Goal: Task Accomplishment & Management: Complete application form

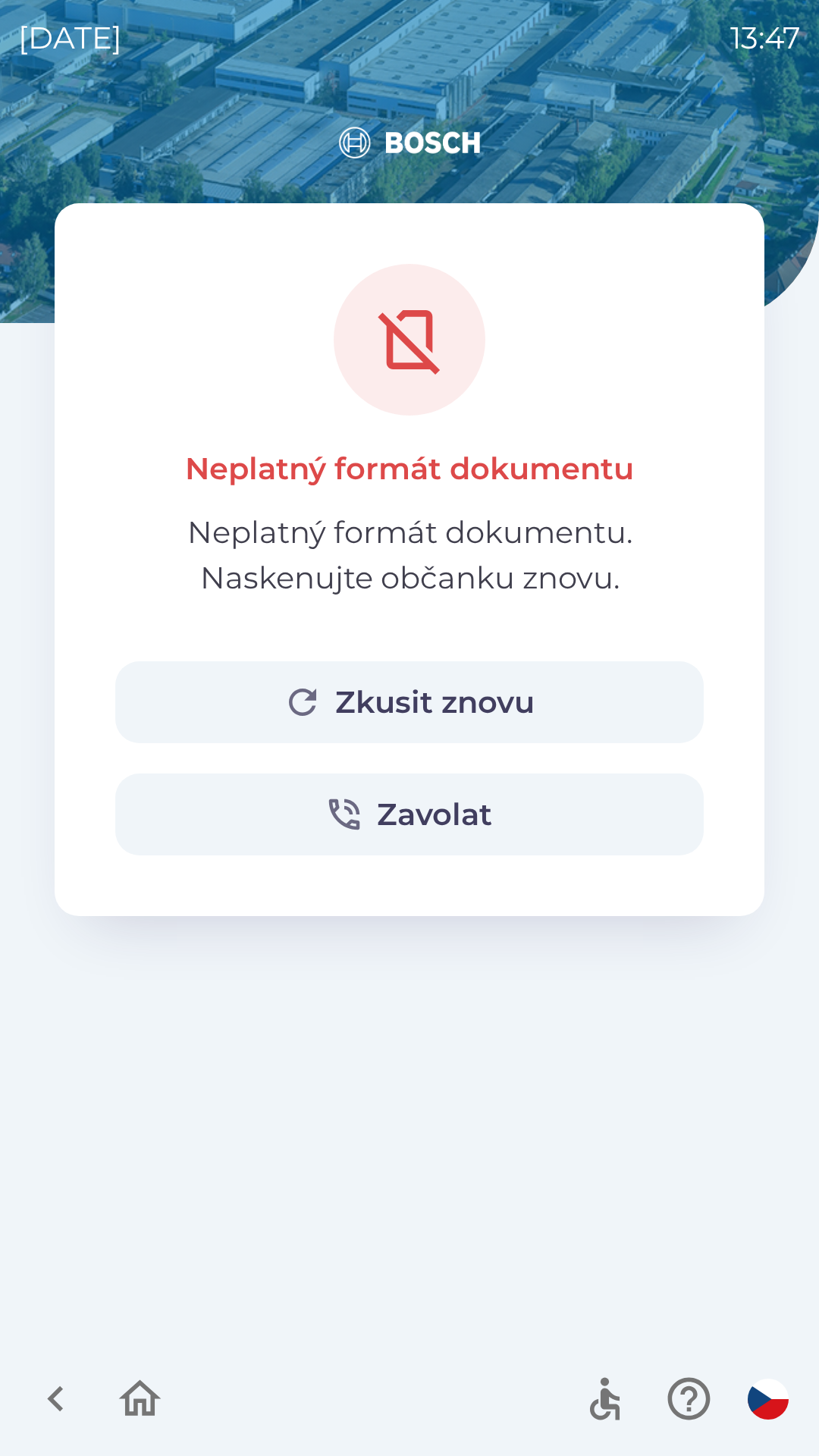
click at [441, 699] on button "Zkusit znovu" at bounding box center [409, 702] width 588 height 82
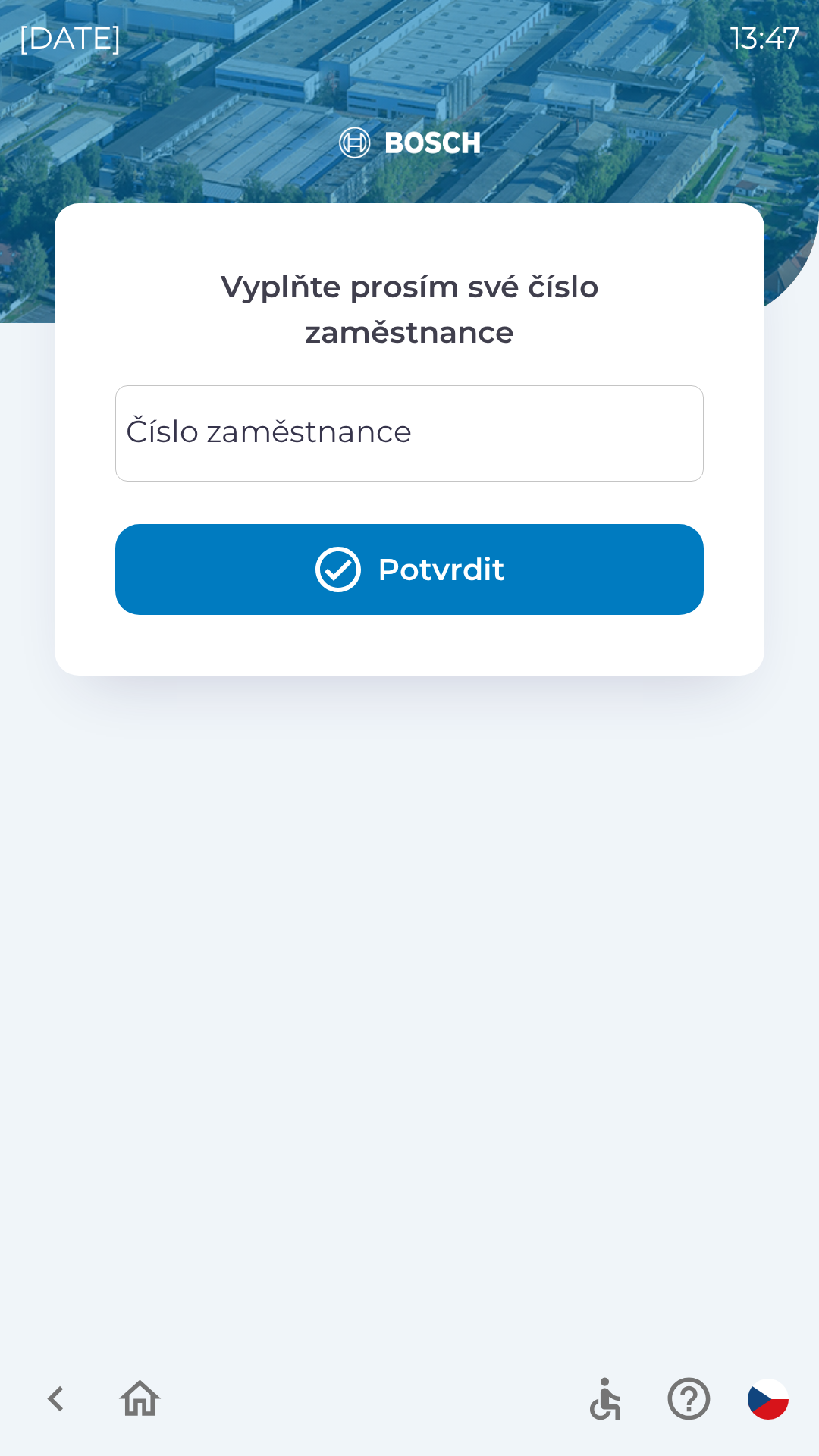
click at [324, 442] on div "Číslo zaměstnance Číslo zaměstnance" at bounding box center [409, 433] width 588 height 96
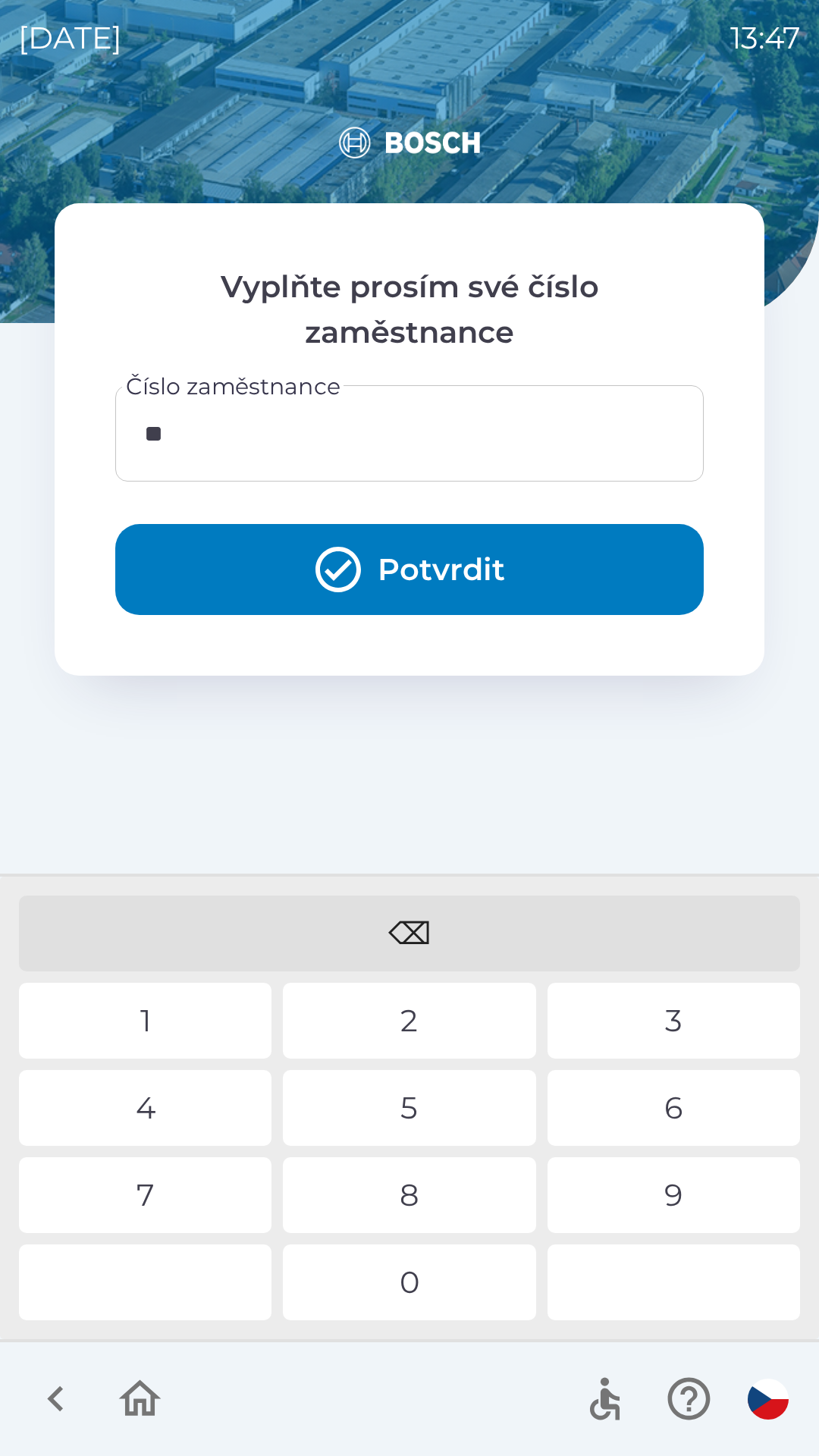
click at [650, 1008] on div "3" at bounding box center [673, 1020] width 253 height 76
click at [412, 1301] on div "0" at bounding box center [409, 1282] width 253 height 76
click at [399, 1024] on div "2" at bounding box center [409, 1020] width 253 height 76
click at [659, 1196] on div "9" at bounding box center [673, 1194] width 253 height 76
type input "********"
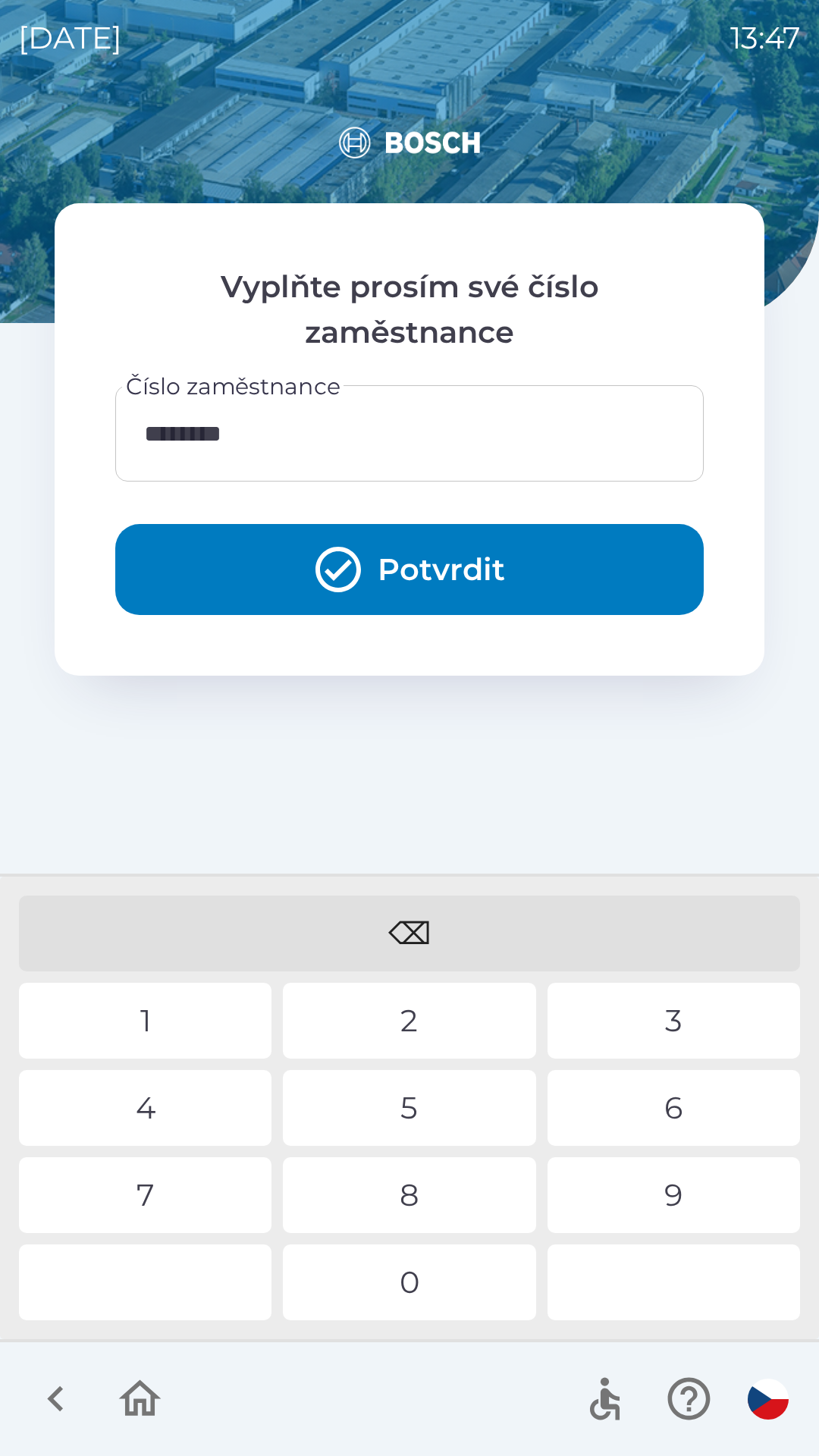
click at [412, 571] on button "Potvrdit" at bounding box center [409, 569] width 588 height 91
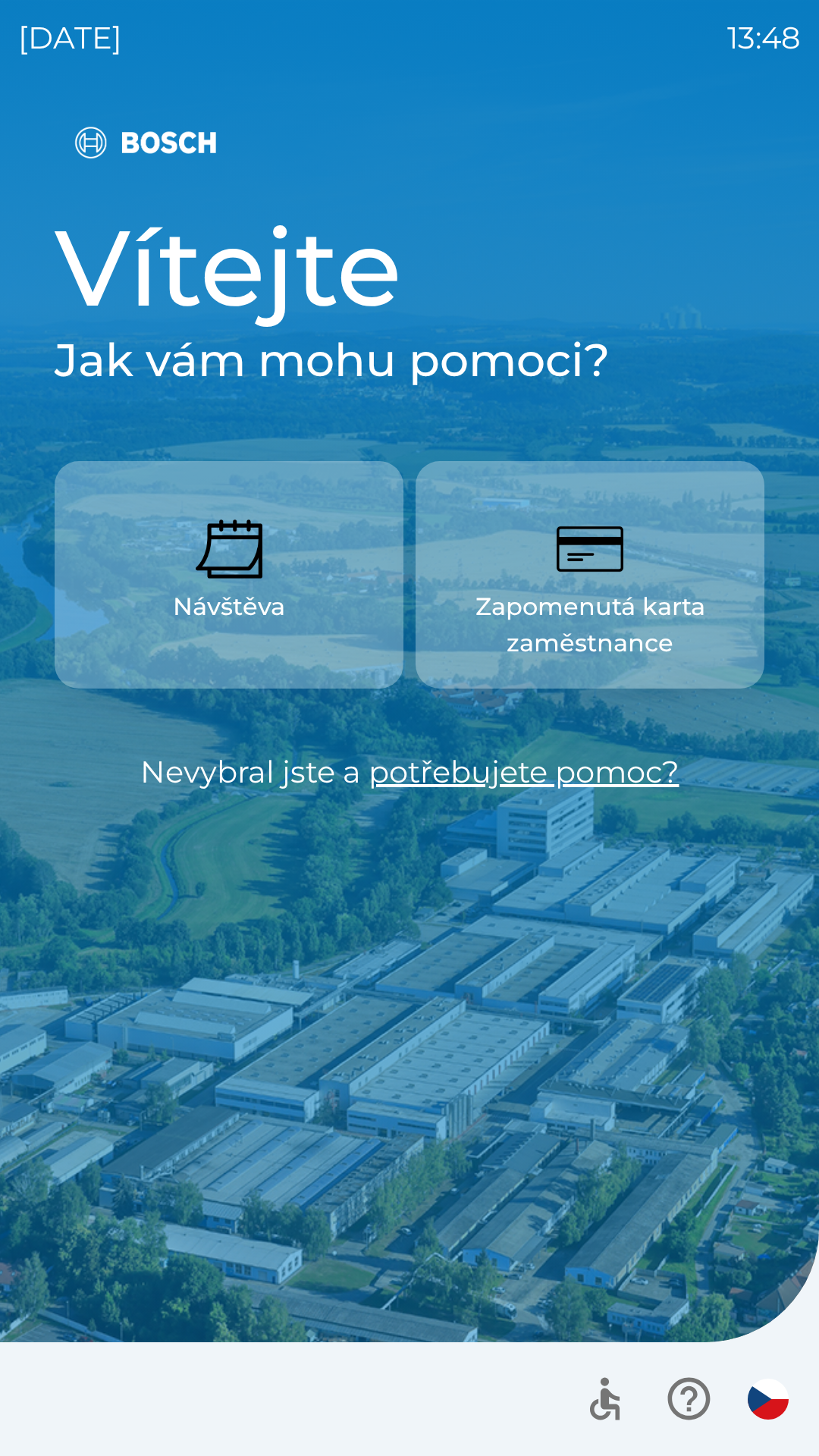
click at [573, 573] on img "button" at bounding box center [590, 549] width 67 height 67
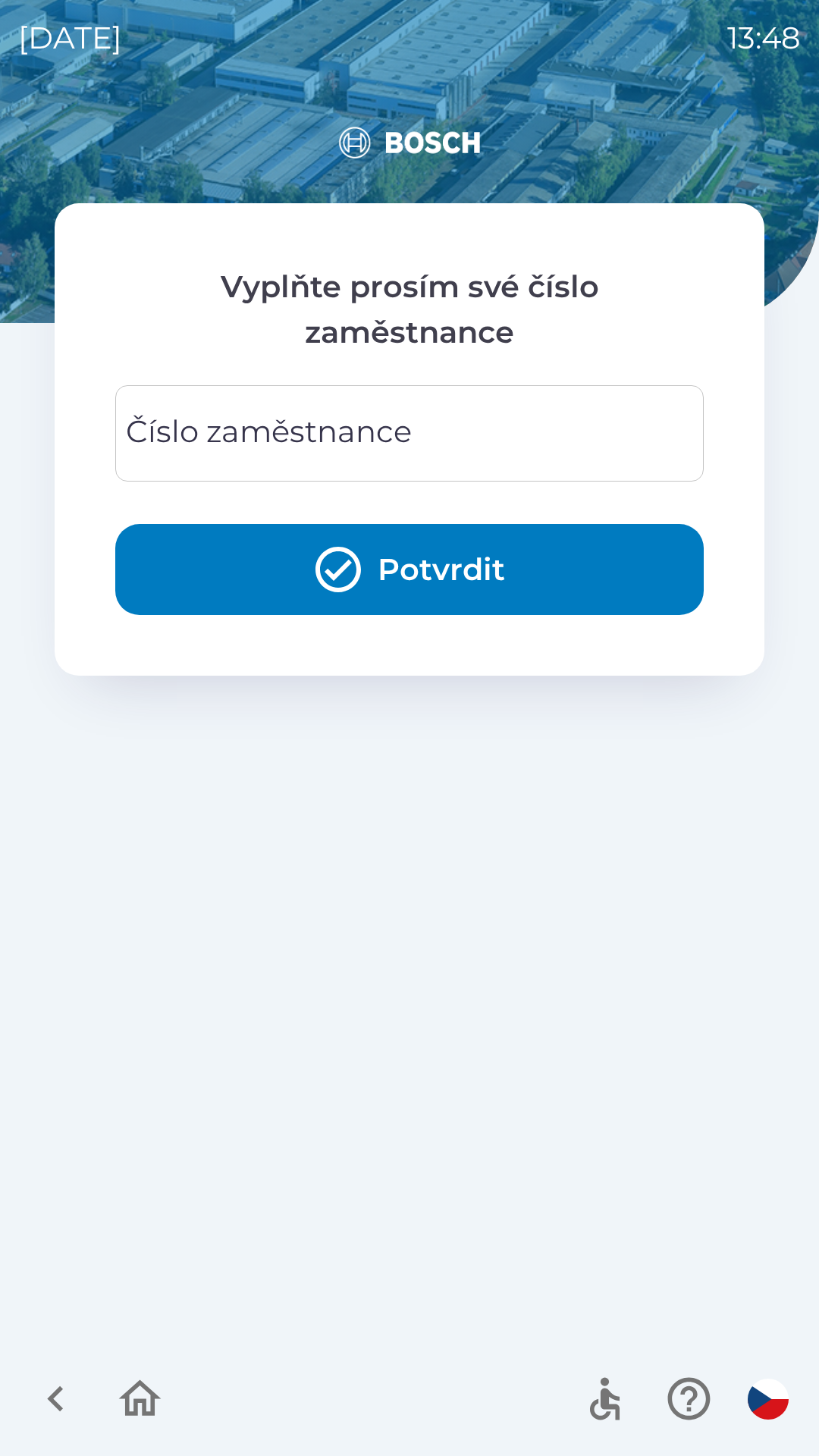
click at [394, 430] on div "Číslo zaměstnance Číslo zaměstnance" at bounding box center [409, 433] width 588 height 96
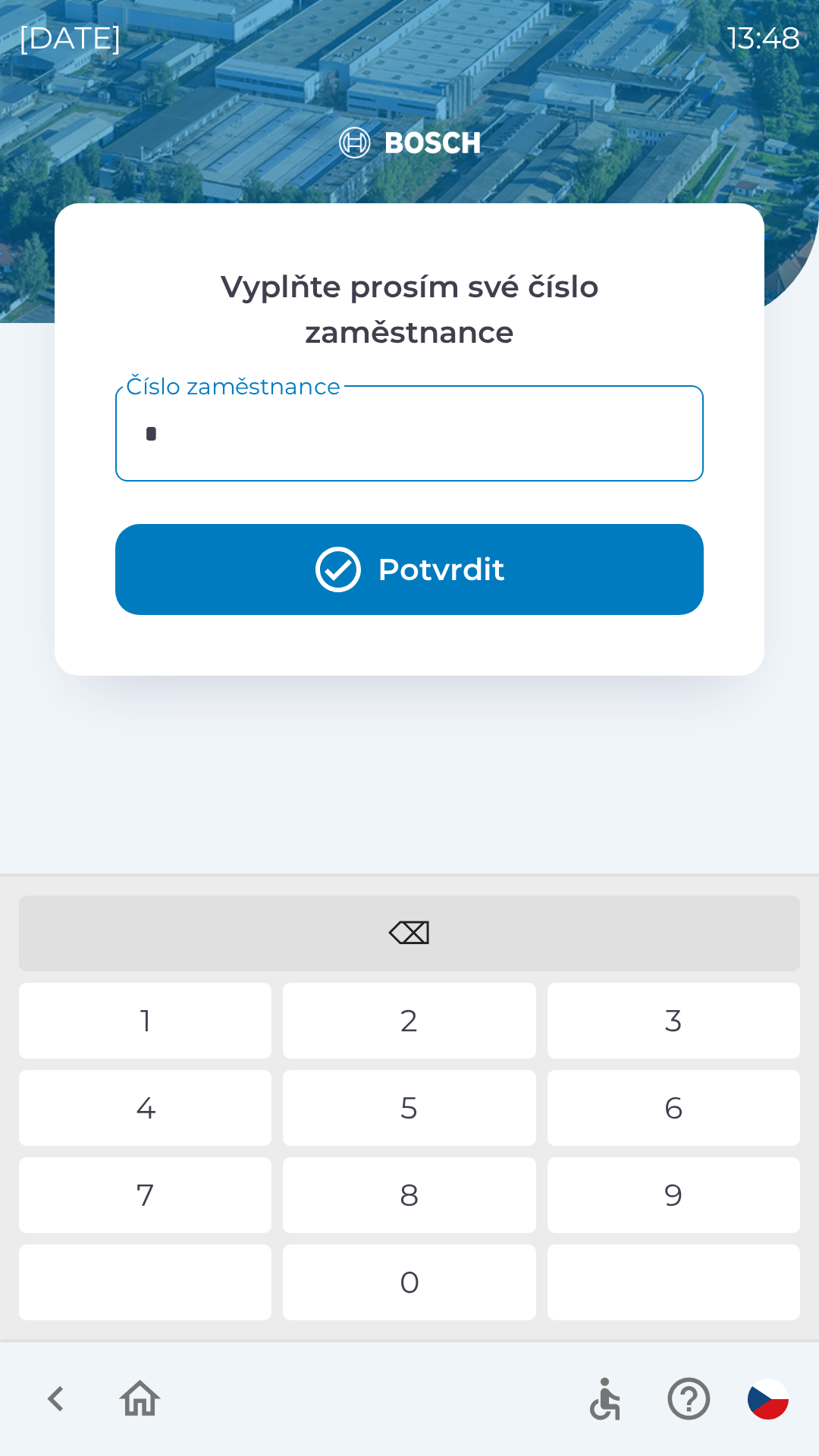
click at [645, 1021] on div "3" at bounding box center [673, 1020] width 253 height 76
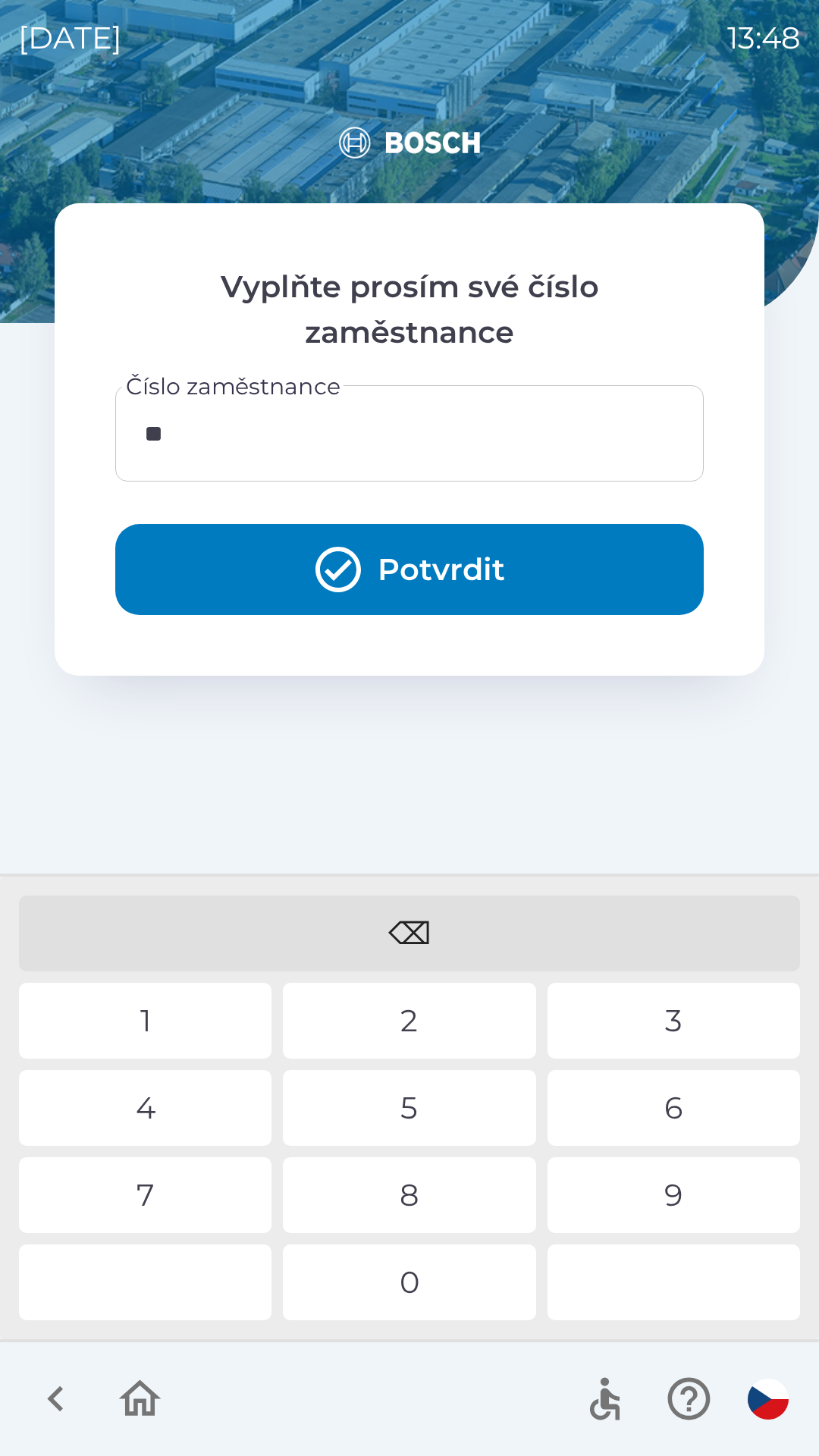
click at [641, 1018] on div "3" at bounding box center [673, 1020] width 253 height 76
click at [610, 1194] on div "9" at bounding box center [673, 1194] width 253 height 76
click at [416, 939] on div "⌫" at bounding box center [409, 933] width 780 height 76
click at [671, 1115] on div "6" at bounding box center [673, 1108] width 253 height 76
type input "********"
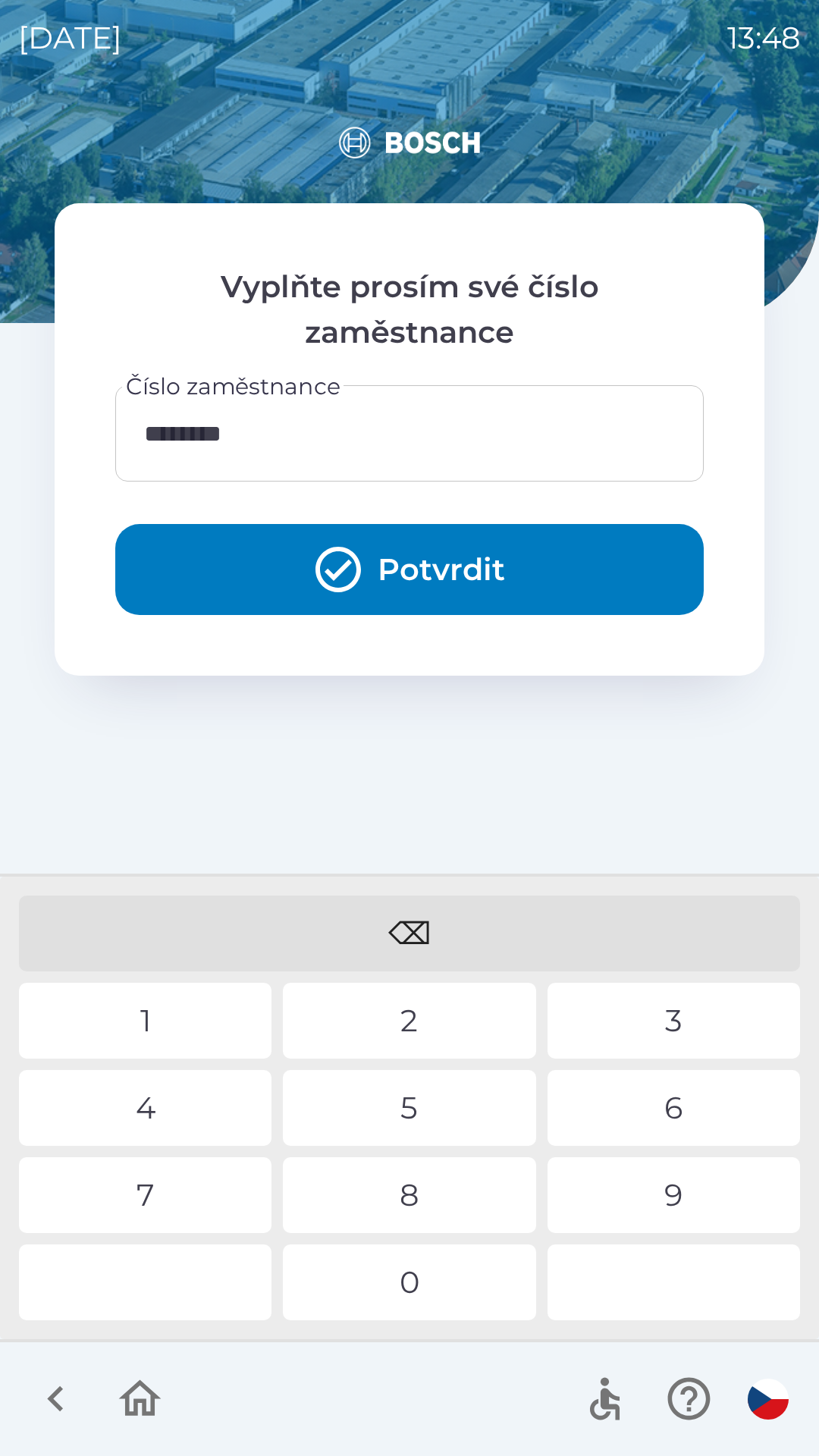
click at [371, 1191] on div "8" at bounding box center [409, 1194] width 253 height 76
click at [398, 560] on button "Potvrdit" at bounding box center [409, 569] width 588 height 91
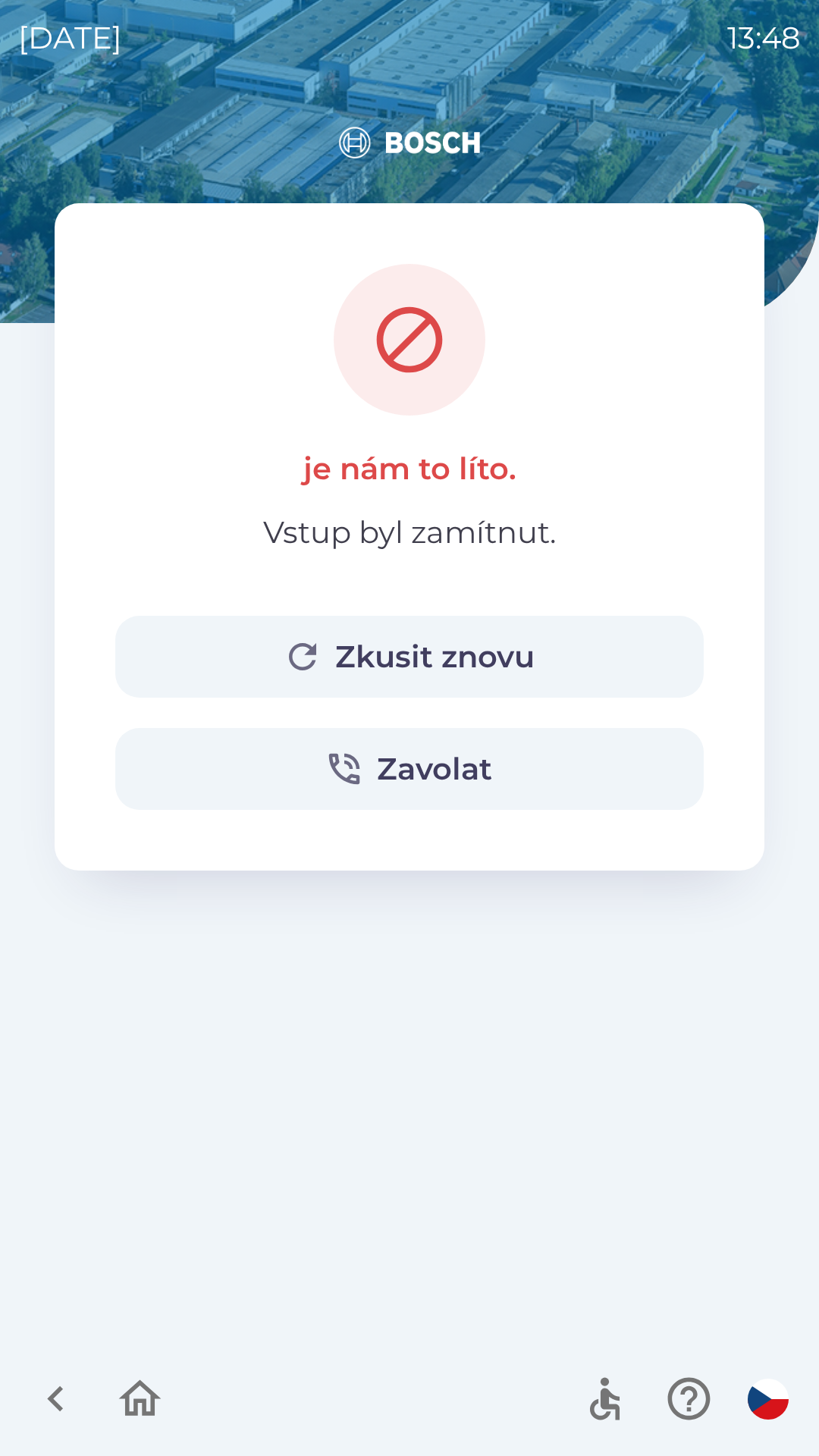
click at [448, 651] on button "Zkusit znovu" at bounding box center [409, 656] width 588 height 82
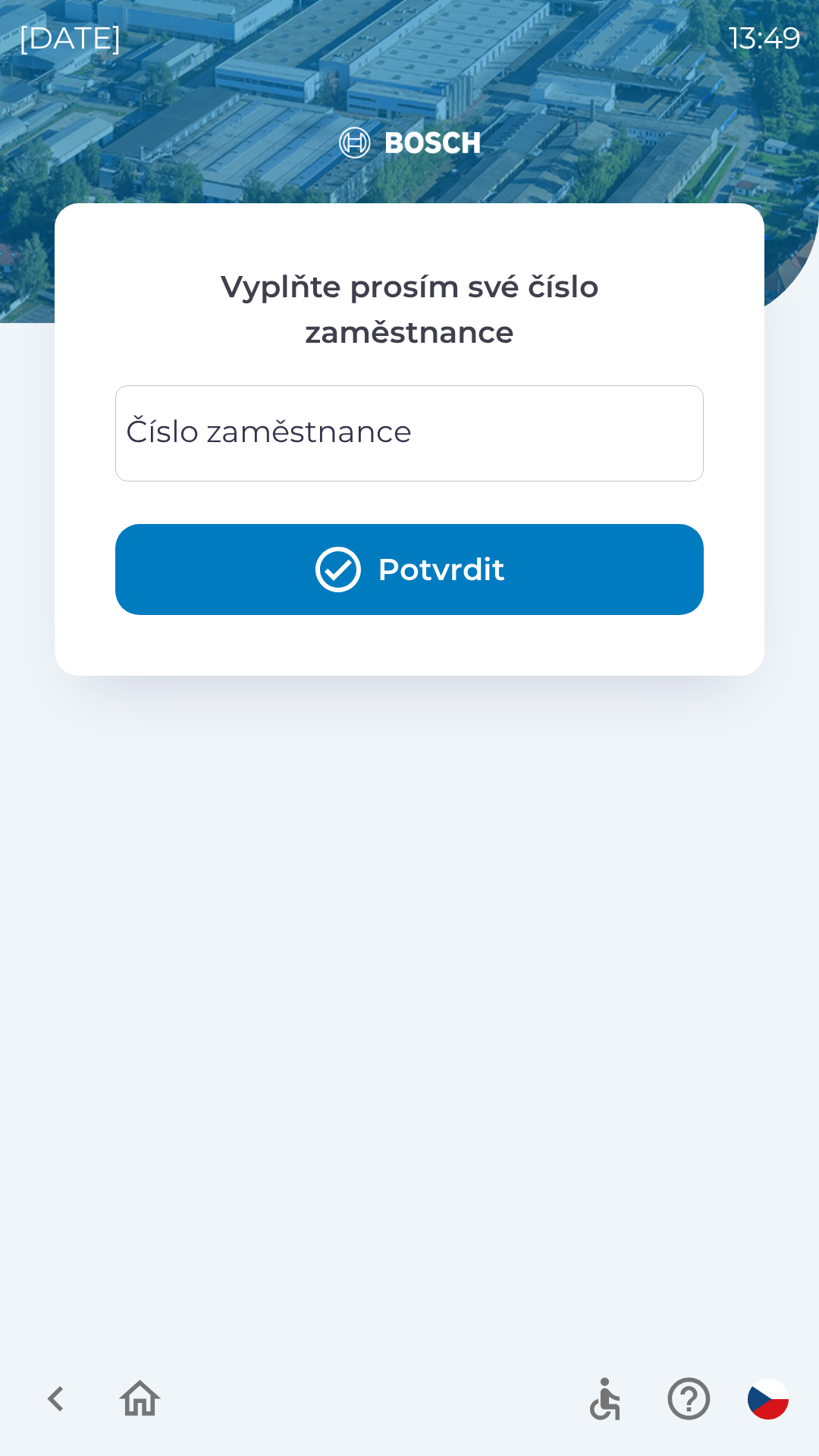
click at [384, 418] on div "Číslo zaměstnance Číslo zaměstnance" at bounding box center [409, 433] width 588 height 96
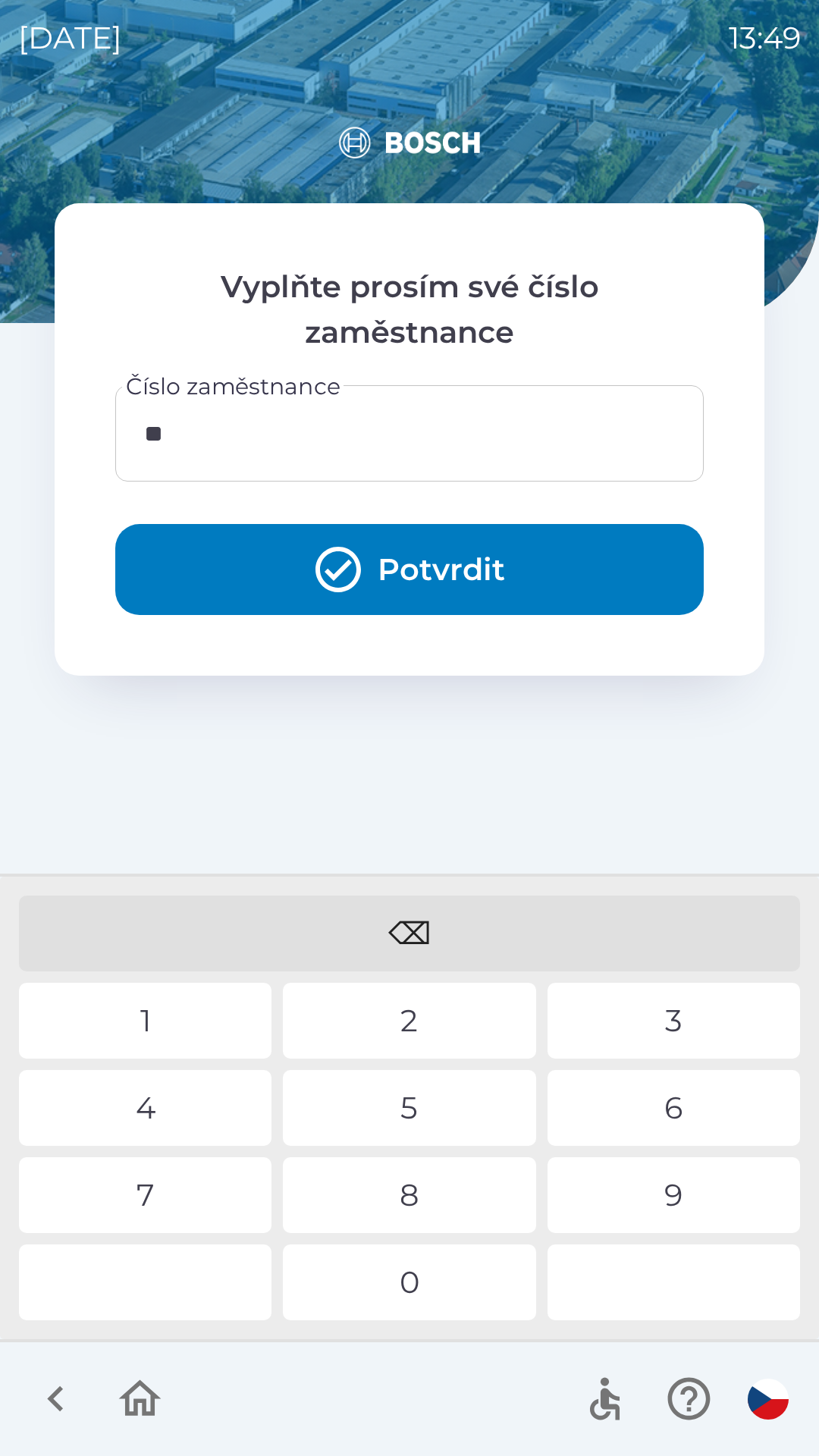
click at [180, 1020] on div "1" at bounding box center [145, 1020] width 253 height 76
click at [533, 924] on div "⌫" at bounding box center [409, 933] width 780 height 76
click at [539, 911] on div "⌫" at bounding box center [409, 933] width 780 height 76
click at [412, 1277] on div "0" at bounding box center [409, 1282] width 253 height 76
click at [412, 1024] on div "2" at bounding box center [409, 1020] width 253 height 76
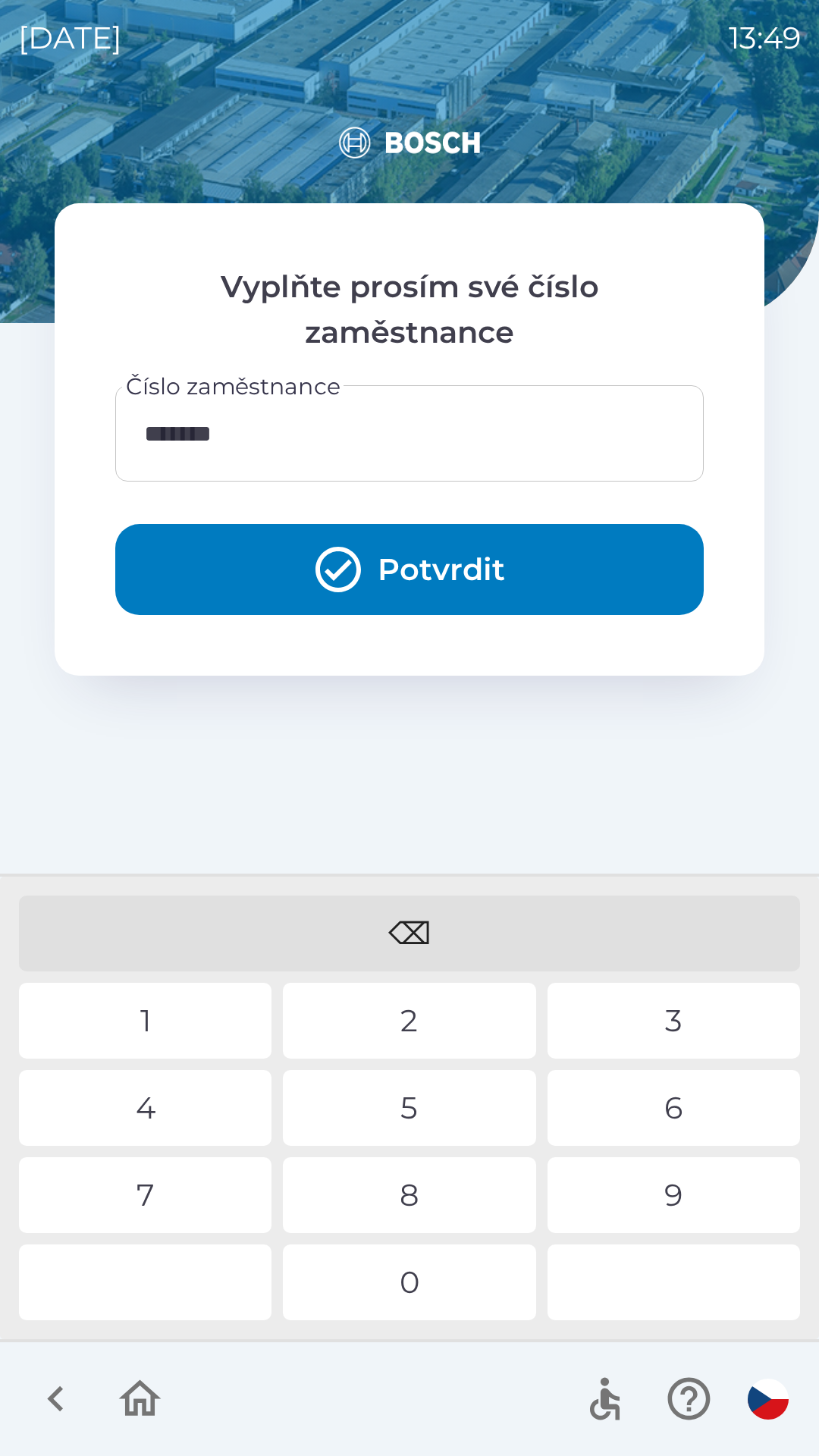
click at [412, 1279] on div "0" at bounding box center [409, 1282] width 253 height 76
click at [414, 1018] on div "2" at bounding box center [409, 1020] width 253 height 76
type input "*********"
click at [417, 1017] on div "2" at bounding box center [409, 1020] width 253 height 76
click at [403, 571] on button "Potvrdit" at bounding box center [409, 569] width 588 height 91
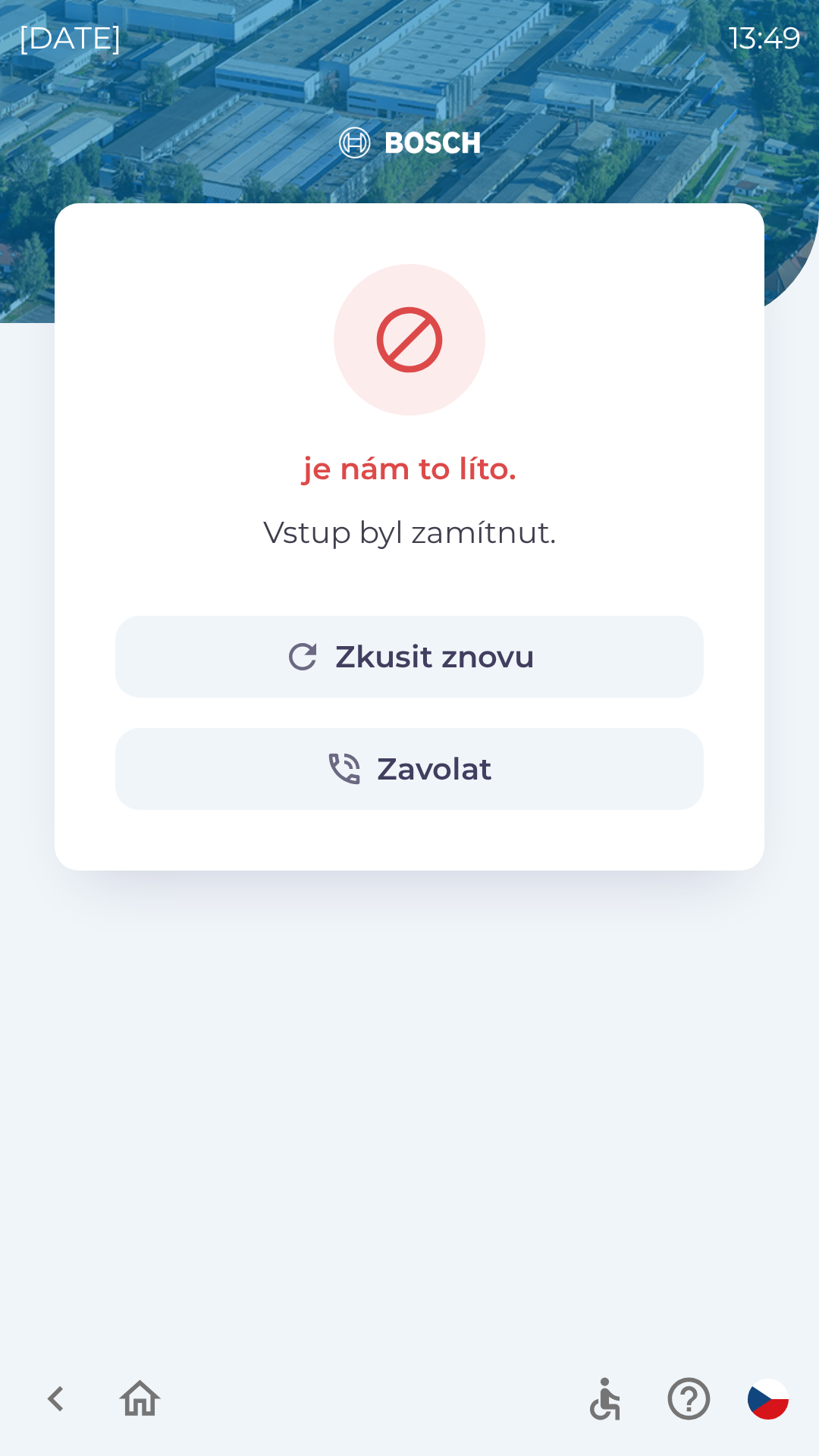
click at [394, 651] on button "Zkusit znovu" at bounding box center [409, 656] width 588 height 82
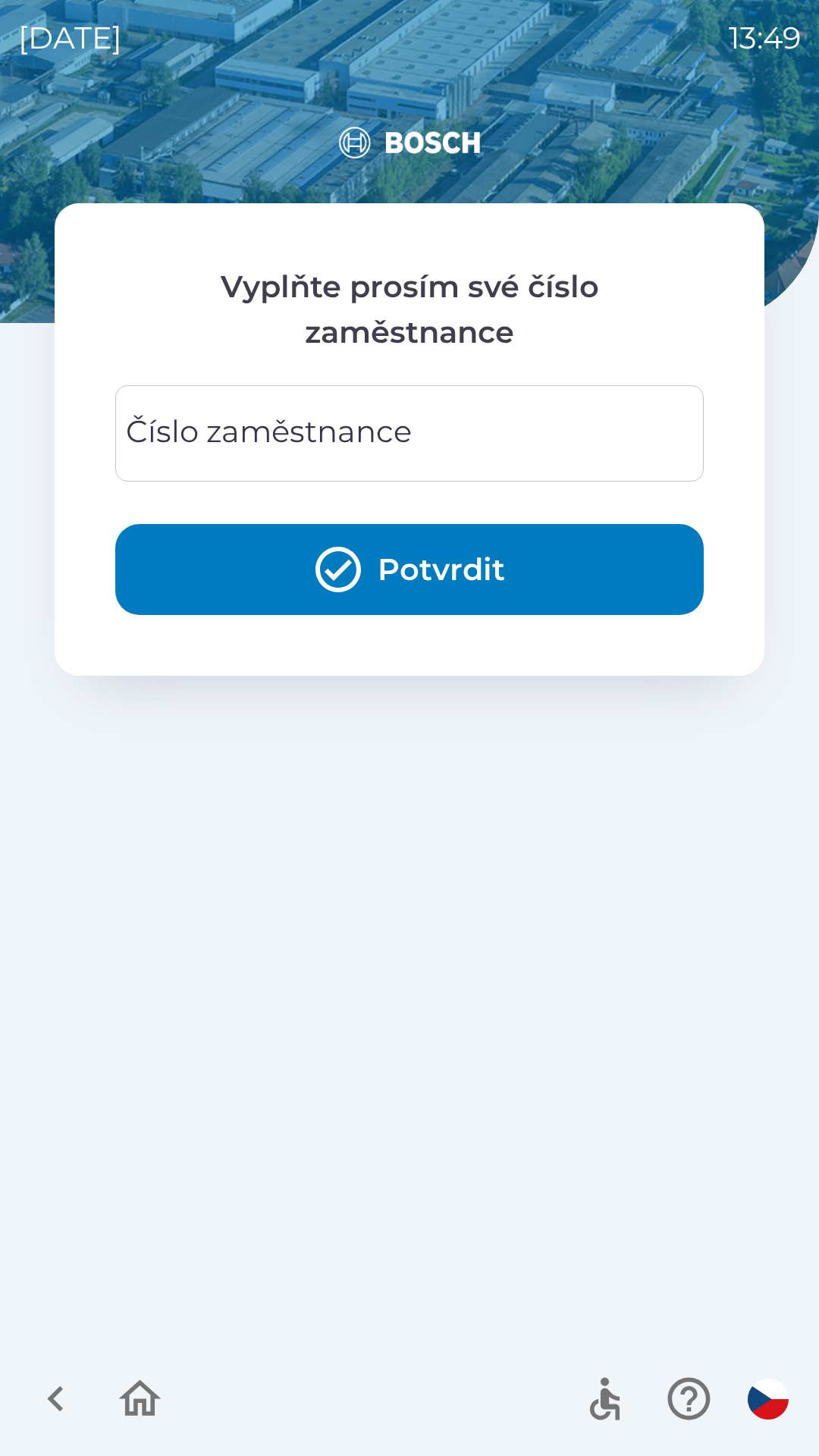
click at [140, 1405] on icon "button" at bounding box center [140, 1398] width 51 height 51
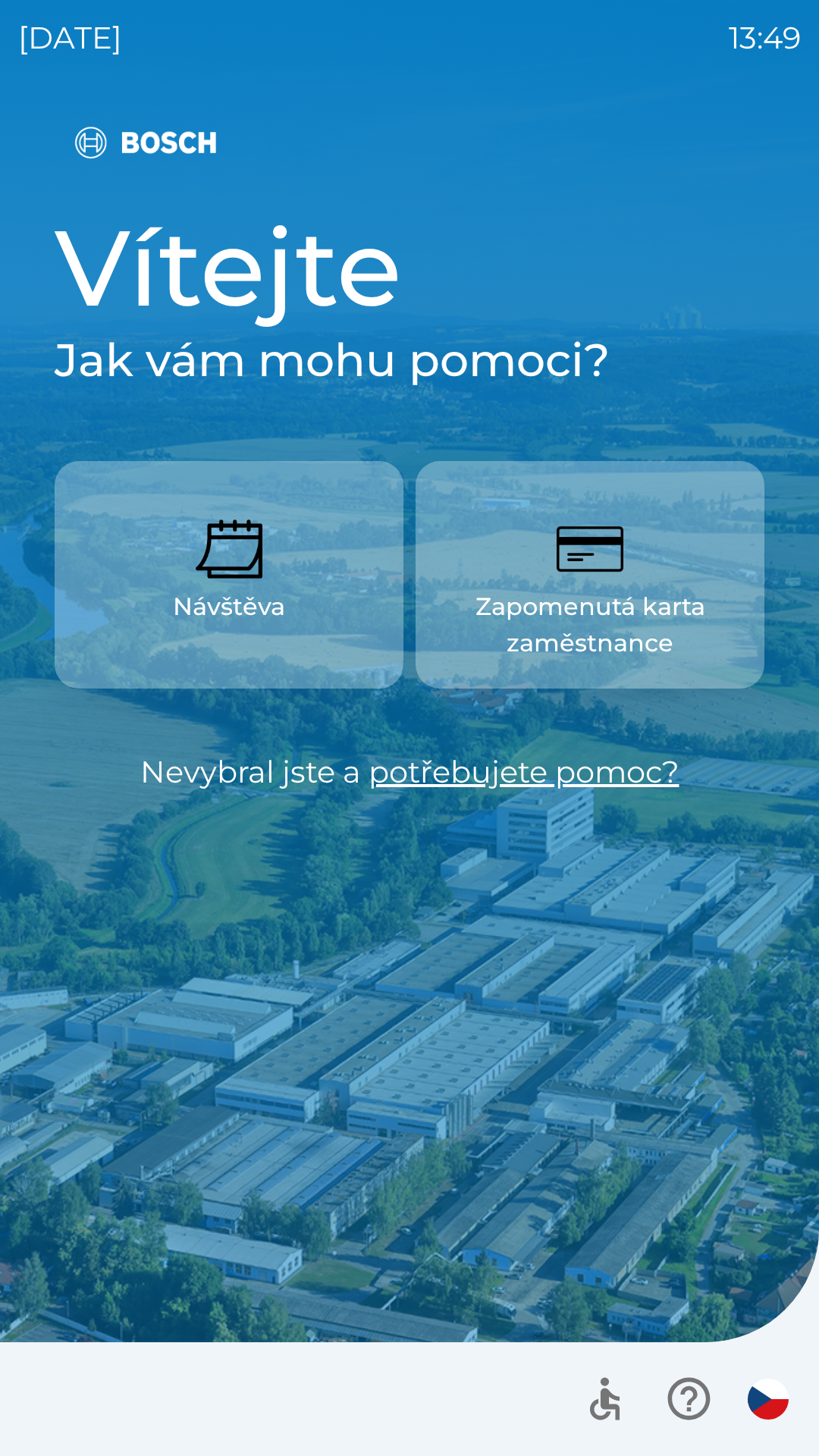
click at [616, 558] on img "button" at bounding box center [590, 549] width 67 height 67
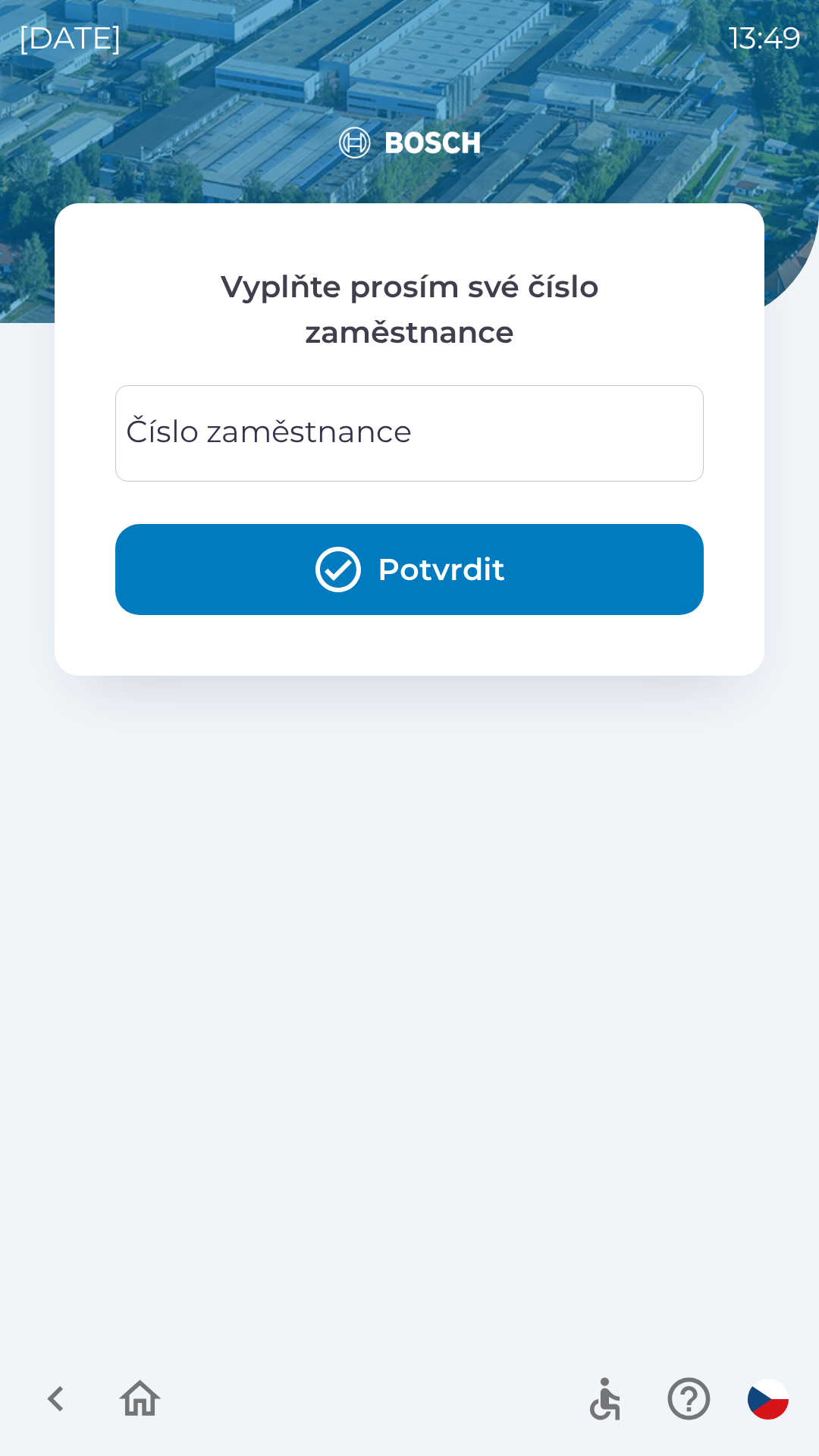
click at [352, 431] on div "Číslo zaměstnance Číslo zaměstnance" at bounding box center [409, 433] width 588 height 96
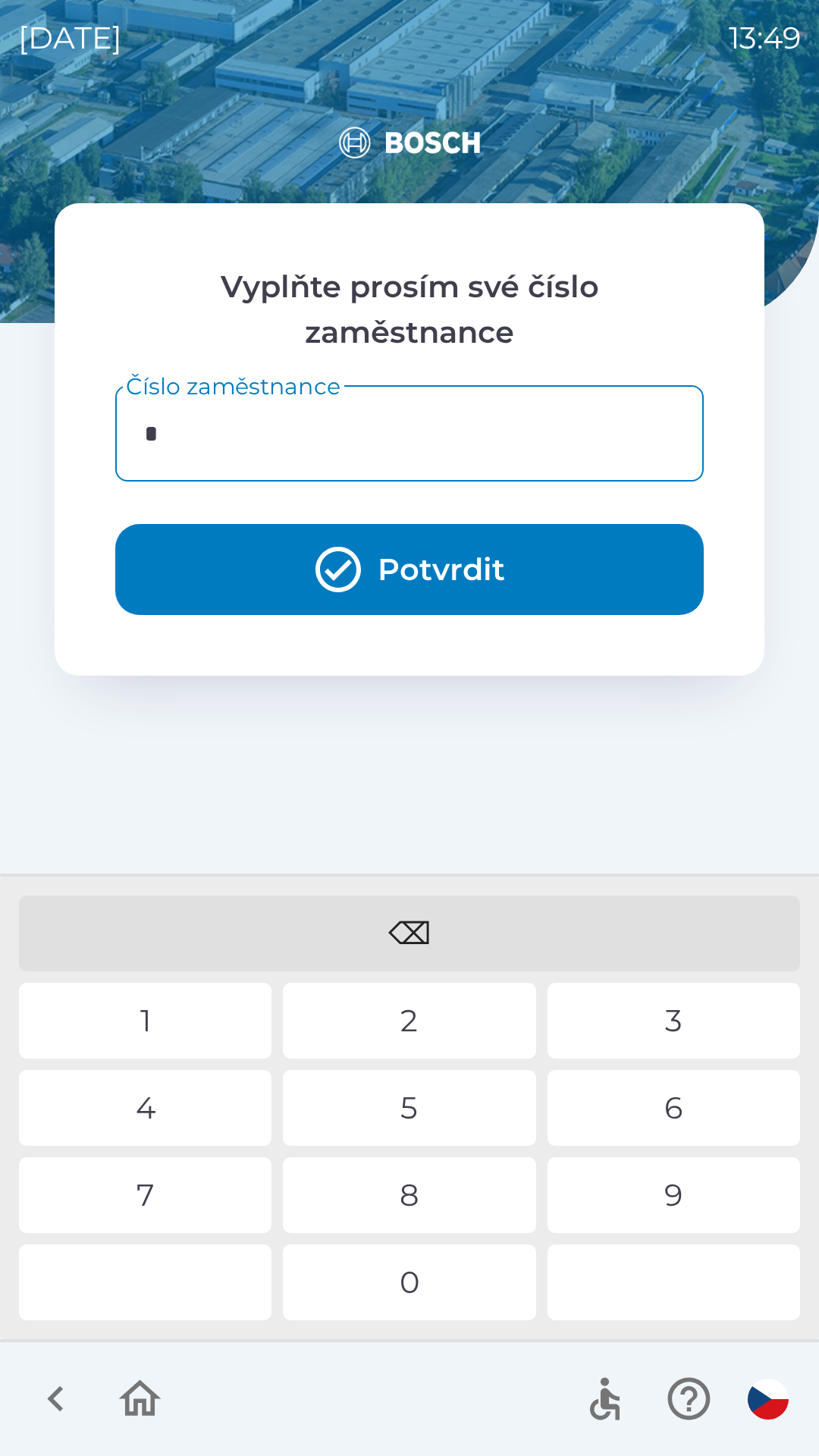
click at [649, 1018] on div "3" at bounding box center [673, 1020] width 253 height 76
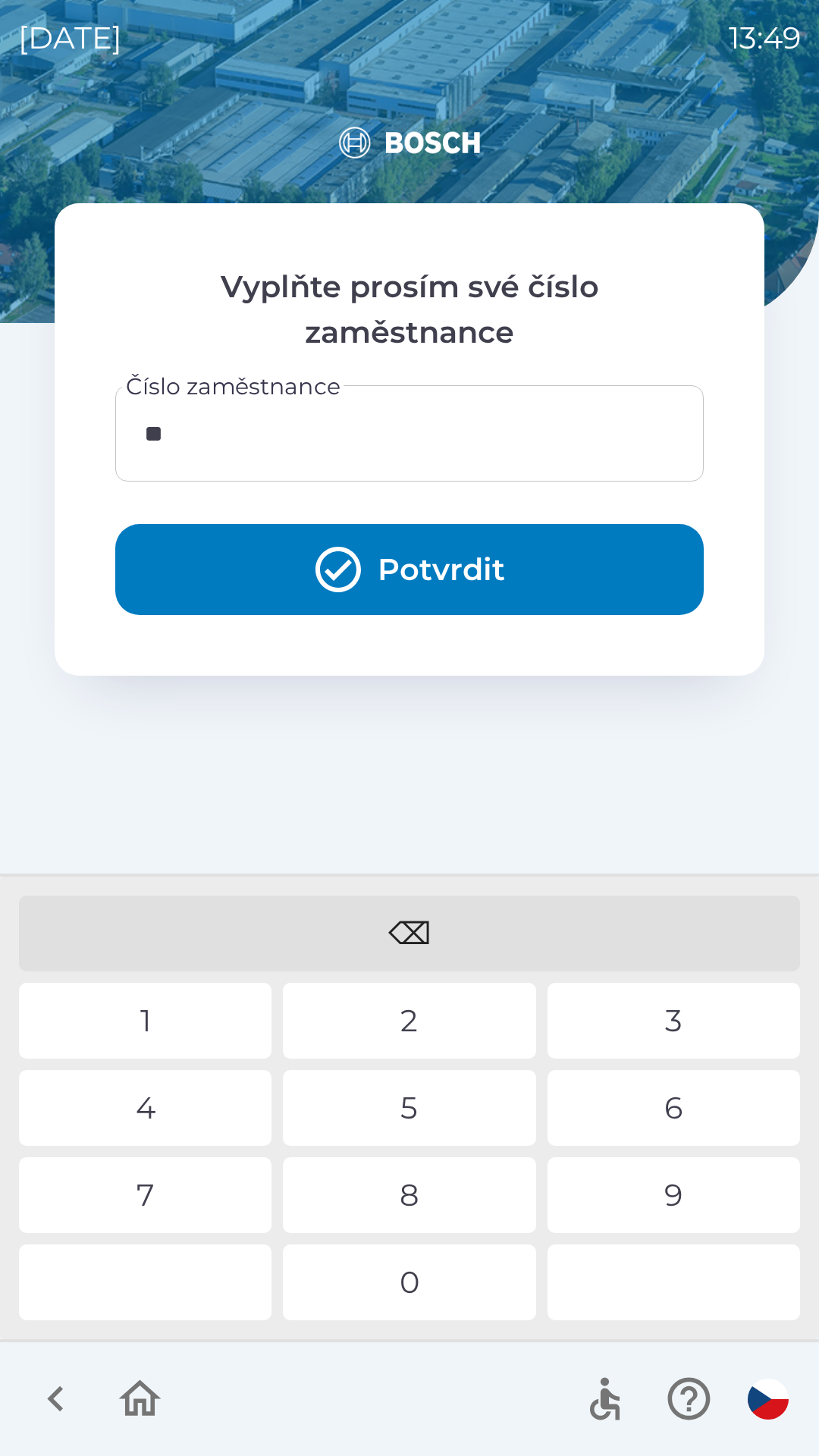
click at [416, 1099] on div "5" at bounding box center [409, 1108] width 253 height 76
click at [424, 1277] on div "0" at bounding box center [409, 1282] width 253 height 76
click at [440, 1002] on div "2" at bounding box center [409, 1020] width 253 height 76
click at [432, 1274] on div "0" at bounding box center [409, 1282] width 253 height 76
click at [426, 1004] on div "2" at bounding box center [409, 1020] width 253 height 76
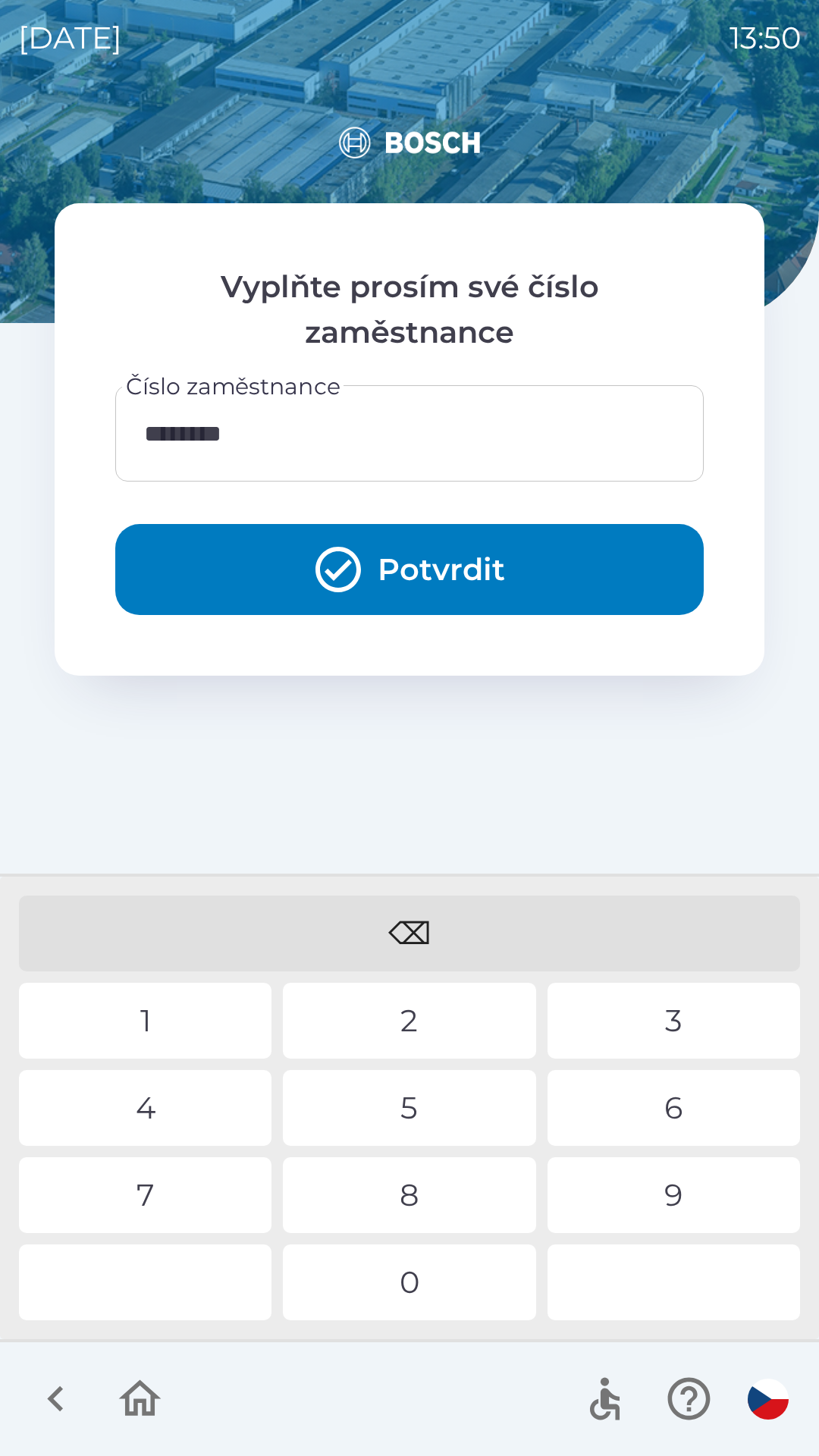
type input "*********"
click at [426, 1001] on div "2" at bounding box center [409, 1020] width 253 height 76
click at [458, 561] on button "Potvrdit" at bounding box center [409, 569] width 588 height 91
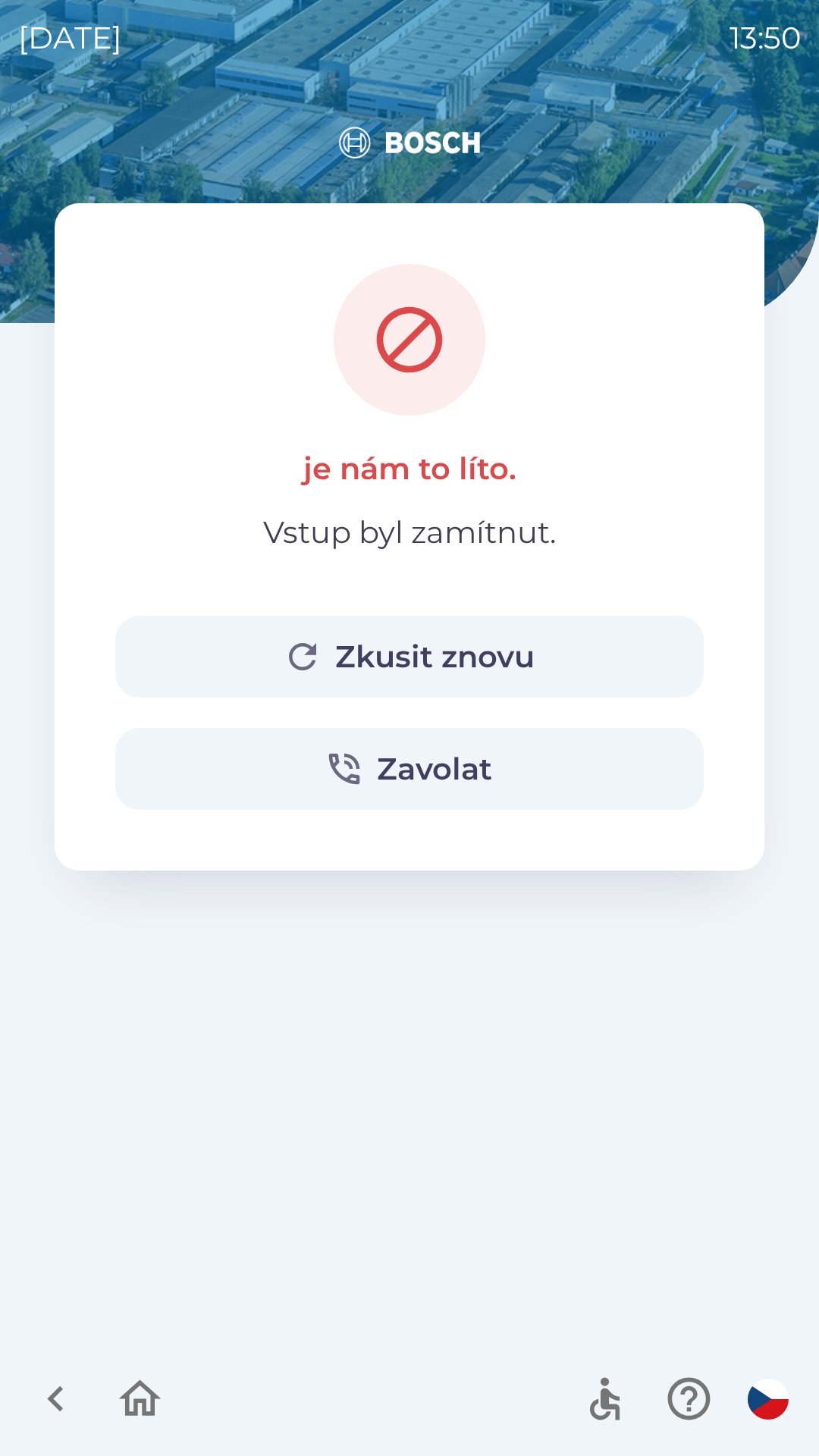
click at [134, 1387] on icon "button" at bounding box center [140, 1397] width 43 height 36
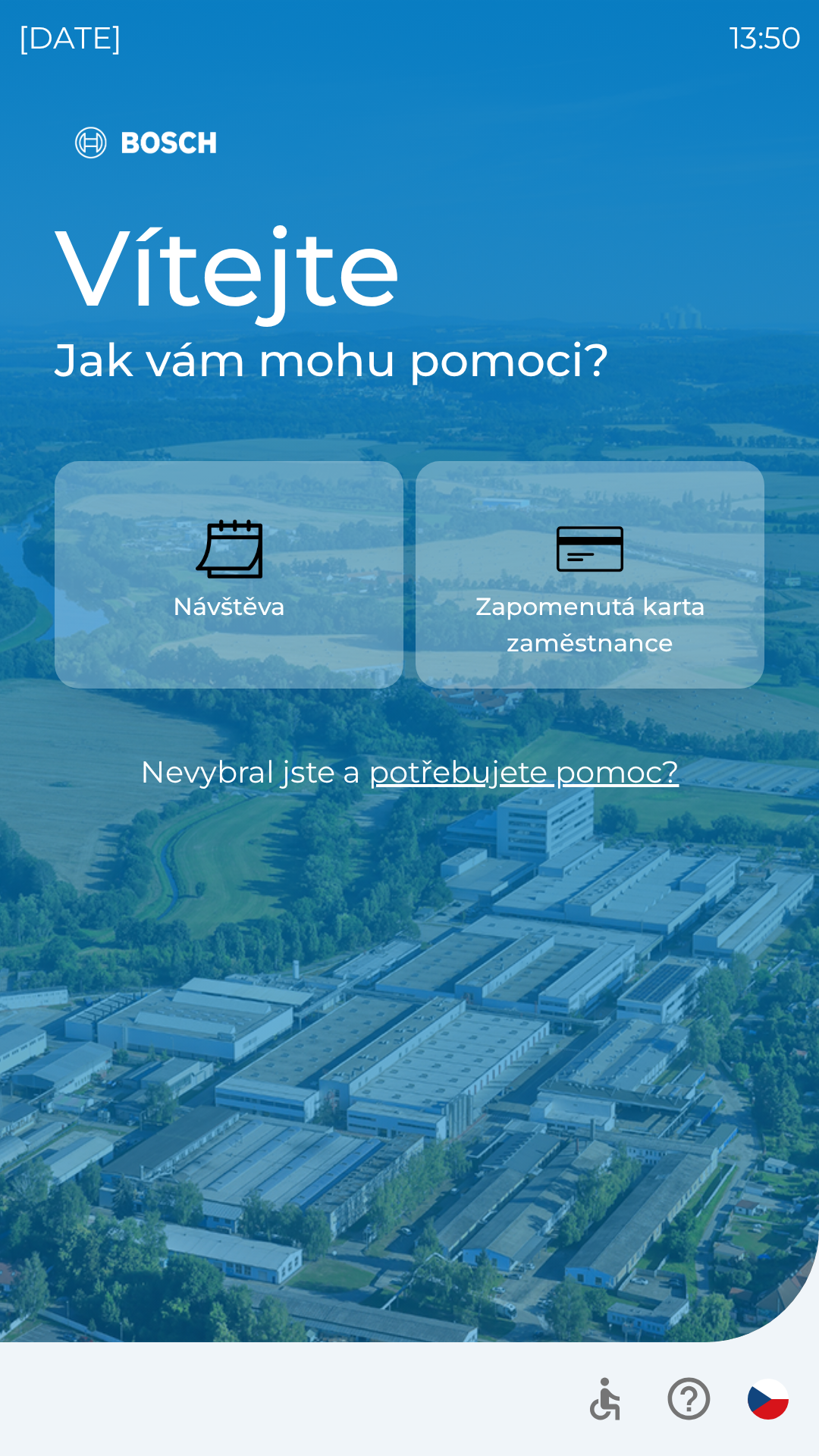
click at [642, 590] on p "Zapomenutá karta zaměstnance" at bounding box center [590, 624] width 276 height 73
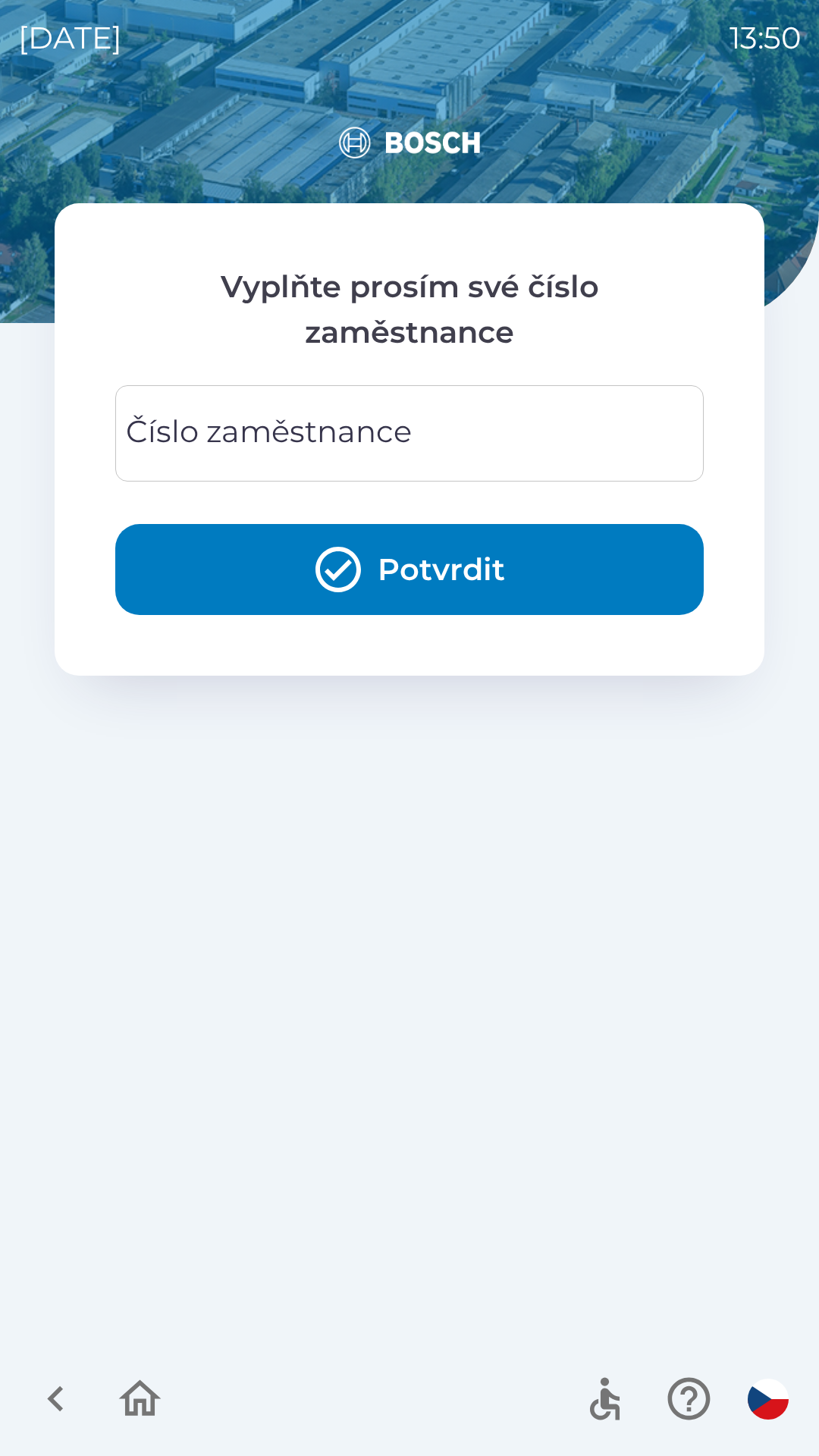
click at [443, 428] on input "Číslo zaměstnance" at bounding box center [409, 433] width 552 height 60
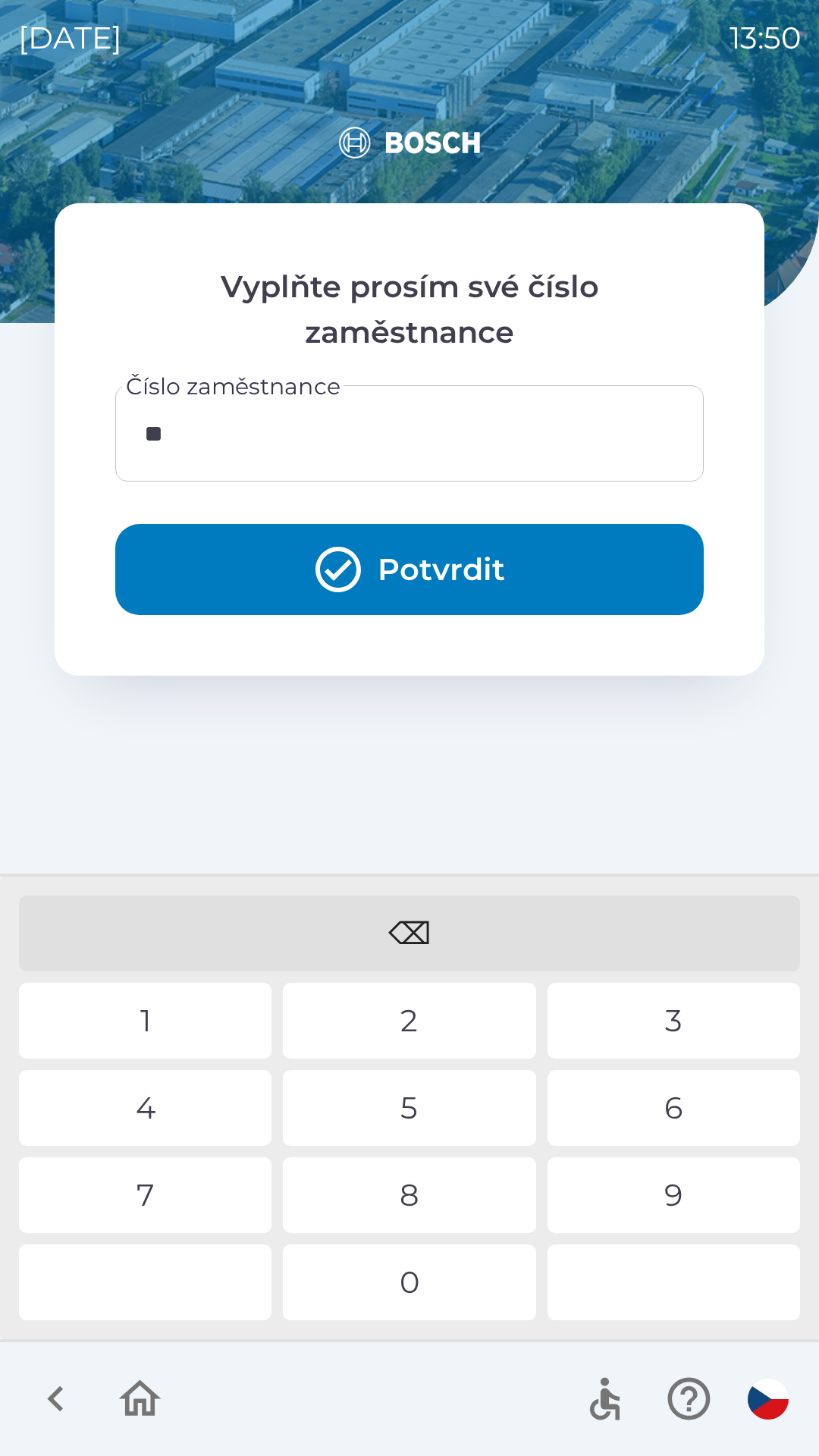
click at [625, 1015] on div "3" at bounding box center [673, 1020] width 253 height 76
click at [442, 1286] on div "0" at bounding box center [409, 1282] width 253 height 76
click at [415, 1004] on div "2" at bounding box center [409, 1020] width 253 height 76
click at [412, 1191] on div "8" at bounding box center [409, 1194] width 253 height 76
click at [626, 1019] on div "3" at bounding box center [673, 1020] width 253 height 76
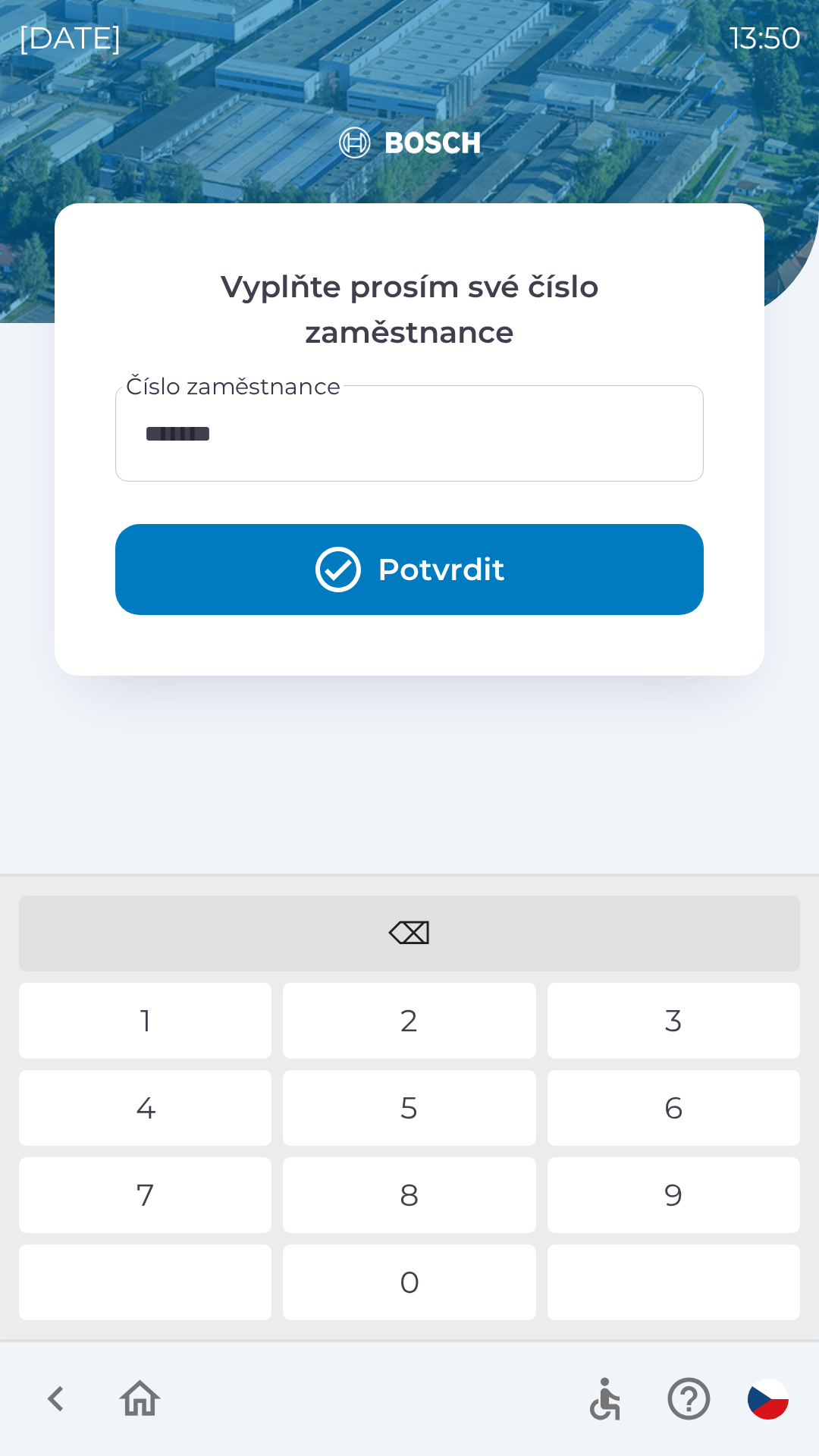
click at [628, 1185] on div "9" at bounding box center [673, 1194] width 253 height 76
type input "********"
click at [387, 561] on button "Potvrdit" at bounding box center [409, 569] width 588 height 91
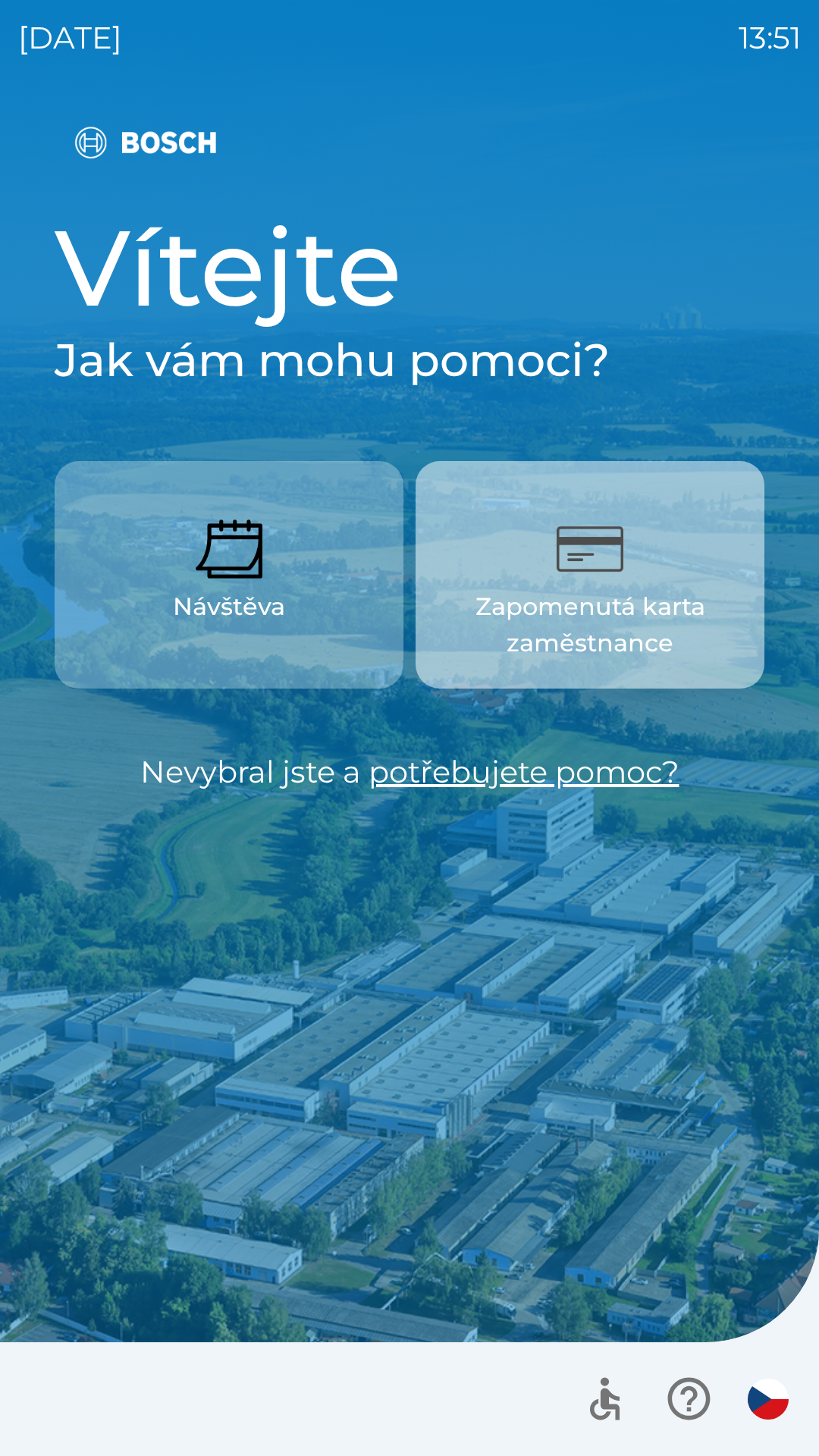
click at [586, 586] on button "Zapomenutá karta zaměstnance" at bounding box center [590, 575] width 349 height 228
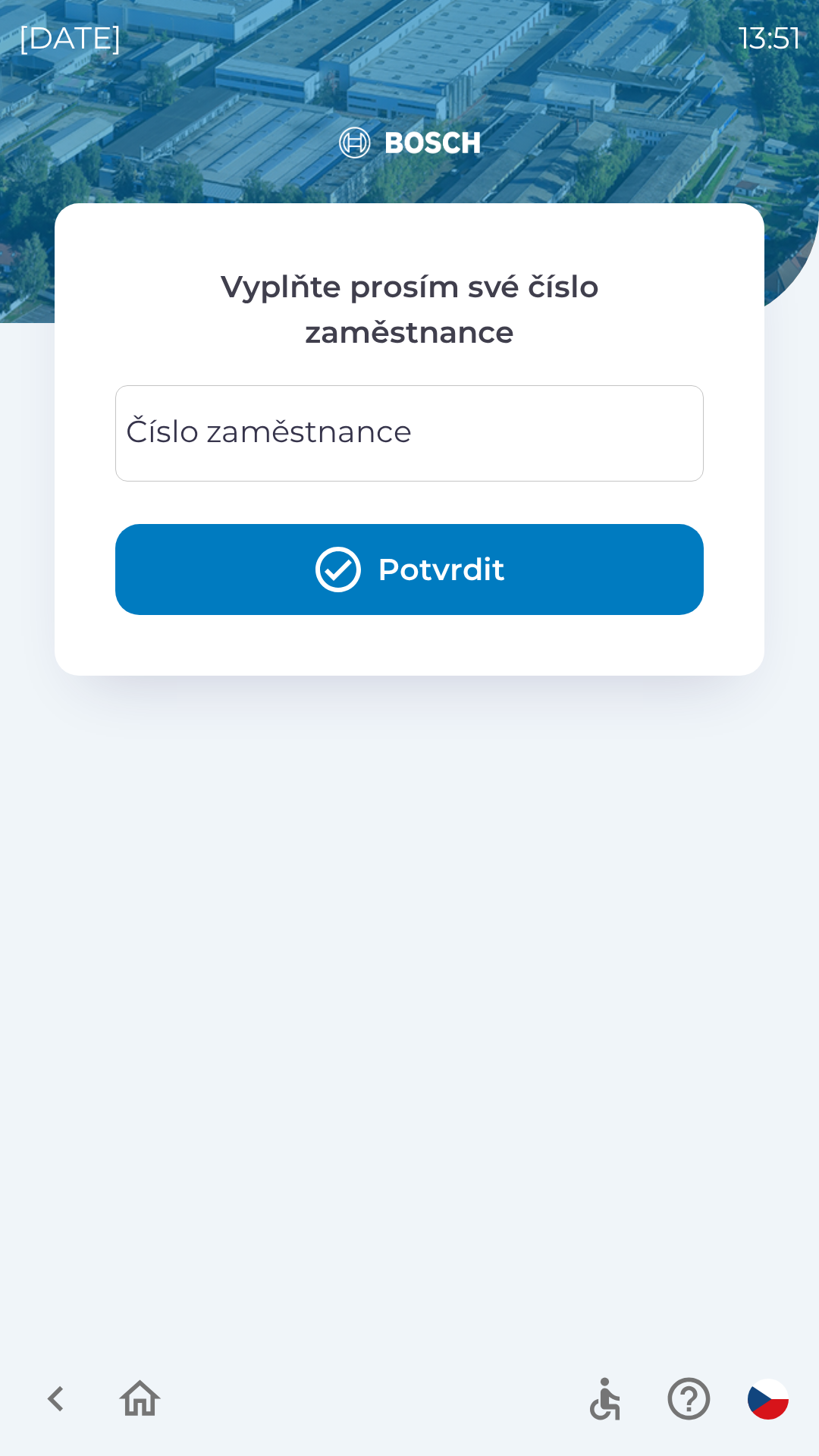
click at [193, 431] on div "Číslo zaměstnance Číslo zaměstnance" at bounding box center [409, 433] width 588 height 96
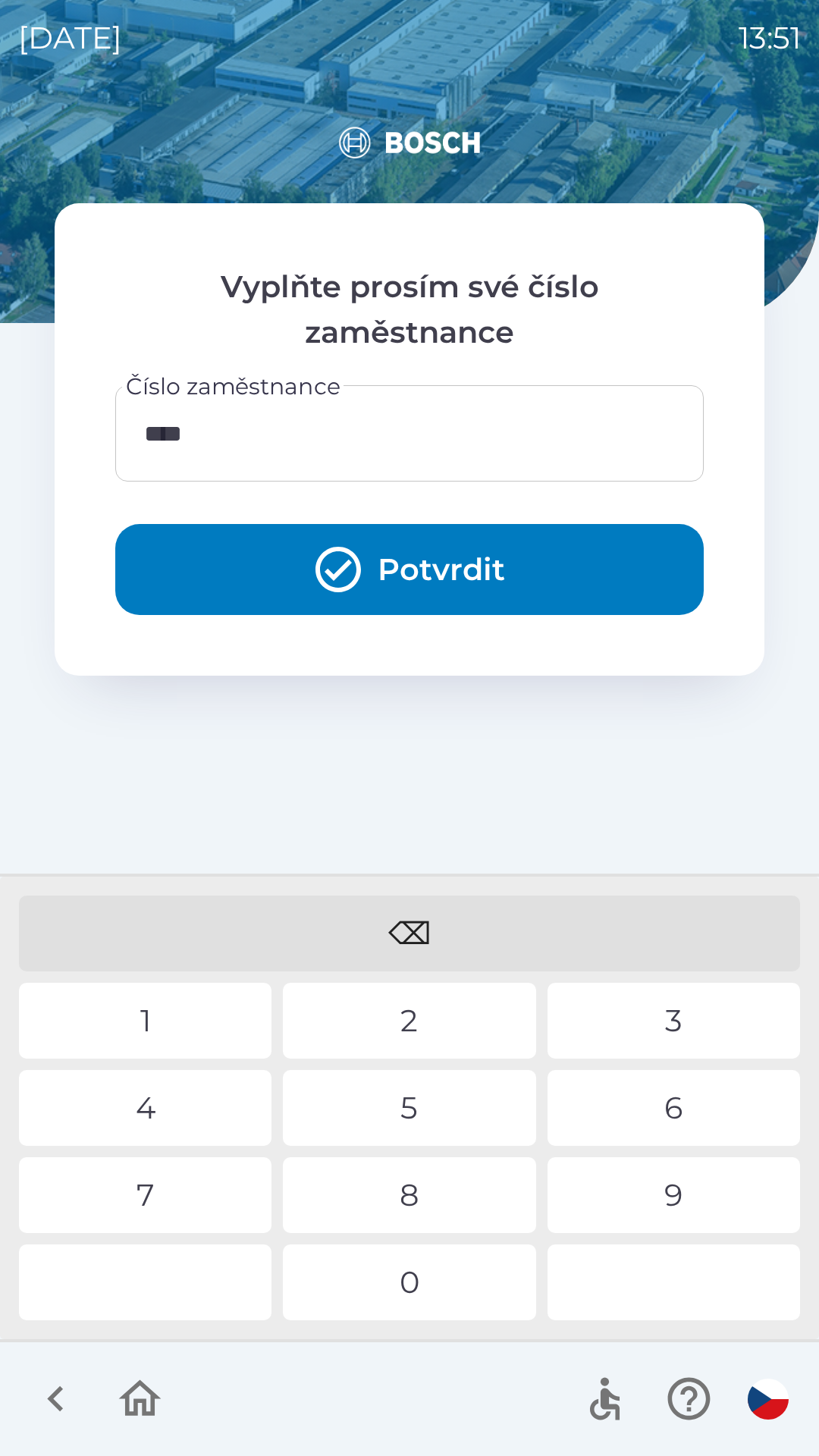
click at [399, 1179] on div "8" at bounding box center [409, 1194] width 253 height 76
click at [415, 1117] on div "5" at bounding box center [409, 1108] width 253 height 76
click at [630, 1202] on div "9" at bounding box center [673, 1194] width 253 height 76
click at [408, 1181] on div "8" at bounding box center [409, 1194] width 253 height 76
type input "********"
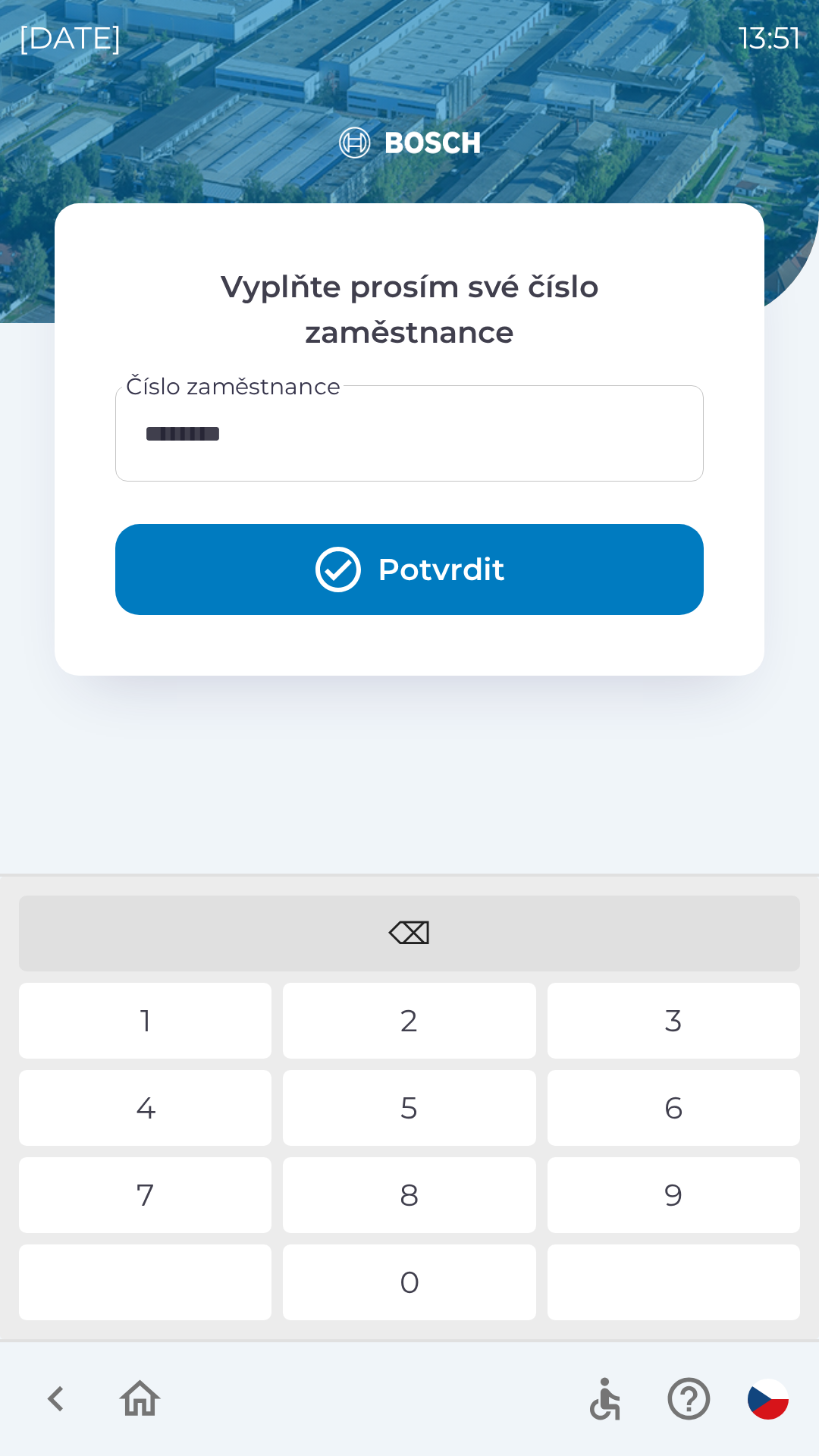
click at [399, 991] on div "2" at bounding box center [409, 1020] width 253 height 76
click at [346, 561] on icon "submit" at bounding box center [338, 570] width 55 height 55
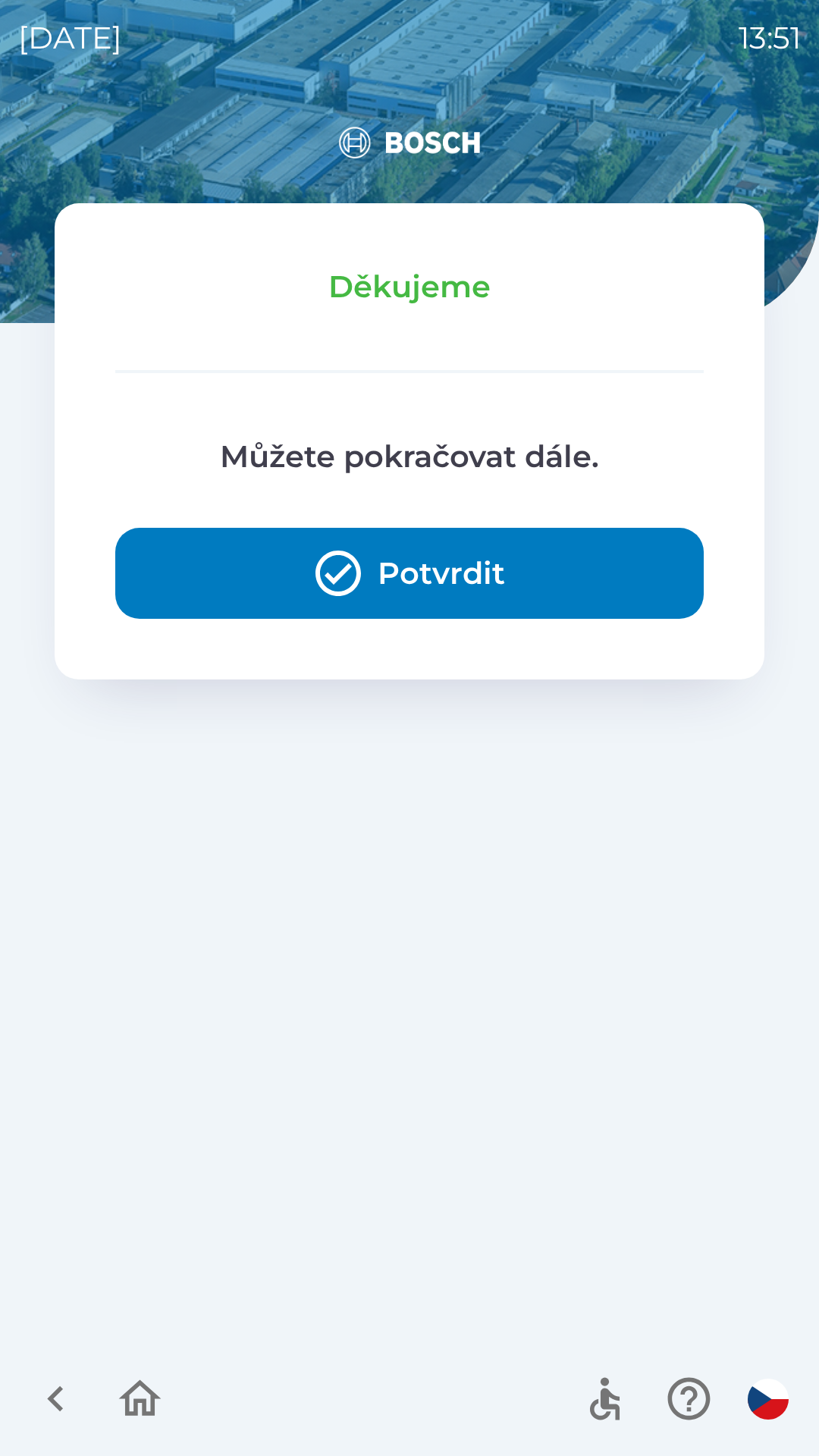
click at [380, 576] on button "Potvrdit" at bounding box center [409, 573] width 588 height 91
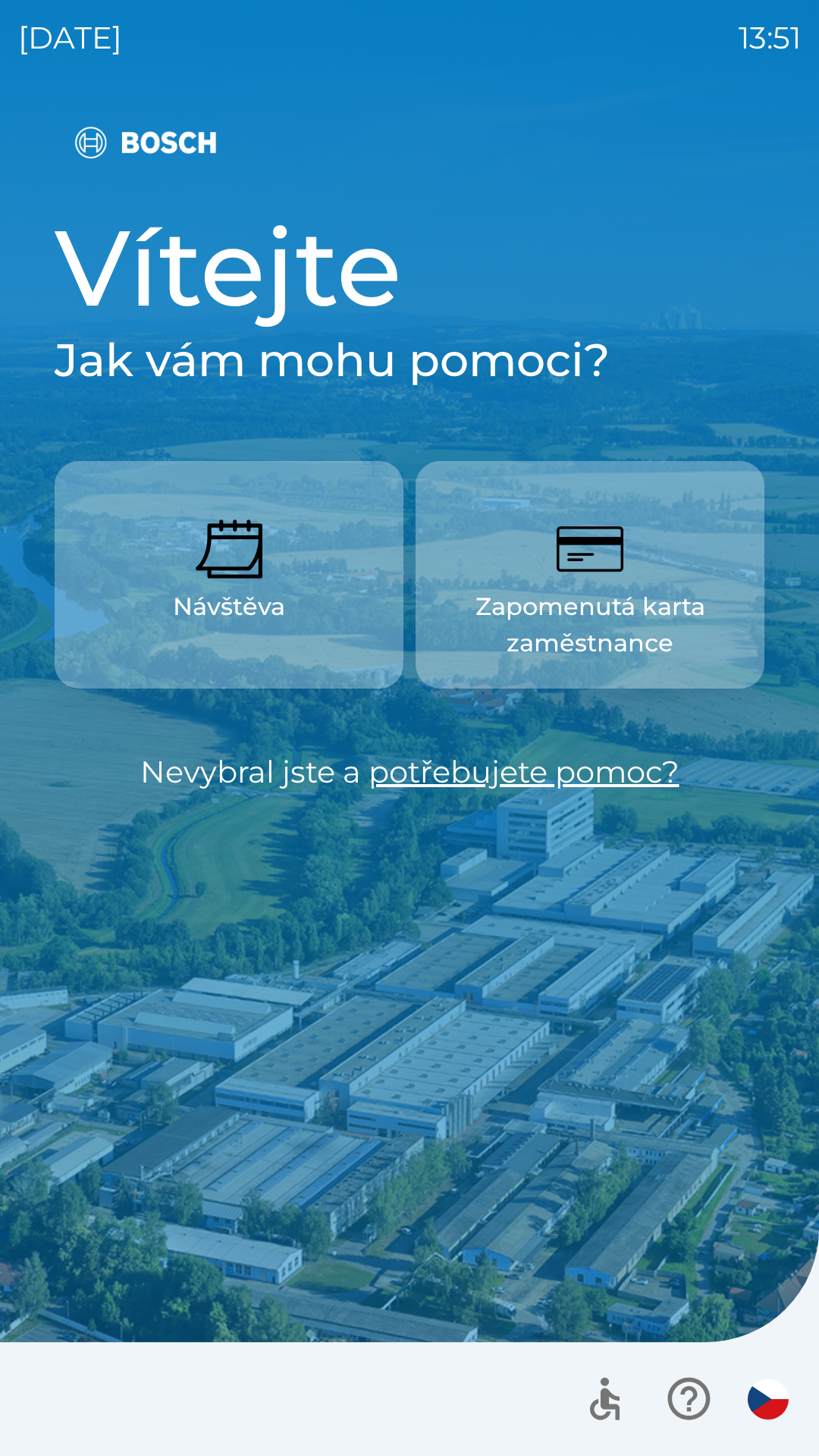
click at [234, 578] on img "button" at bounding box center [229, 549] width 67 height 67
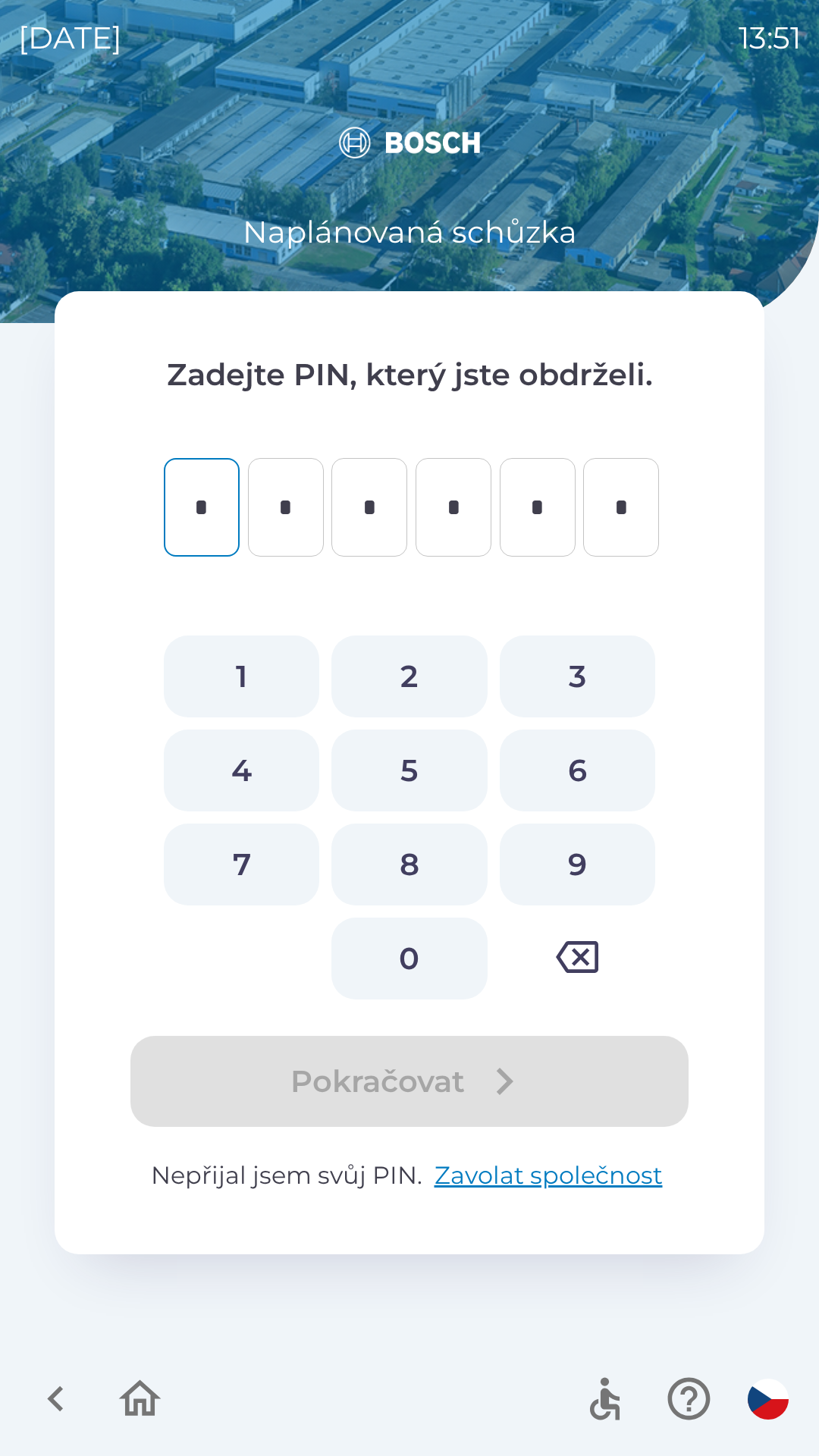
click at [121, 1401] on icon "button" at bounding box center [140, 1398] width 51 height 51
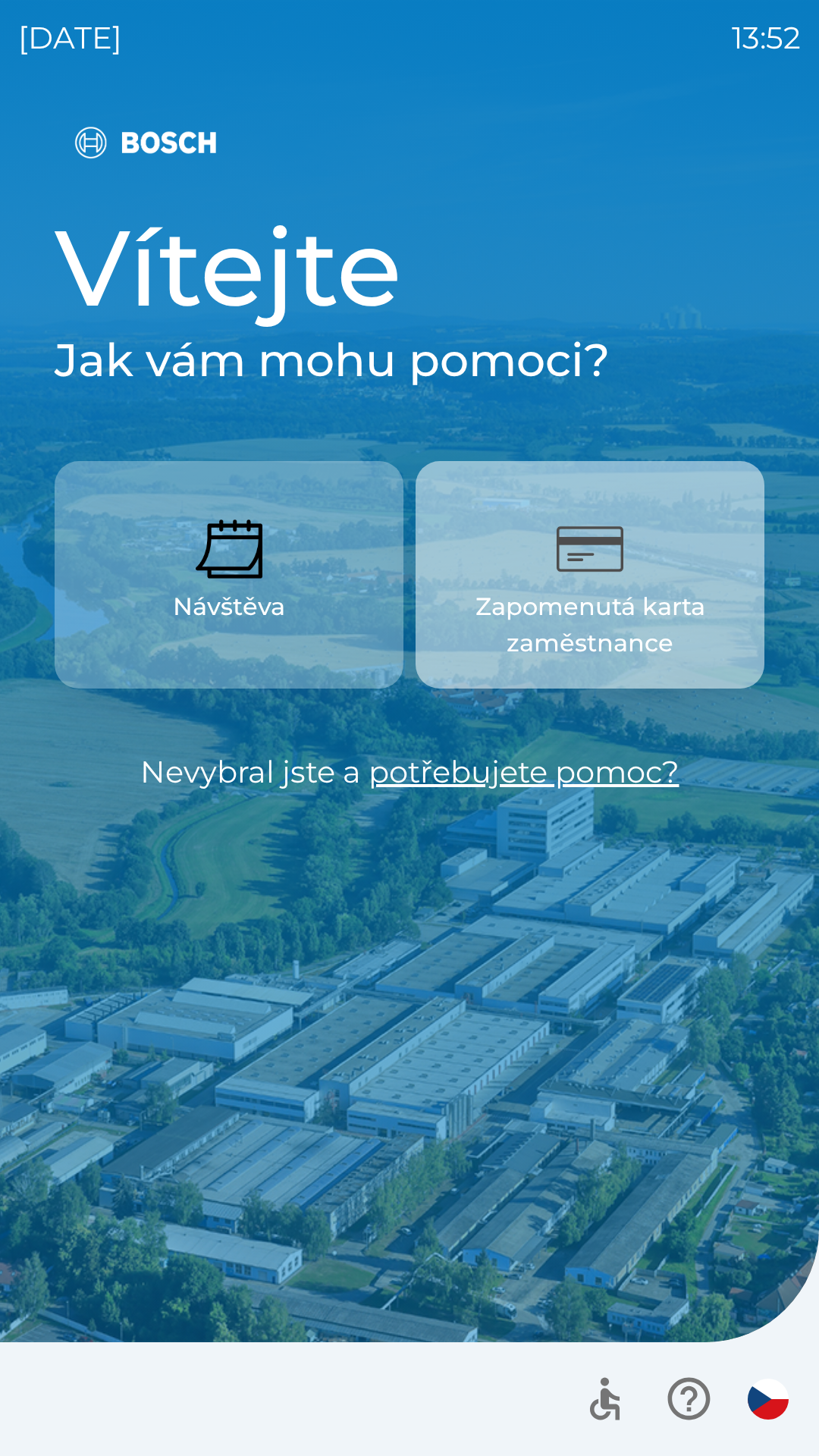
click at [614, 599] on p "Zapomenutá karta zaměstnance" at bounding box center [590, 624] width 276 height 73
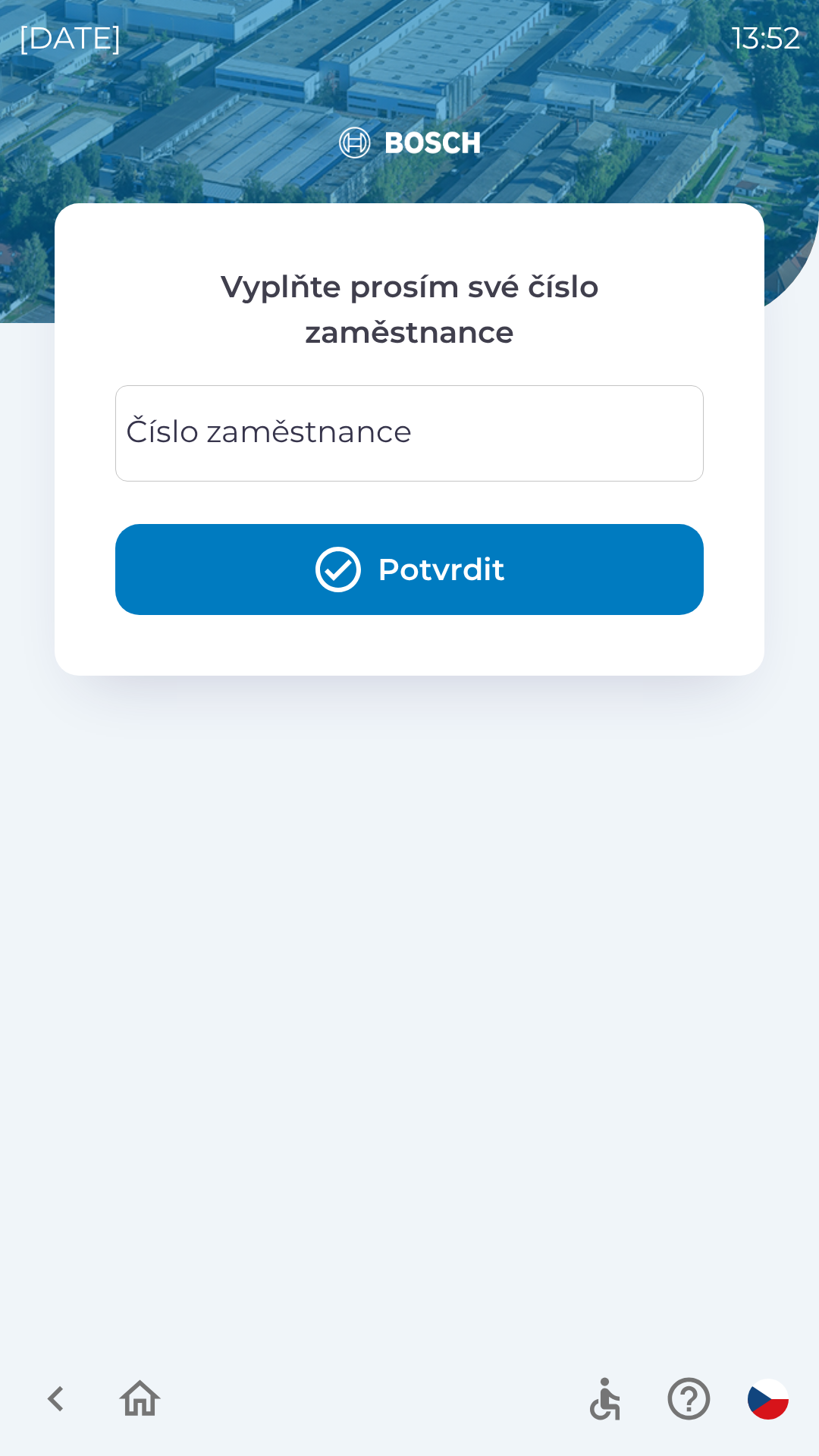
click at [432, 444] on input "Číslo zaměstnance" at bounding box center [409, 433] width 552 height 60
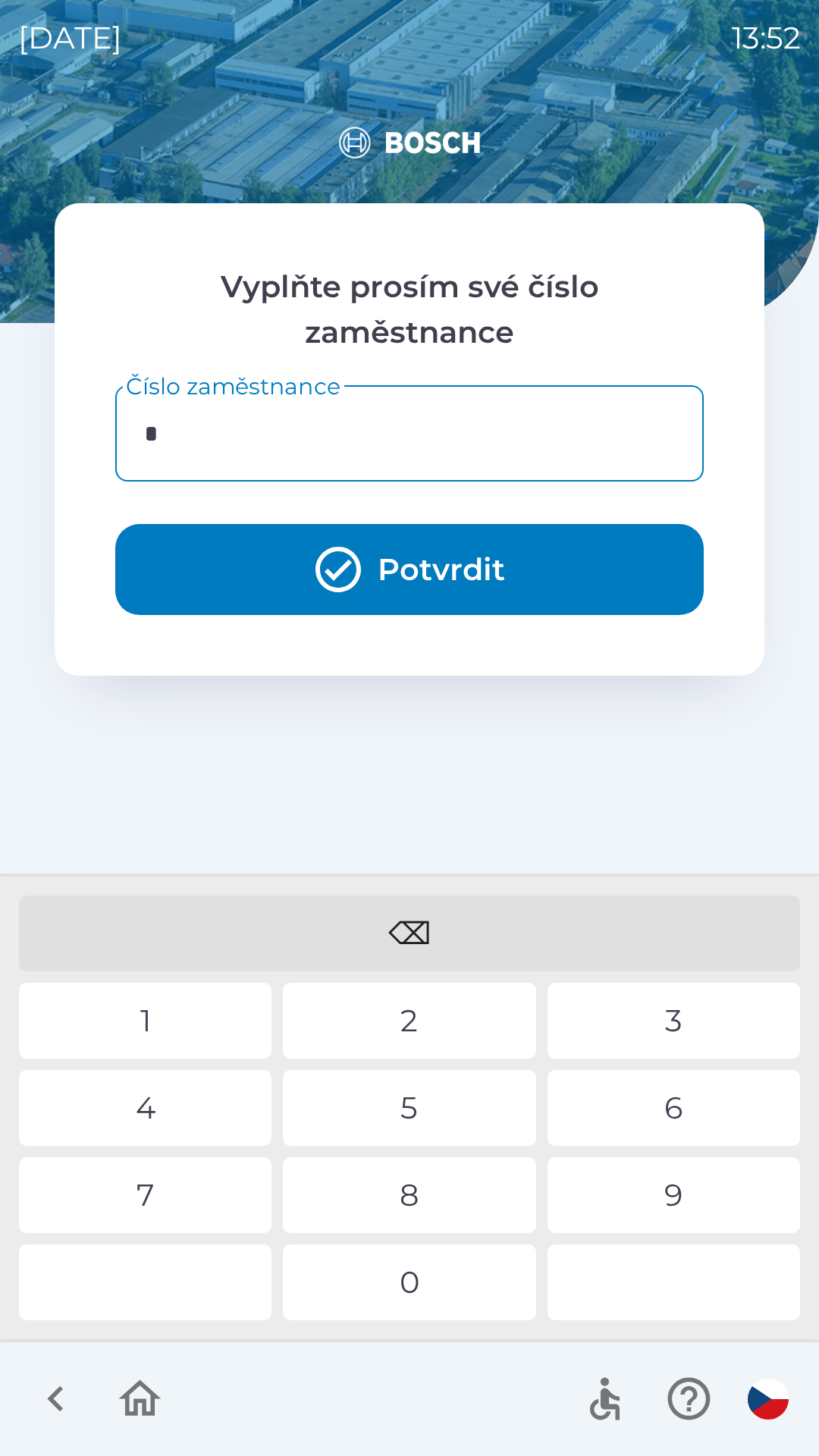
click at [647, 1015] on div "3" at bounding box center [673, 1020] width 253 height 76
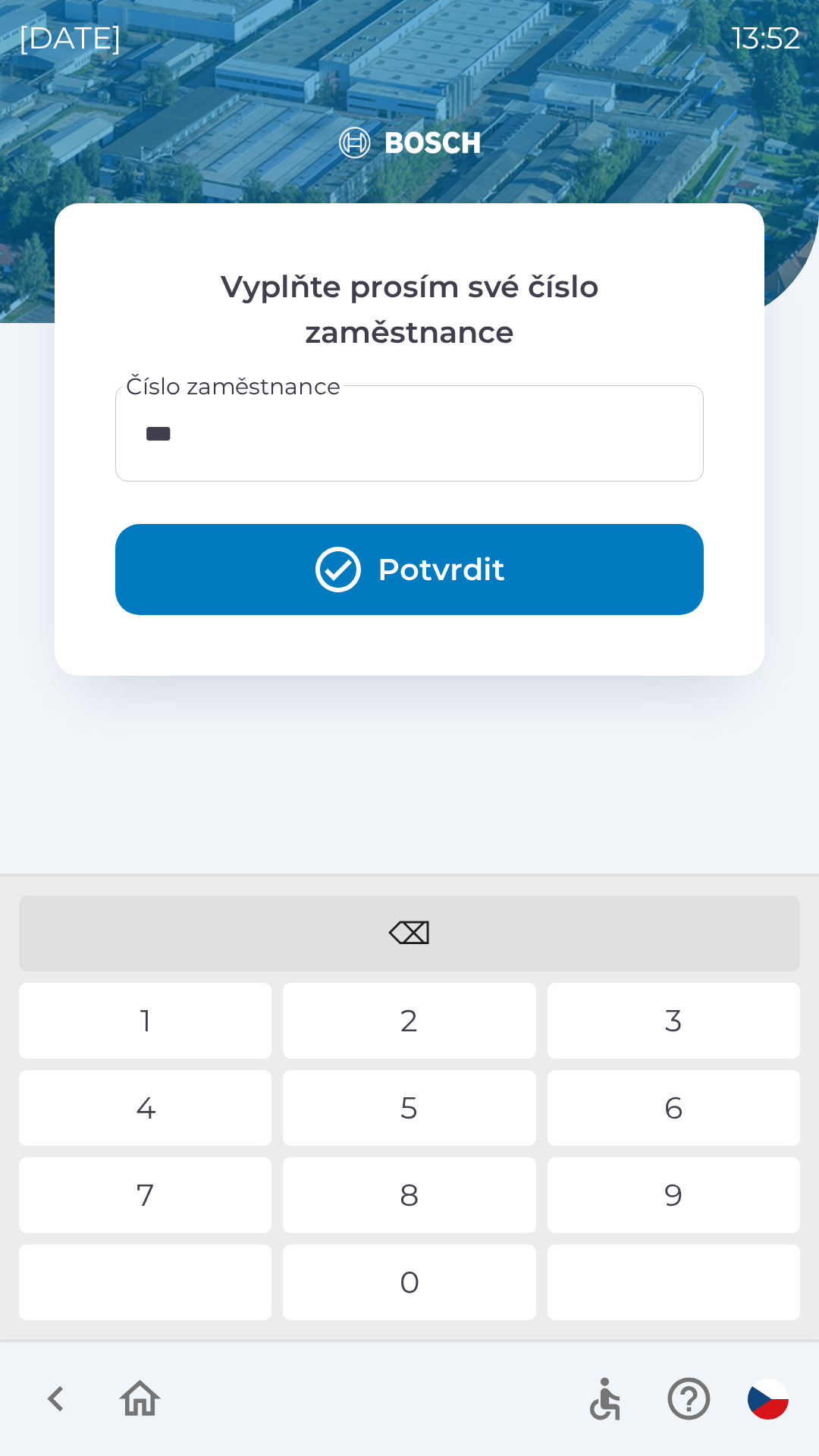
click at [432, 1280] on div "0" at bounding box center [409, 1282] width 253 height 76
click at [431, 1282] on div "0" at bounding box center [409, 1282] width 253 height 76
click at [402, 1265] on div "0" at bounding box center [409, 1282] width 253 height 76
click at [416, 1018] on div "2" at bounding box center [409, 1020] width 253 height 76
type input "********"
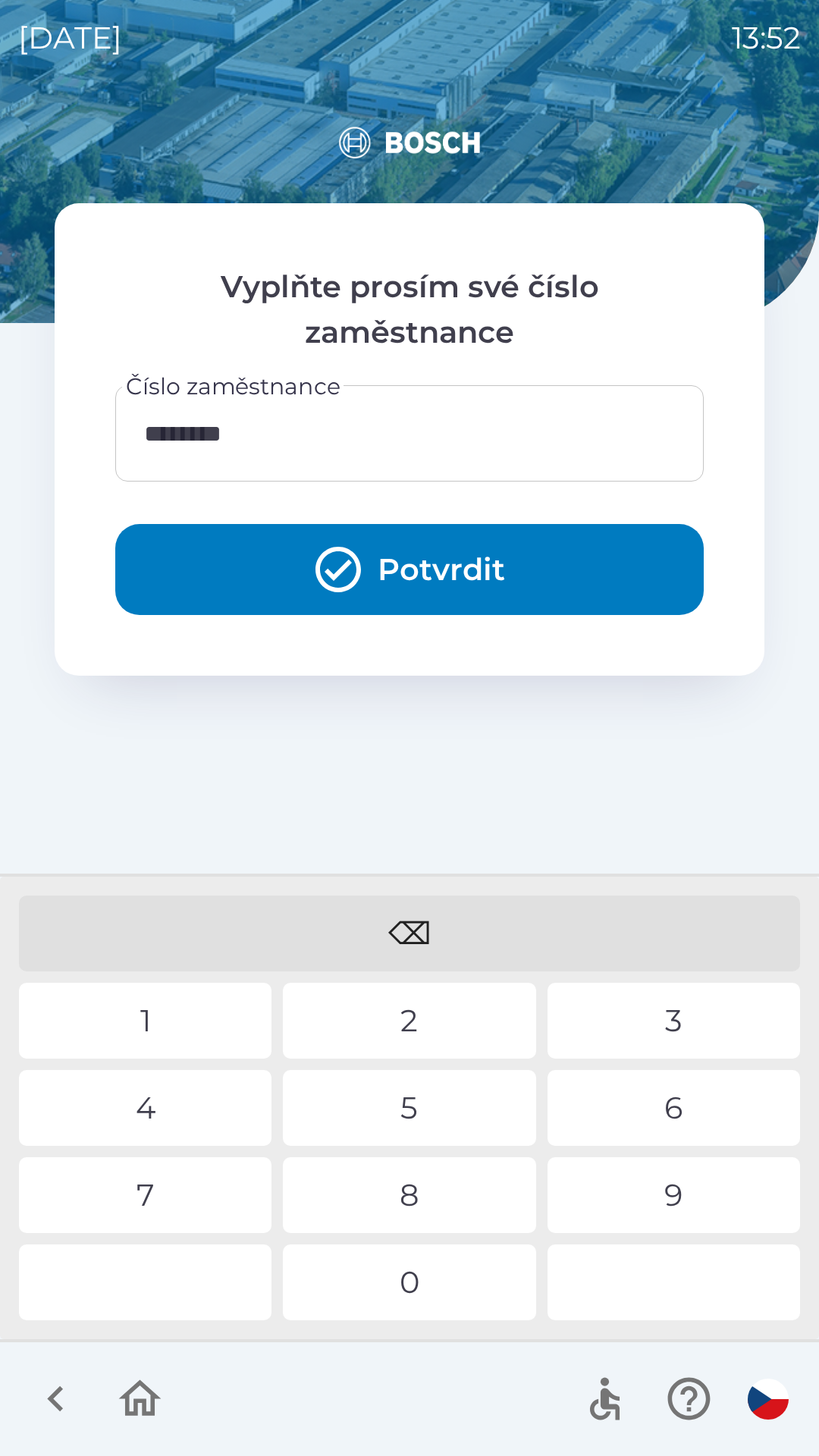
click at [441, 554] on button "Potvrdit" at bounding box center [409, 569] width 588 height 91
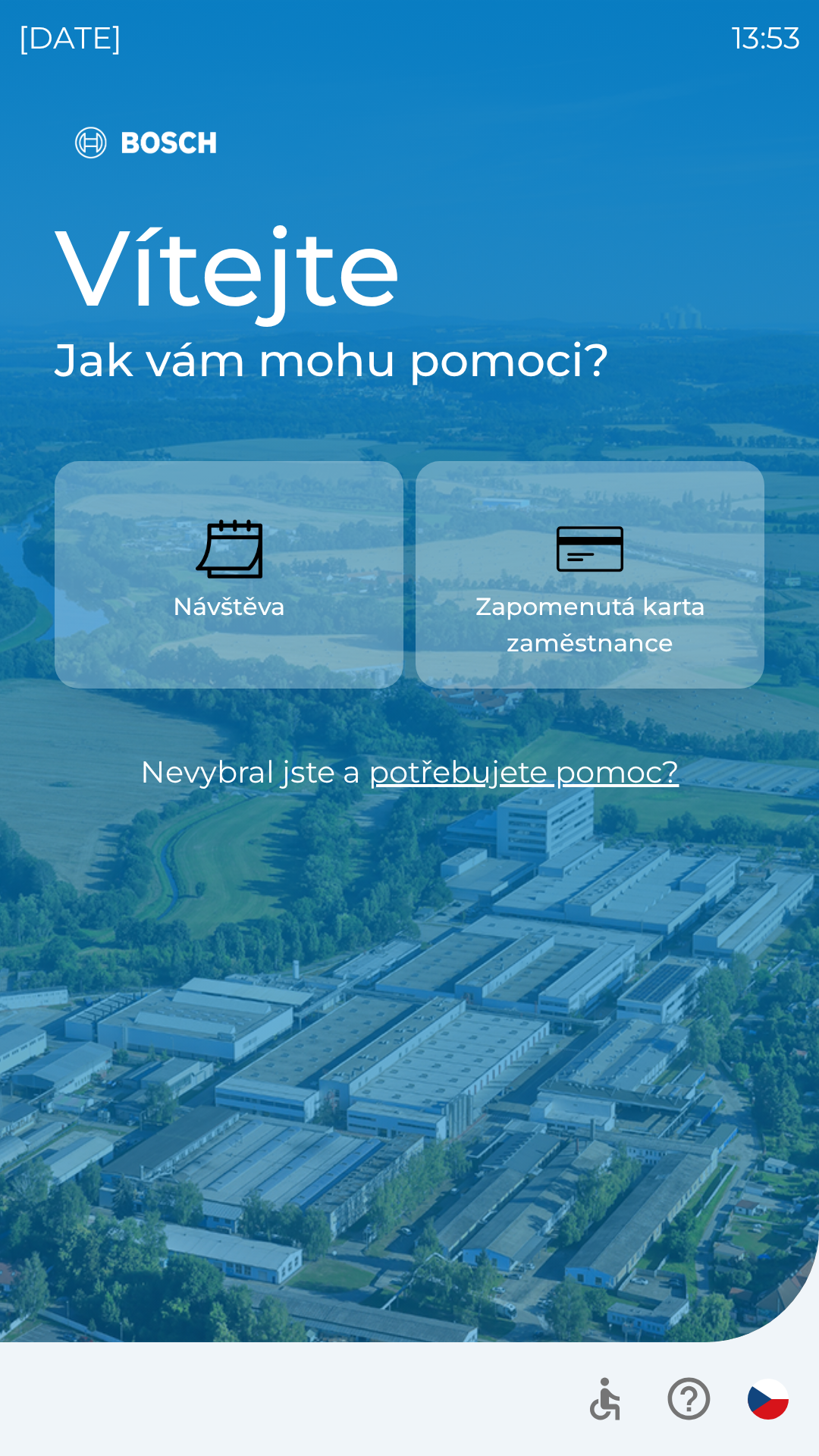
click at [565, 575] on img "button" at bounding box center [590, 549] width 67 height 67
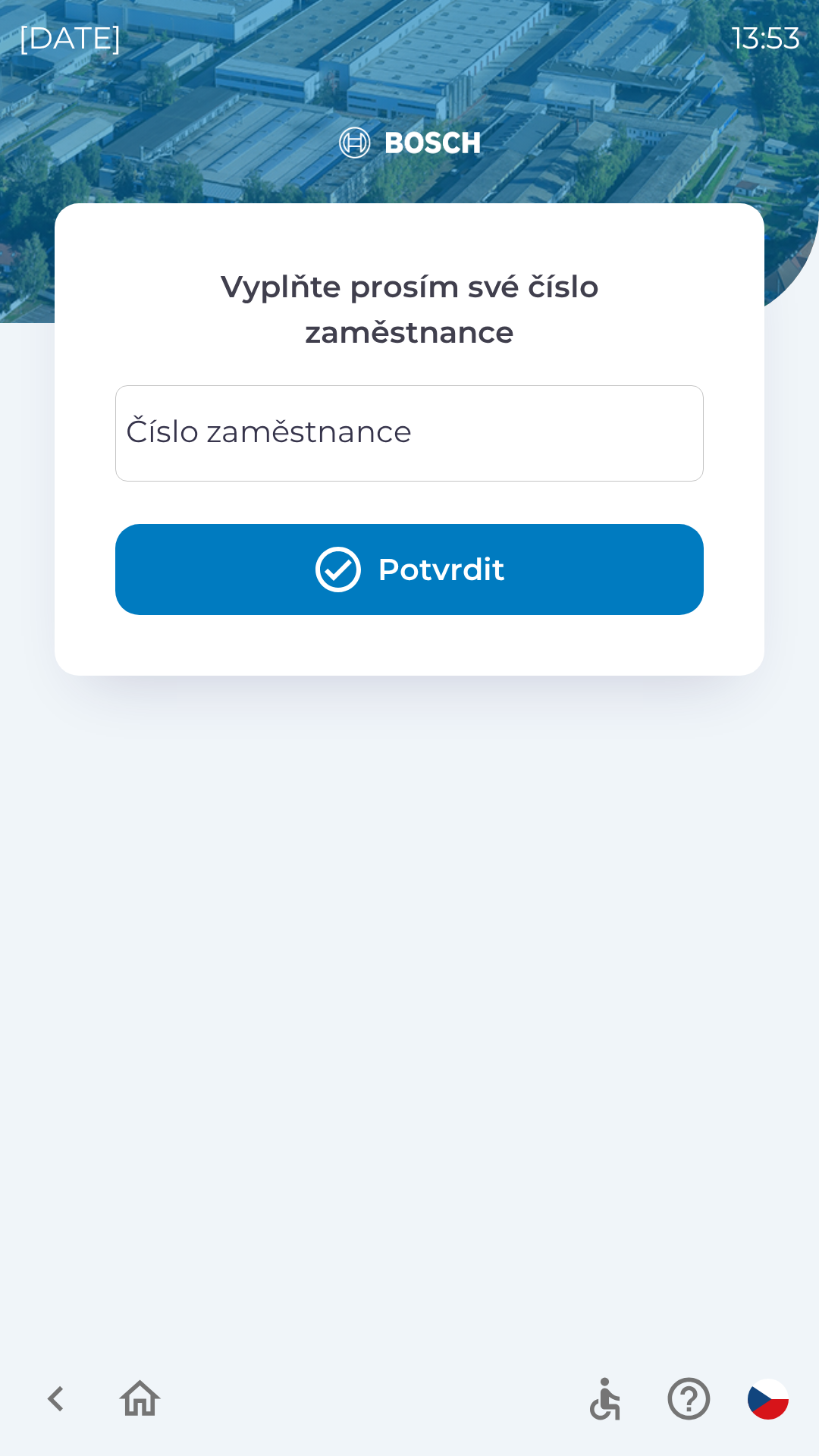
click at [442, 415] on input "Číslo zaměstnance" at bounding box center [409, 433] width 552 height 60
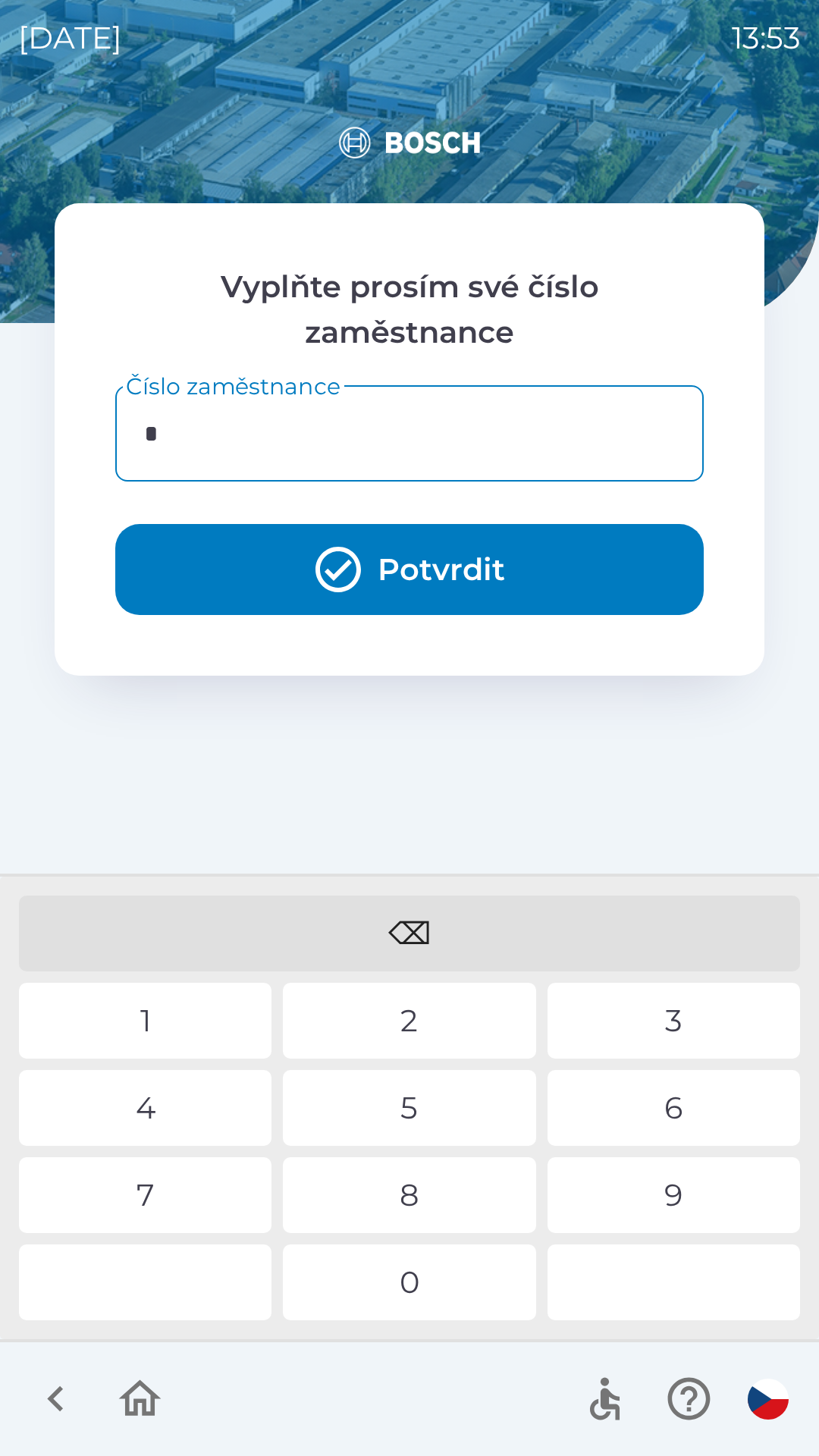
click at [634, 1019] on div "3" at bounding box center [673, 1020] width 253 height 76
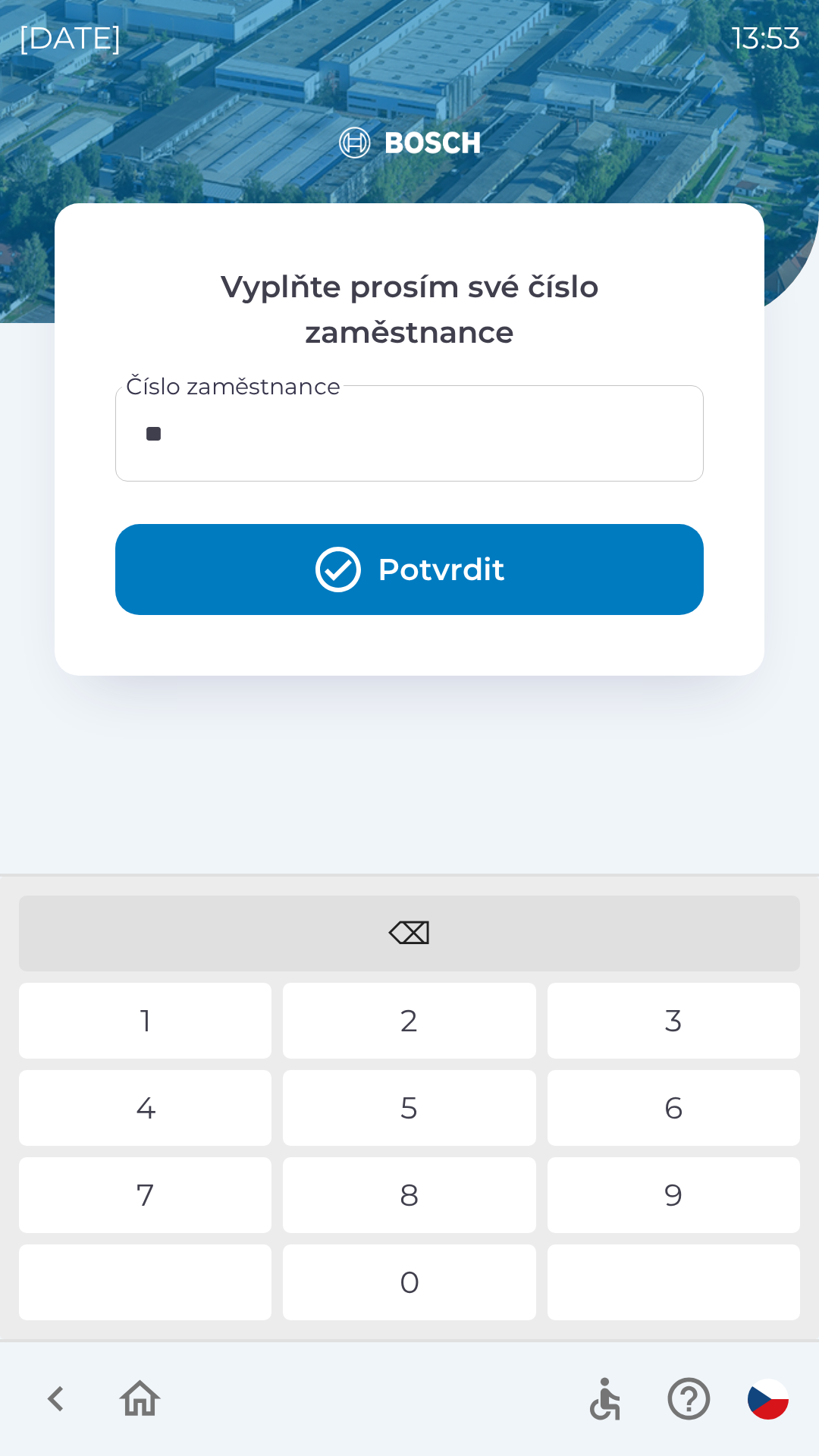
click at [428, 1094] on div "5" at bounding box center [409, 1108] width 253 height 76
click at [428, 1273] on div "0" at bounding box center [409, 1282] width 253 height 76
click at [399, 1278] on div "0" at bounding box center [409, 1282] width 253 height 76
click at [407, 1281] on div "0" at bounding box center [409, 1282] width 253 height 76
type input "********"
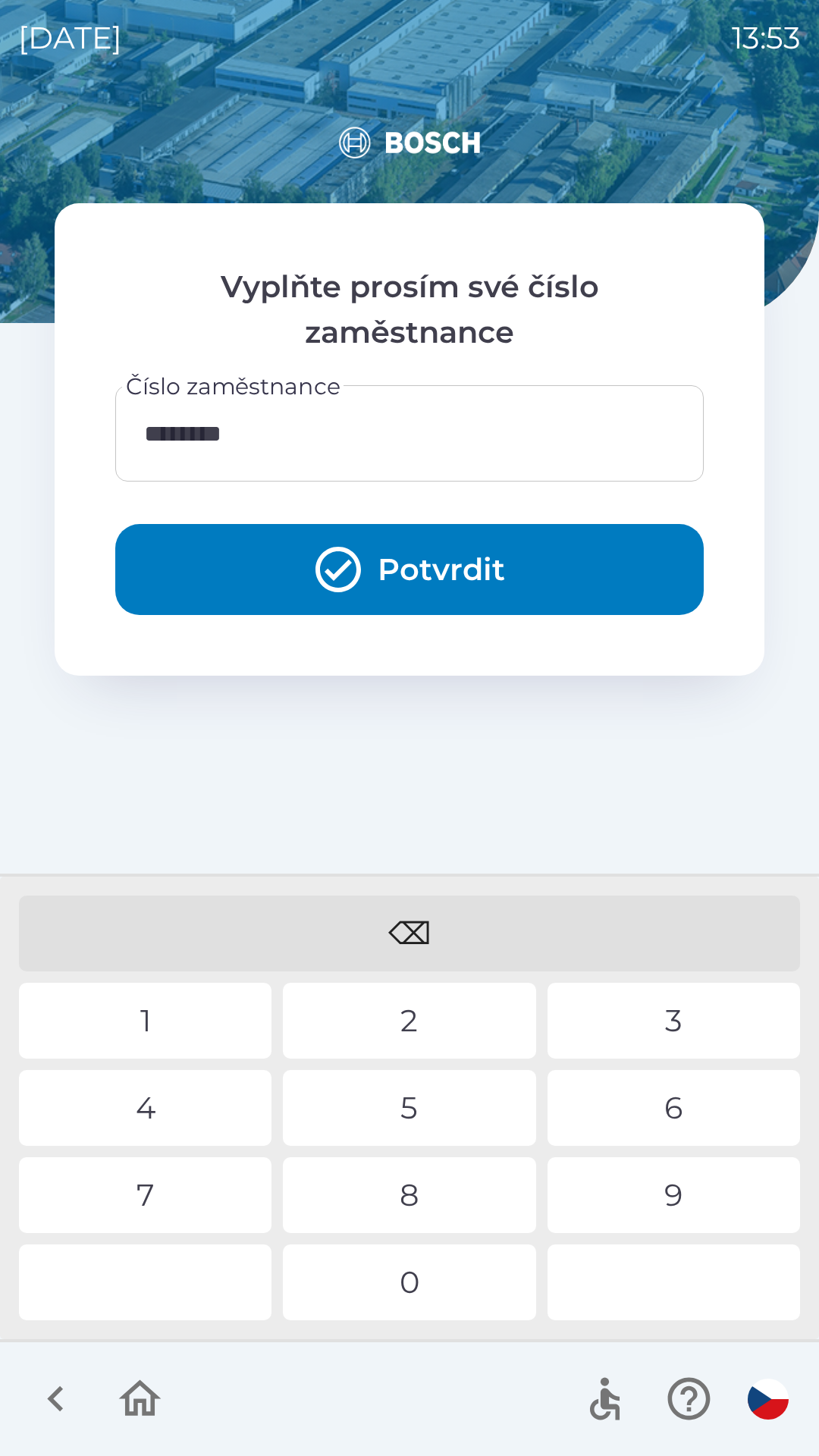
click at [410, 1017] on div "2" at bounding box center [409, 1020] width 253 height 76
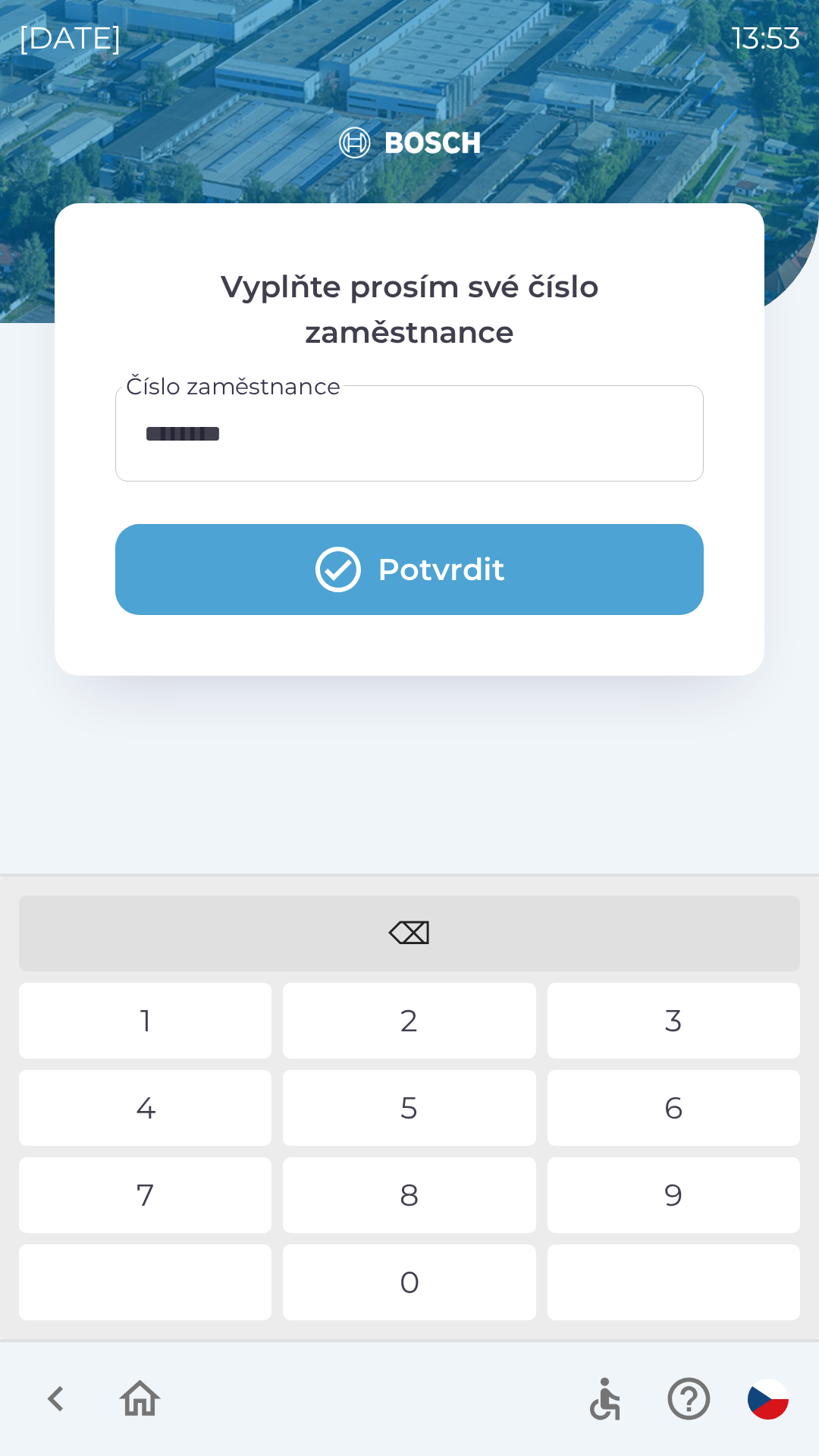
click at [379, 553] on button "Potvrdit" at bounding box center [409, 569] width 588 height 91
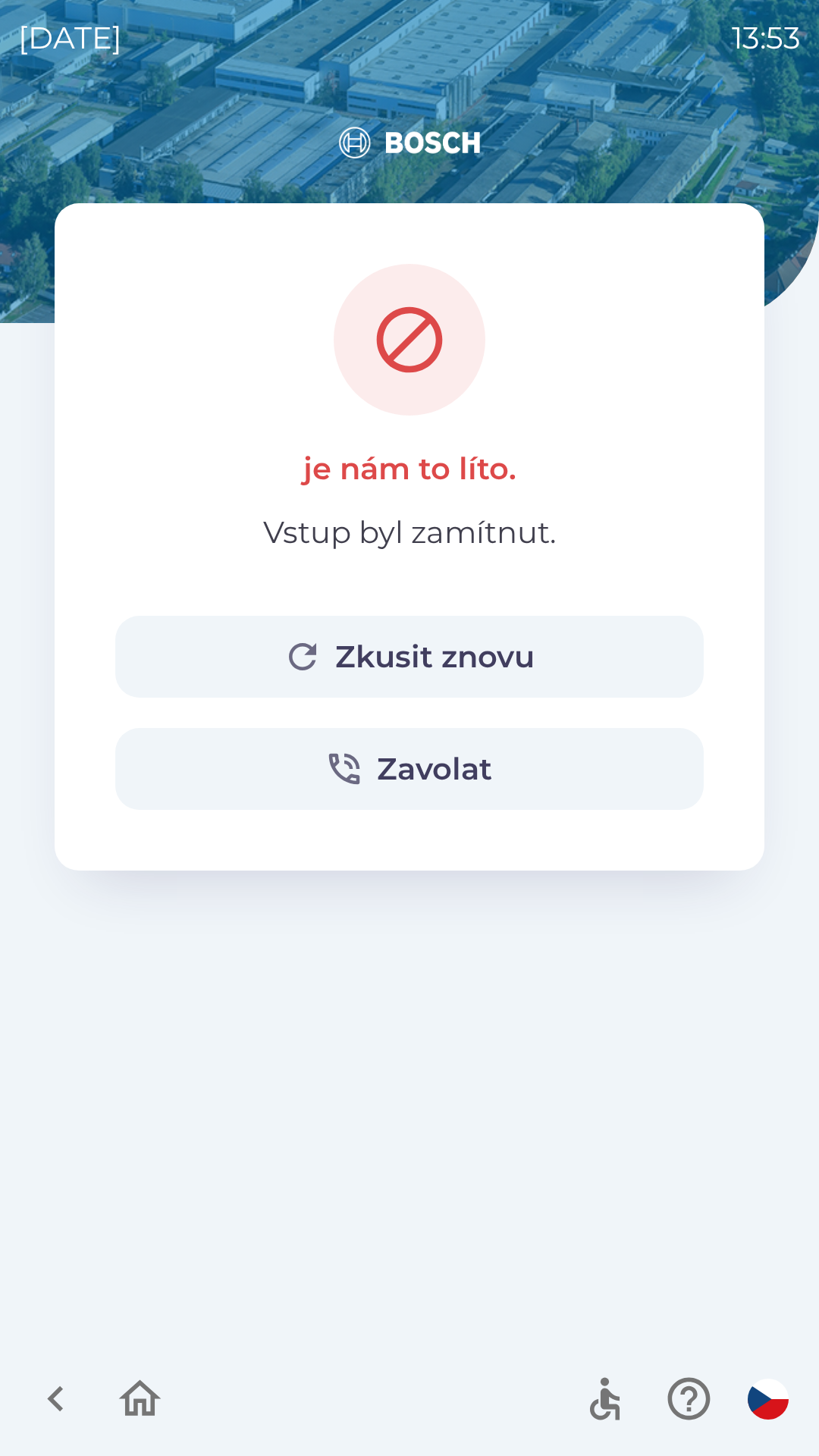
click at [425, 652] on button "Zkusit znovu" at bounding box center [409, 656] width 588 height 82
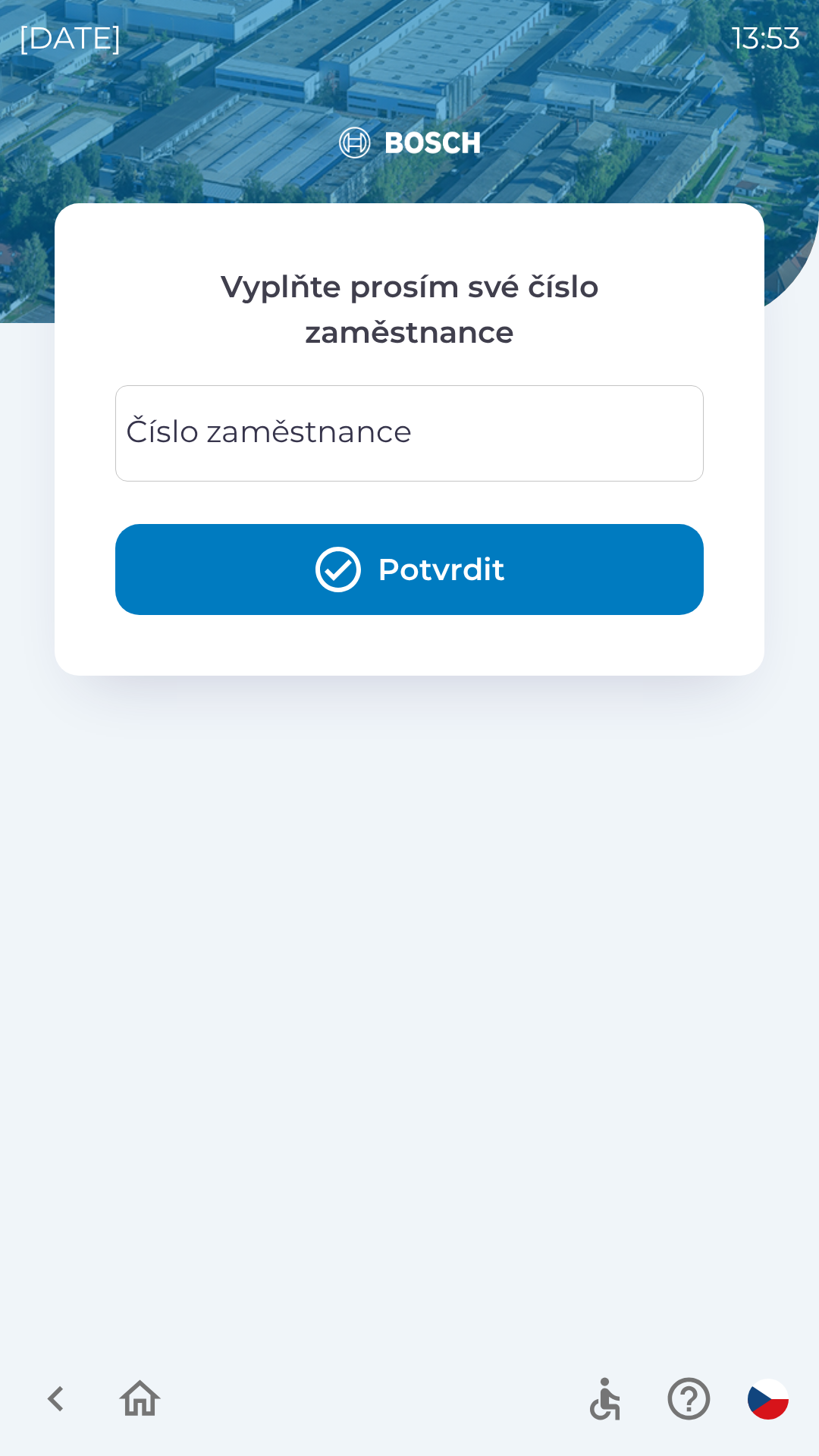
click at [136, 1395] on icon "button" at bounding box center [140, 1398] width 51 height 51
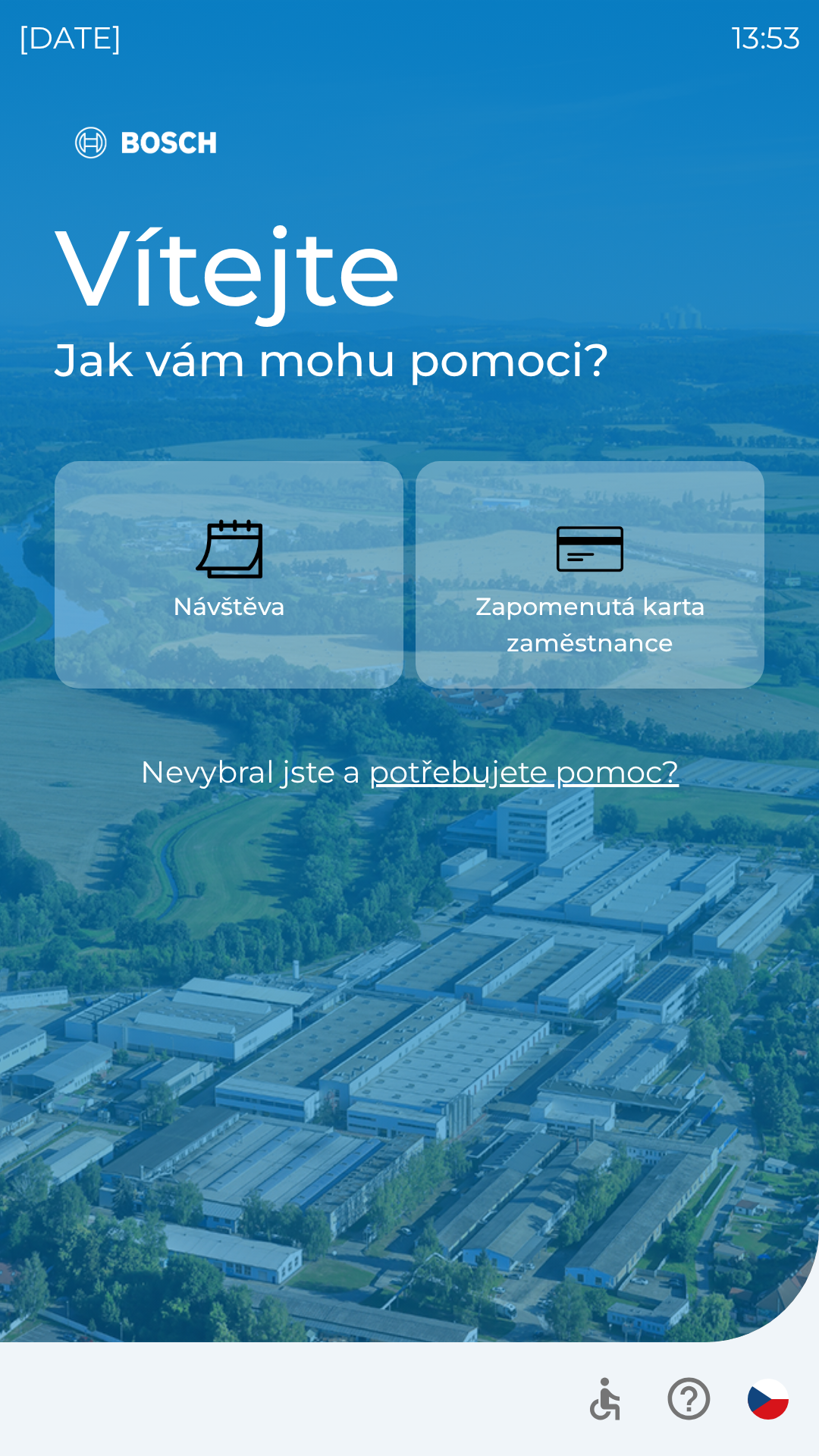
click at [597, 575] on img "button" at bounding box center [590, 549] width 67 height 67
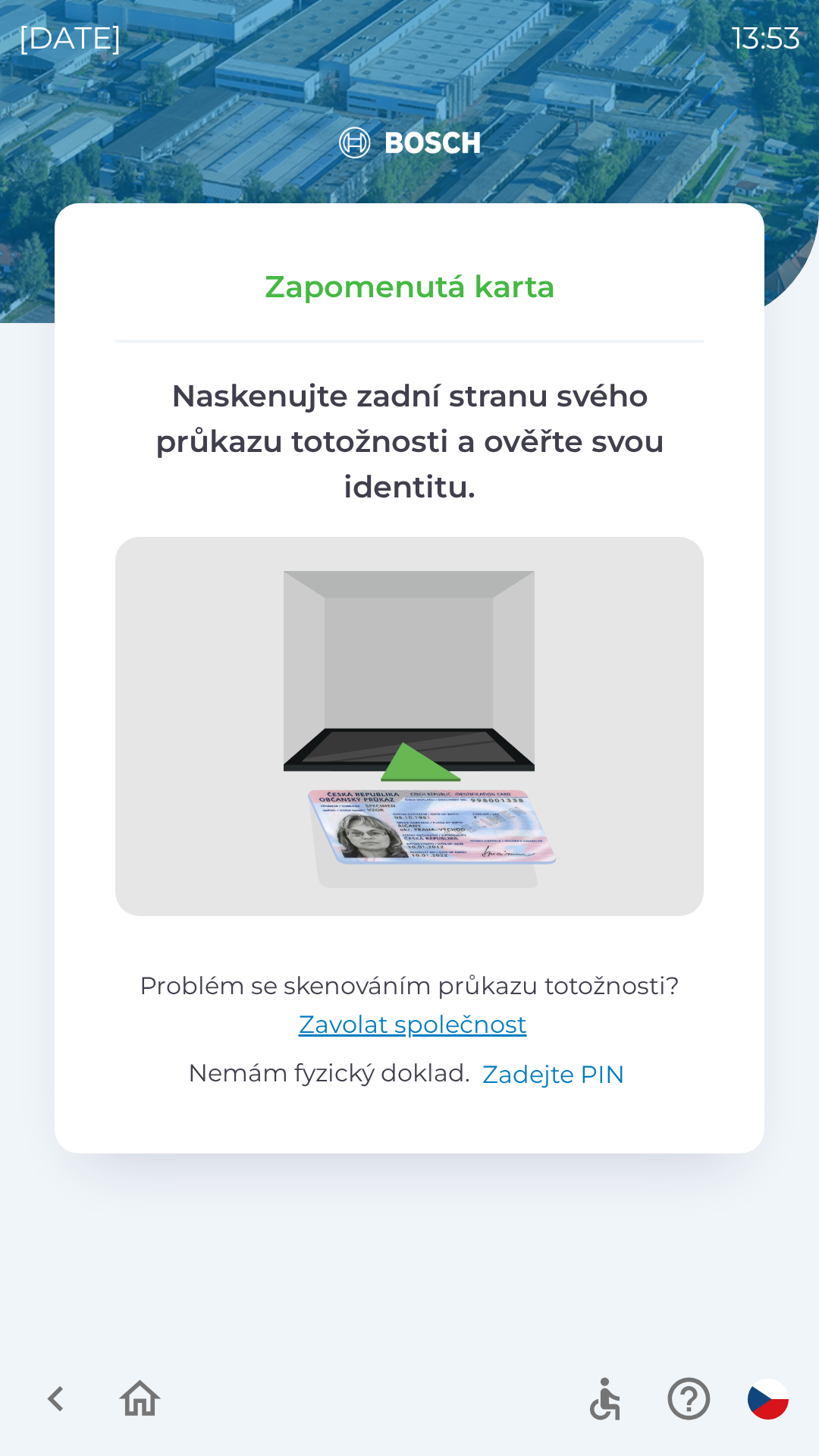
click at [548, 1070] on button "Zadejte PIN" at bounding box center [553, 1074] width 155 height 36
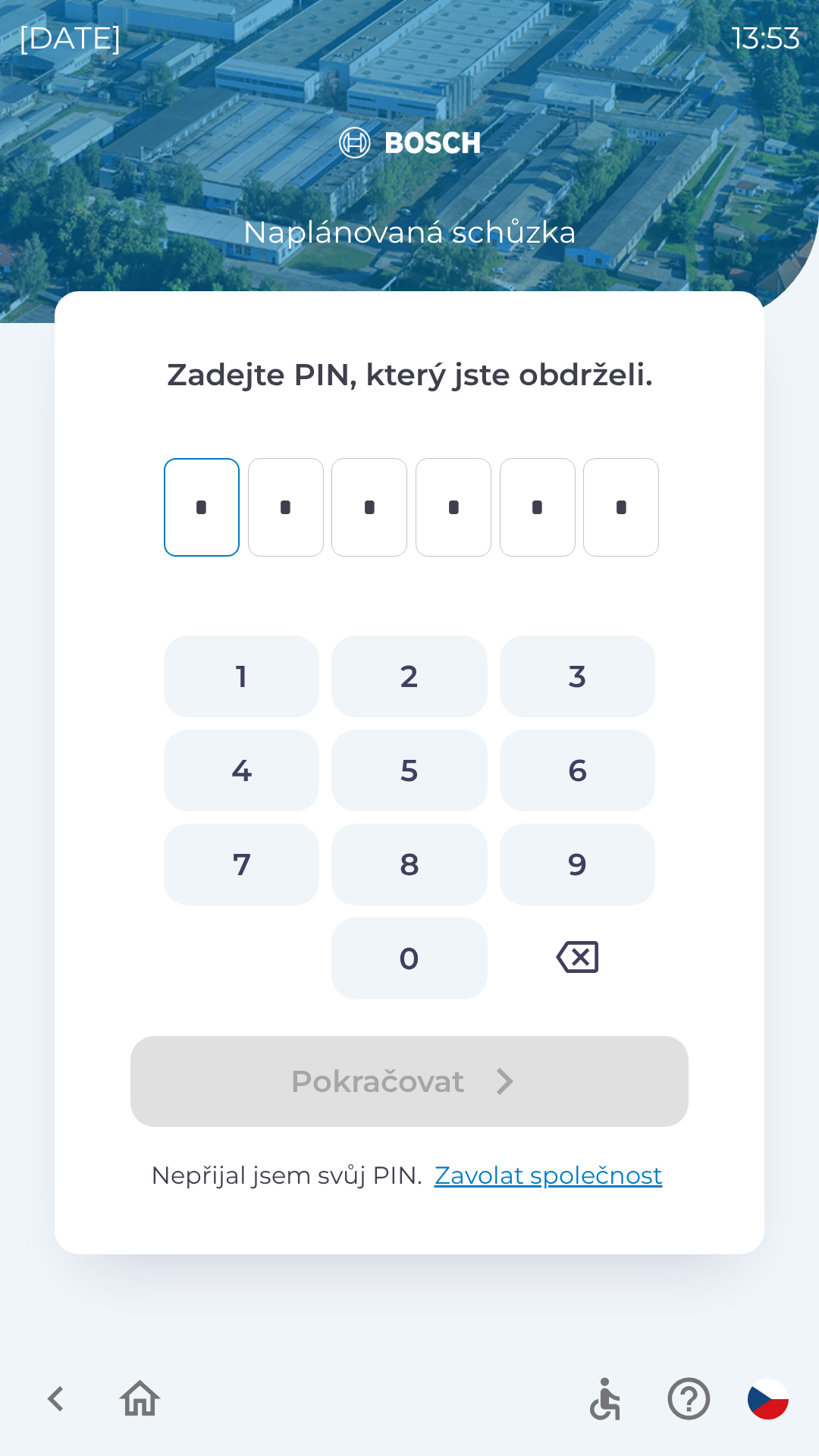
click at [148, 1393] on icon "button" at bounding box center [140, 1398] width 51 height 51
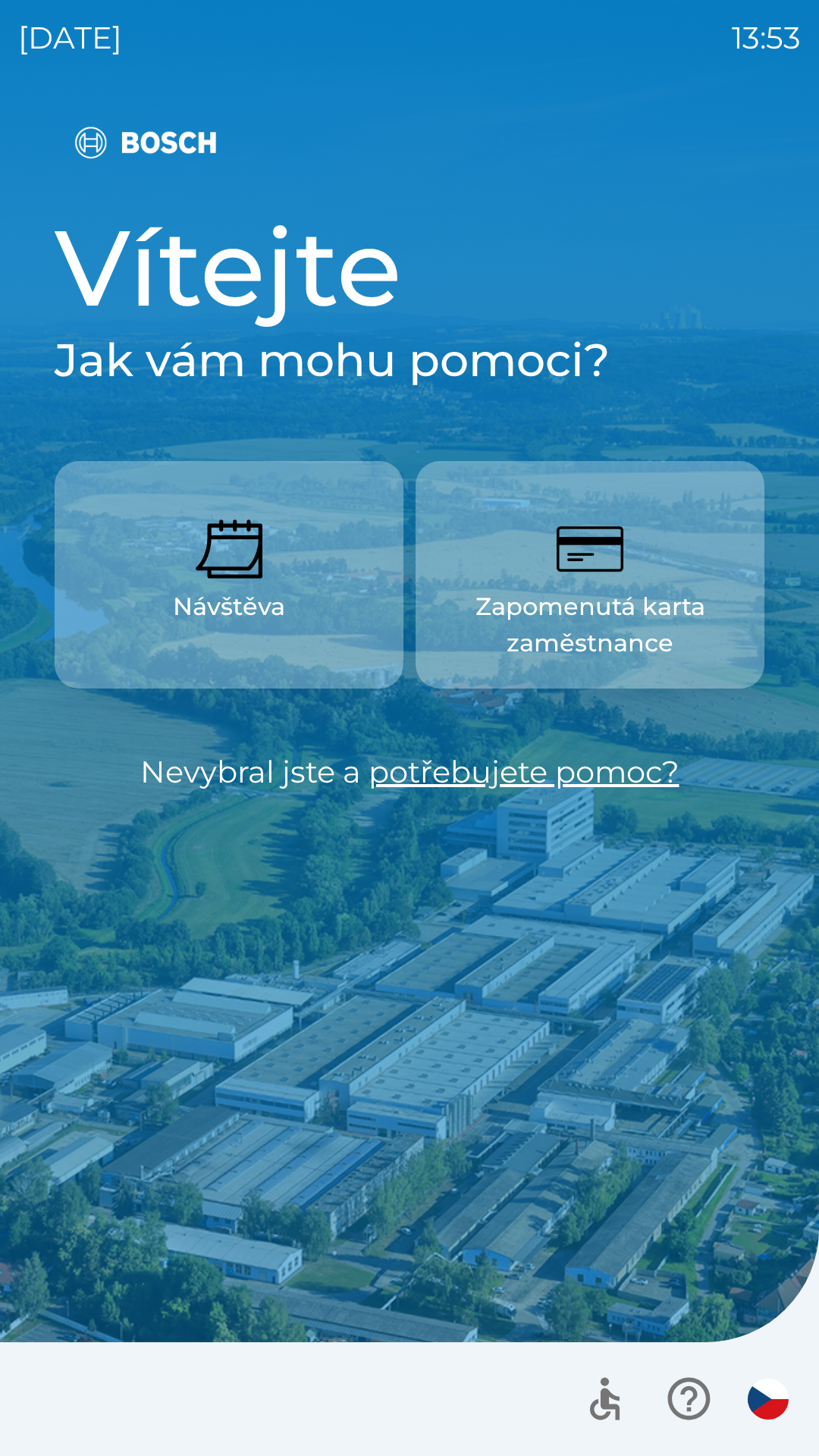
click at [579, 613] on p "Zapomenutá karta zaměstnance" at bounding box center [590, 624] width 276 height 73
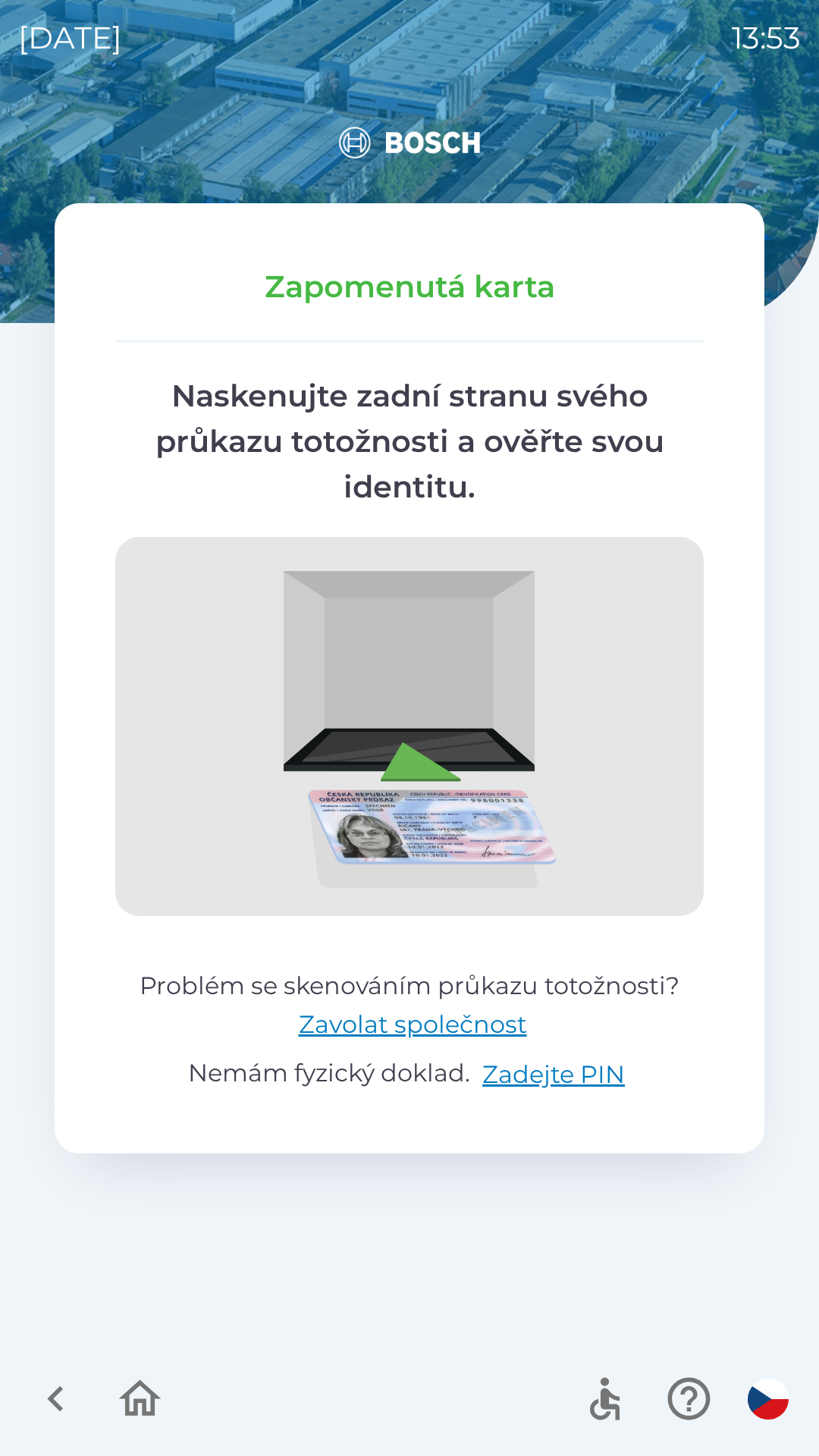
click at [57, 1381] on icon "button" at bounding box center [55, 1398] width 51 height 51
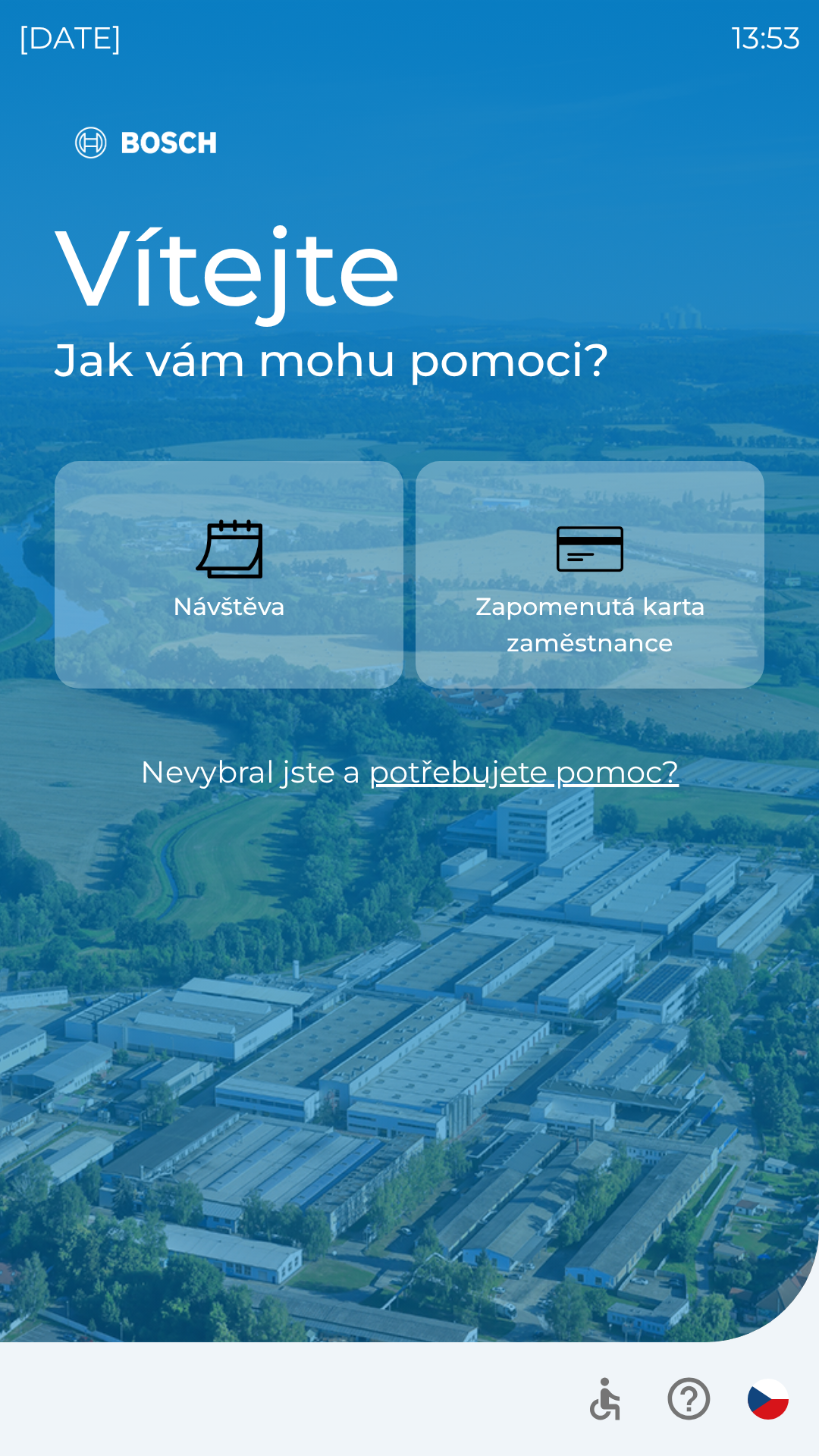
click at [109, 1391] on div at bounding box center [409, 1399] width 819 height 114
click at [230, 532] on img "button" at bounding box center [229, 549] width 67 height 67
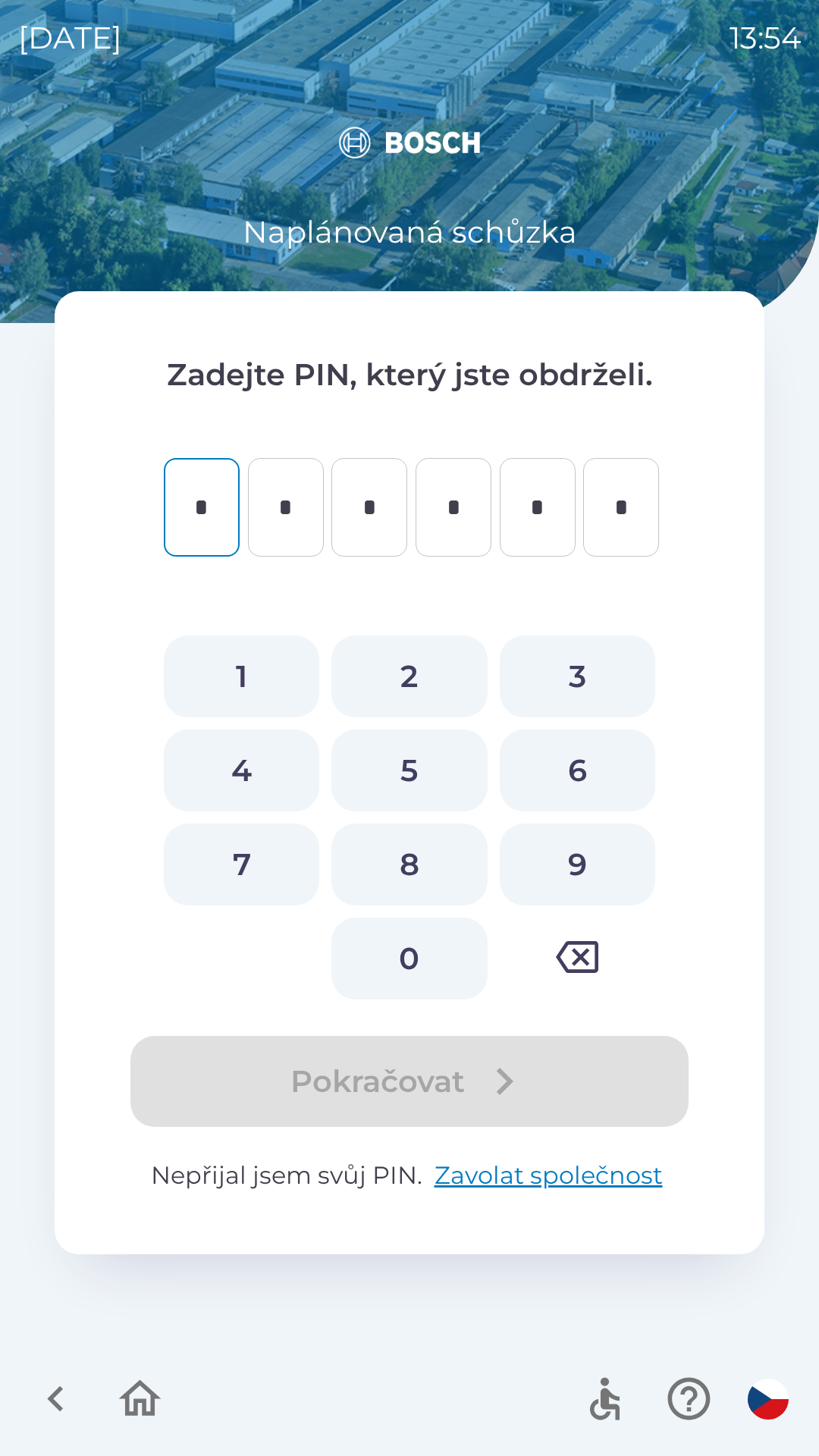
click at [401, 669] on button "2" at bounding box center [409, 676] width 156 height 82
type input "*"
click at [413, 867] on button "8" at bounding box center [409, 864] width 156 height 82
type input "*"
click at [413, 777] on button "5" at bounding box center [409, 770] width 156 height 82
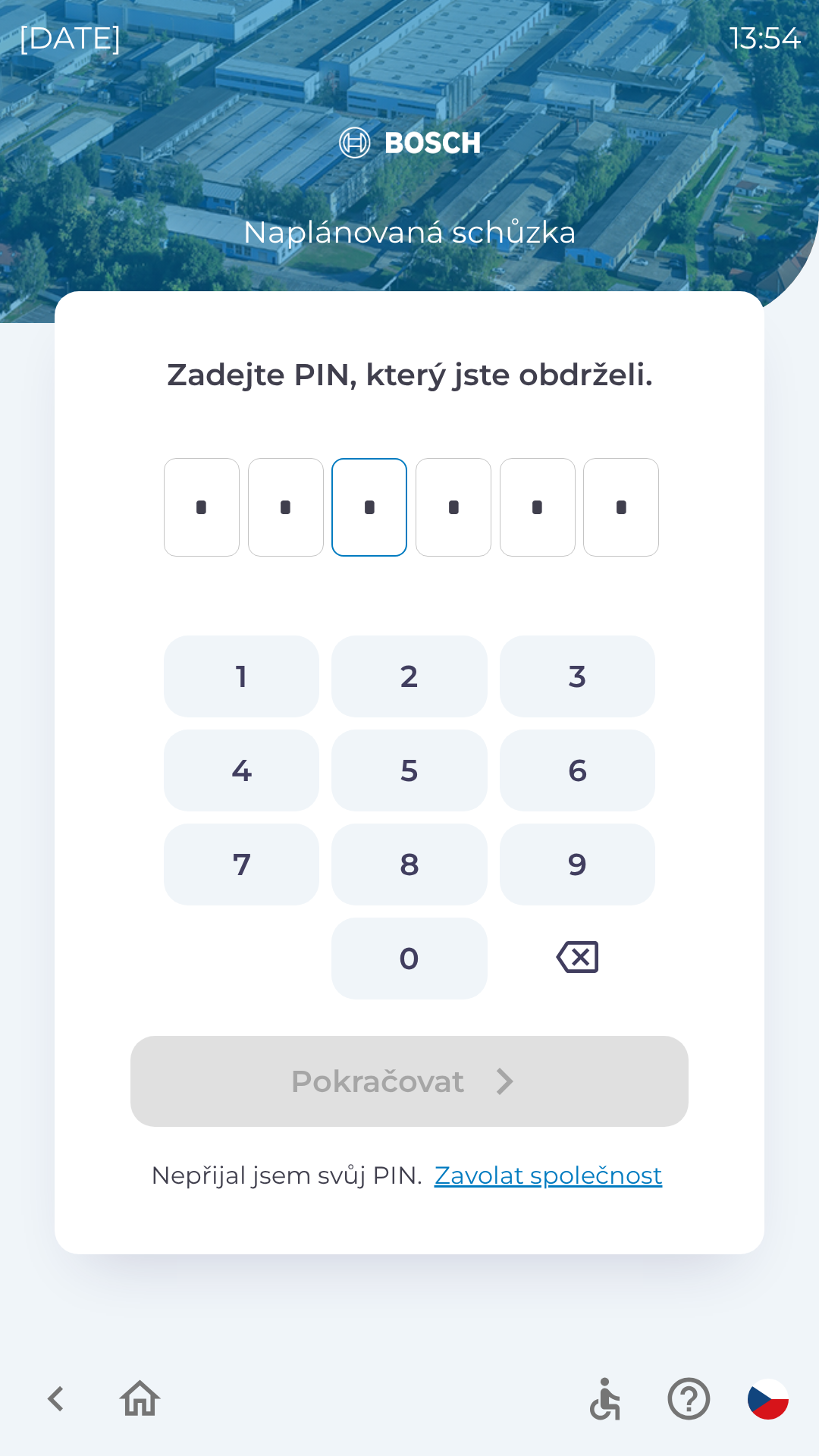
type input "*"
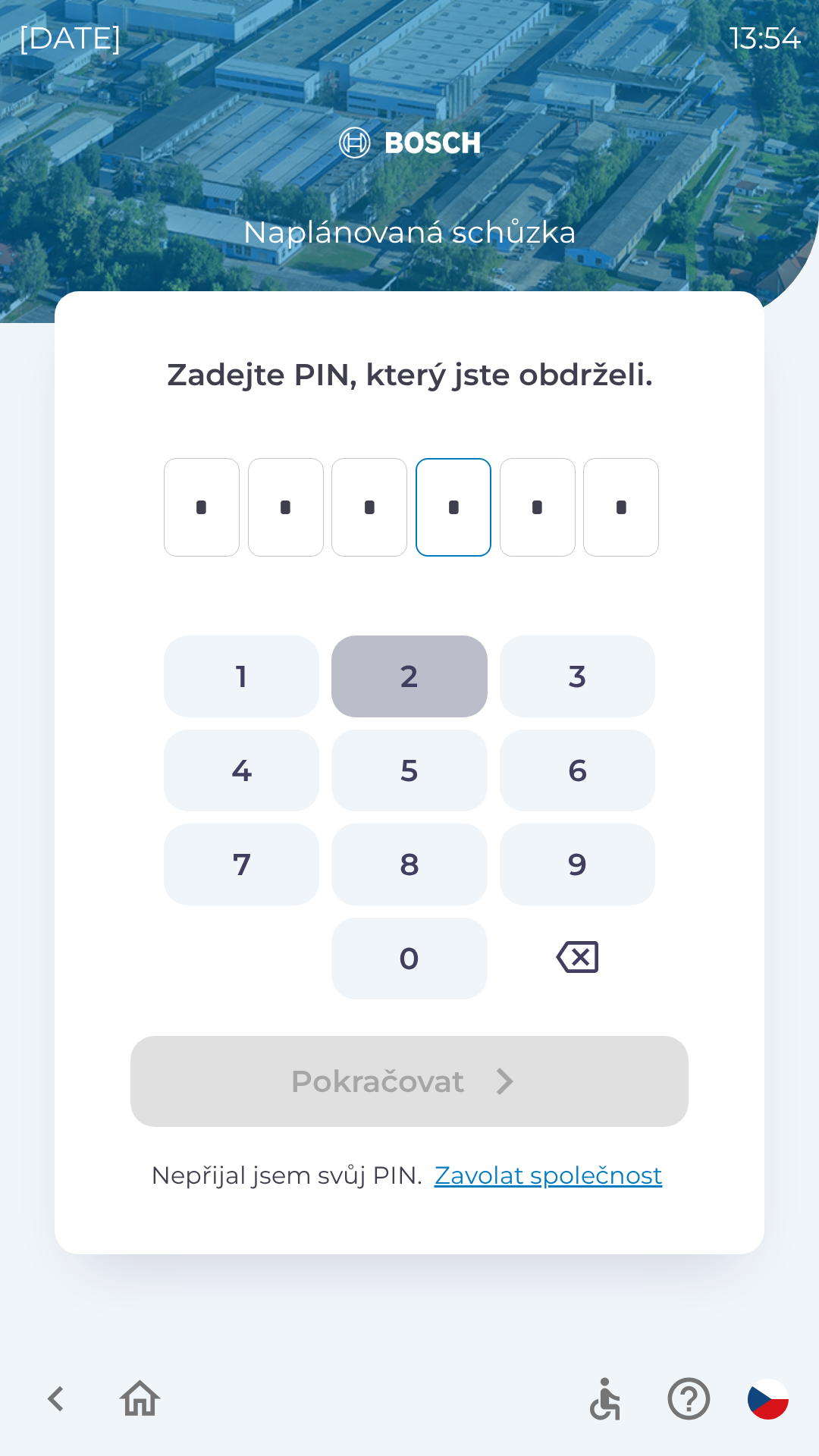
click at [399, 675] on button "2" at bounding box center [409, 676] width 156 height 82
type input "*"
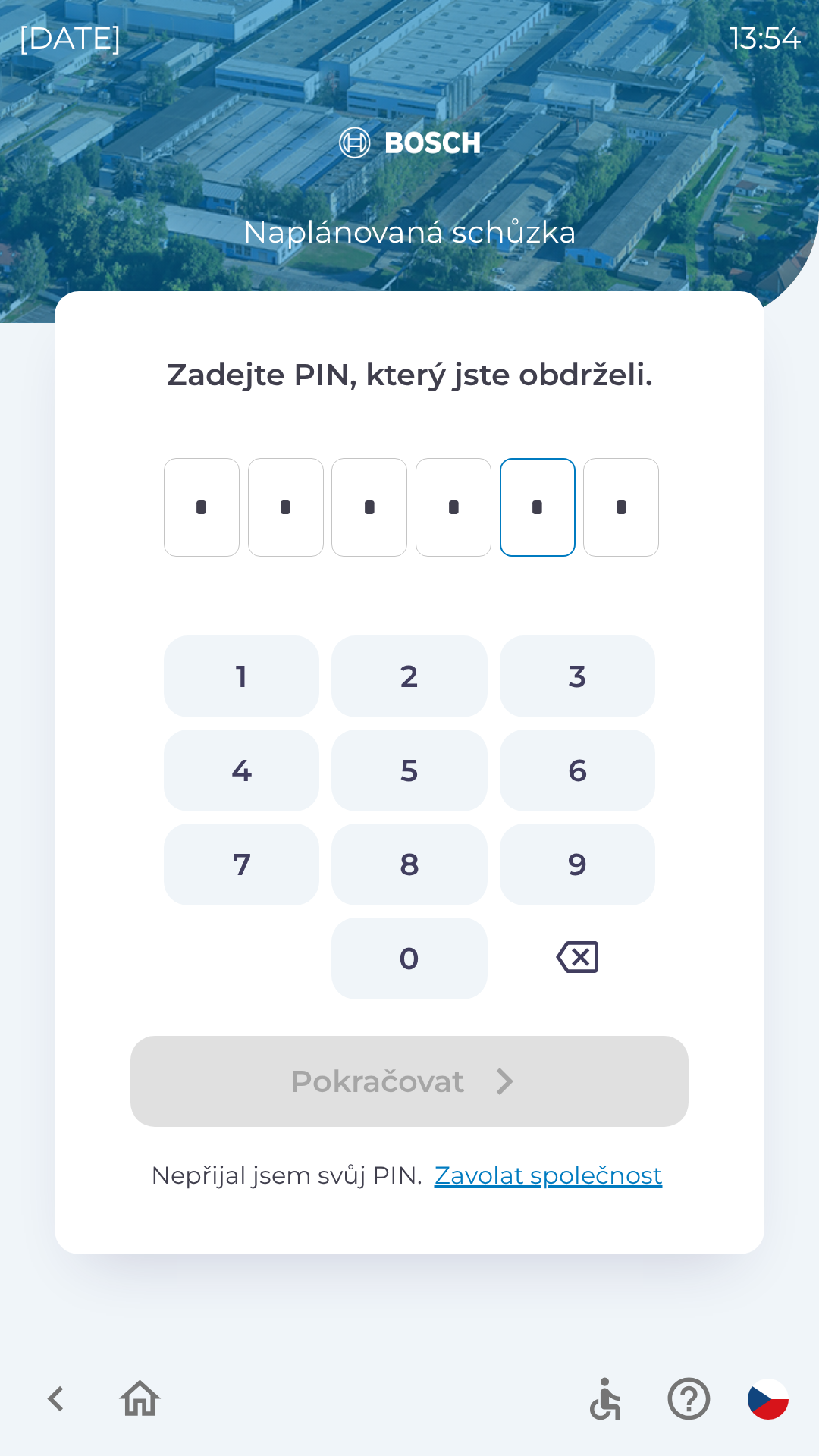
click at [414, 935] on button "0" at bounding box center [409, 959] width 156 height 82
type input "*"
click at [586, 683] on button "3" at bounding box center [578, 676] width 156 height 82
type input "*"
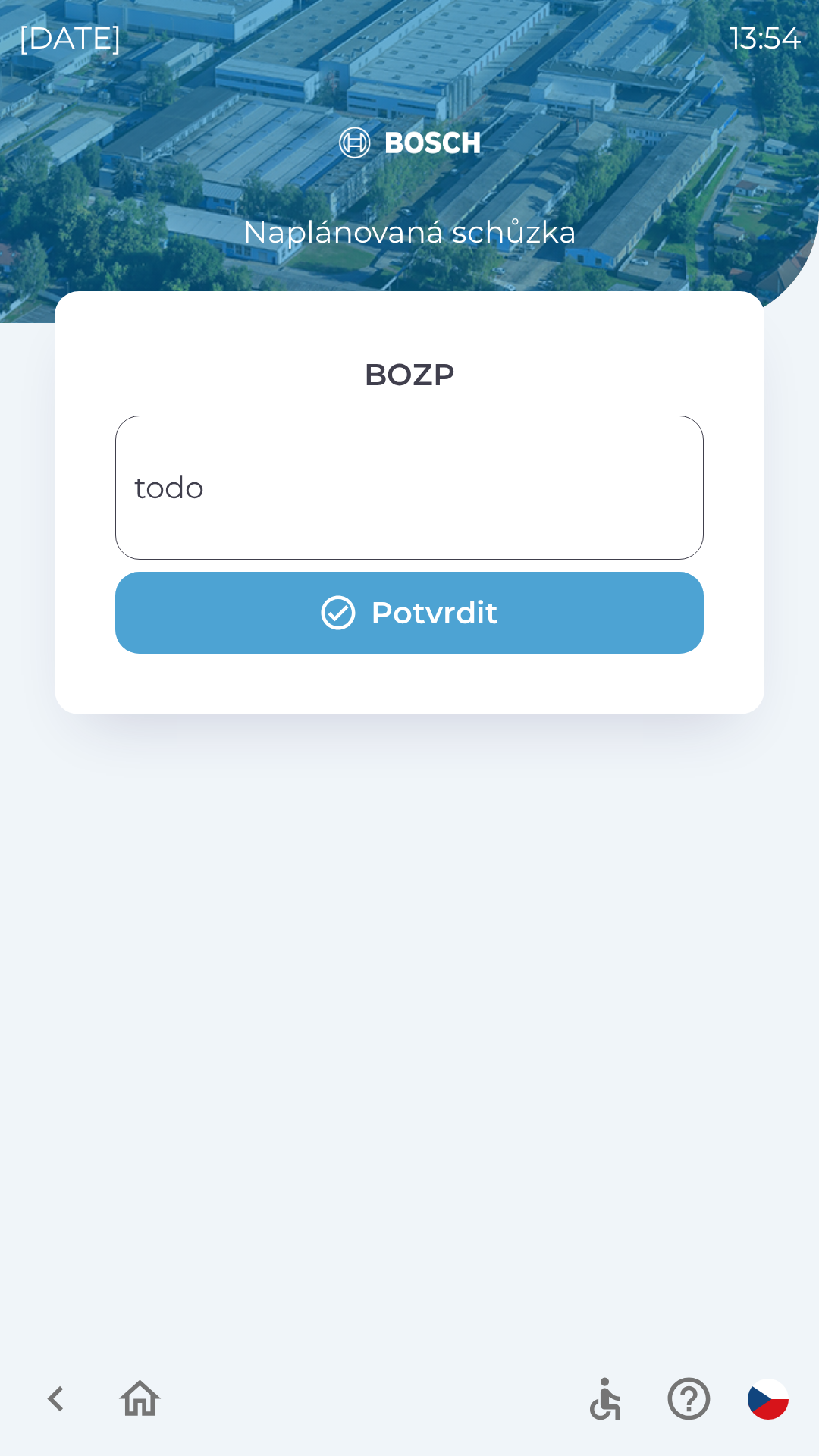
click at [424, 613] on button "Potvrdit" at bounding box center [409, 613] width 588 height 82
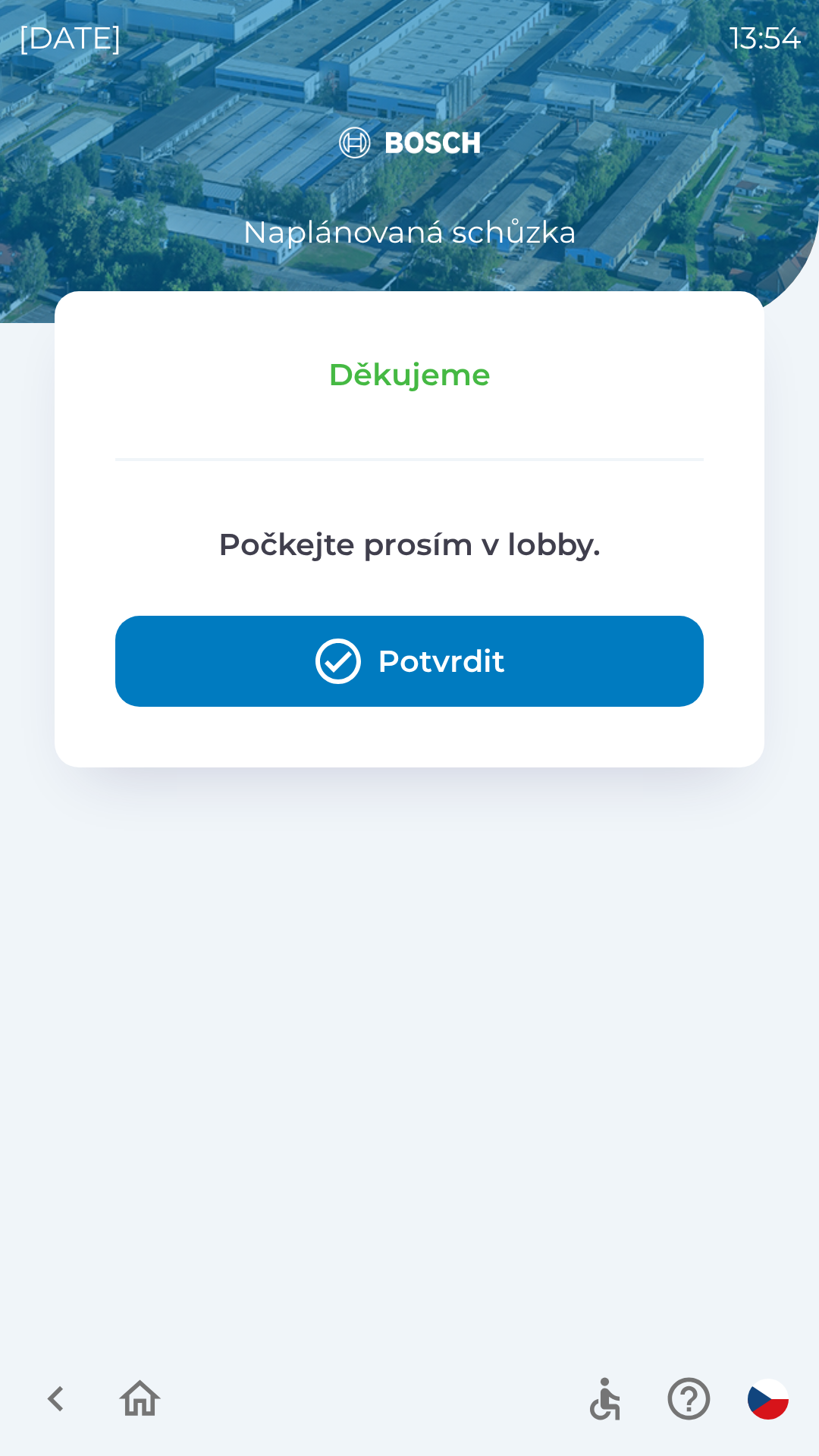
click at [553, 648] on button "Potvrdit" at bounding box center [409, 660] width 588 height 91
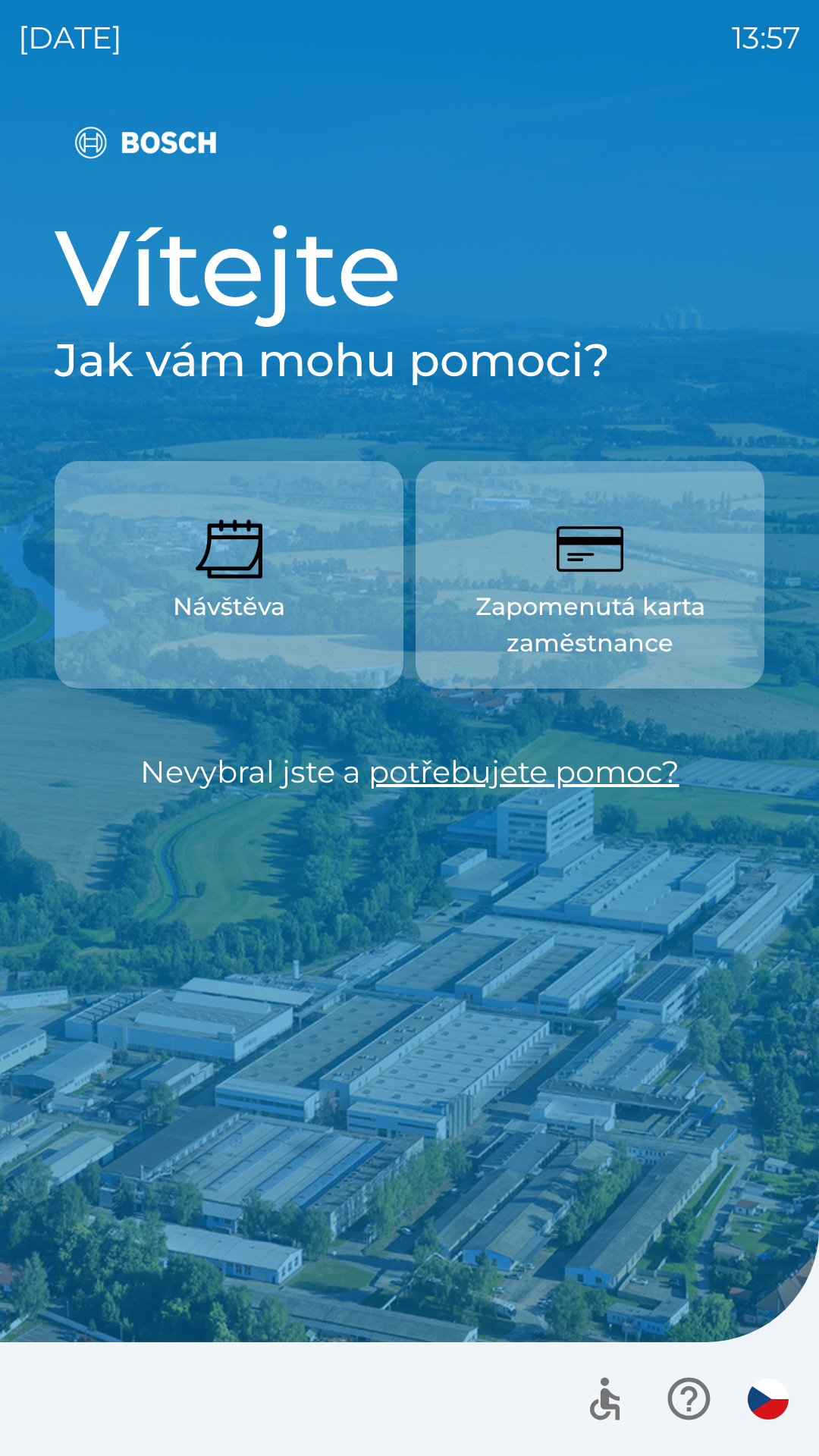
click at [314, 1079] on div "Vítejte Jak vám mohu pomoci? Návštěva Zapomenutá karta zaměstnance Nevybral jst…" at bounding box center [409, 781] width 782 height 1349
click at [0, 124] on div "[DATE] 13:57 Vítejte Jak vám mohu pomoci? Návštěva Zapomenutá karta zaměstnance…" at bounding box center [409, 728] width 819 height 1456
click at [628, 1396] on icon "button" at bounding box center [604, 1398] width 51 height 51
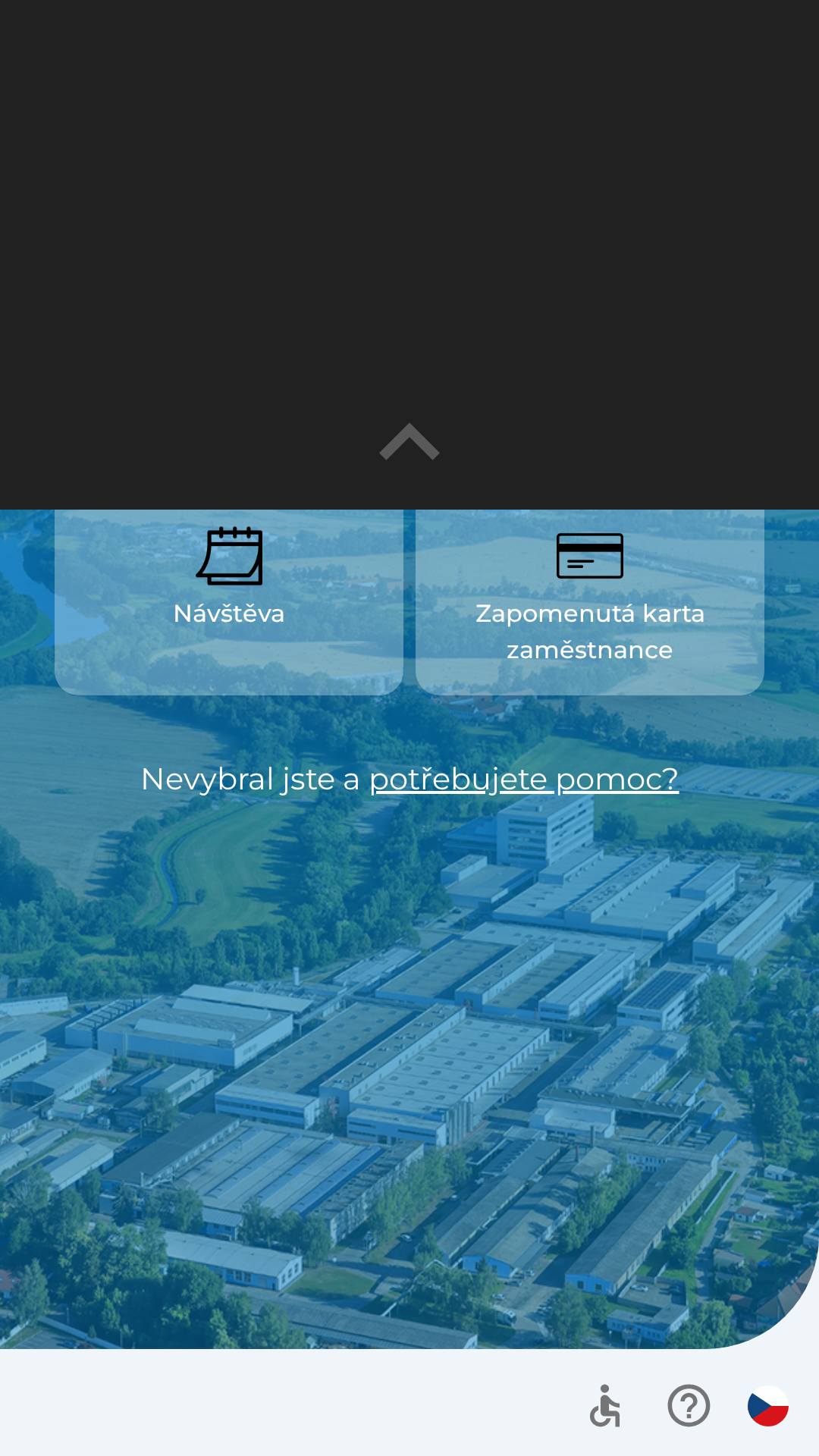
scroll to position [509, 0]
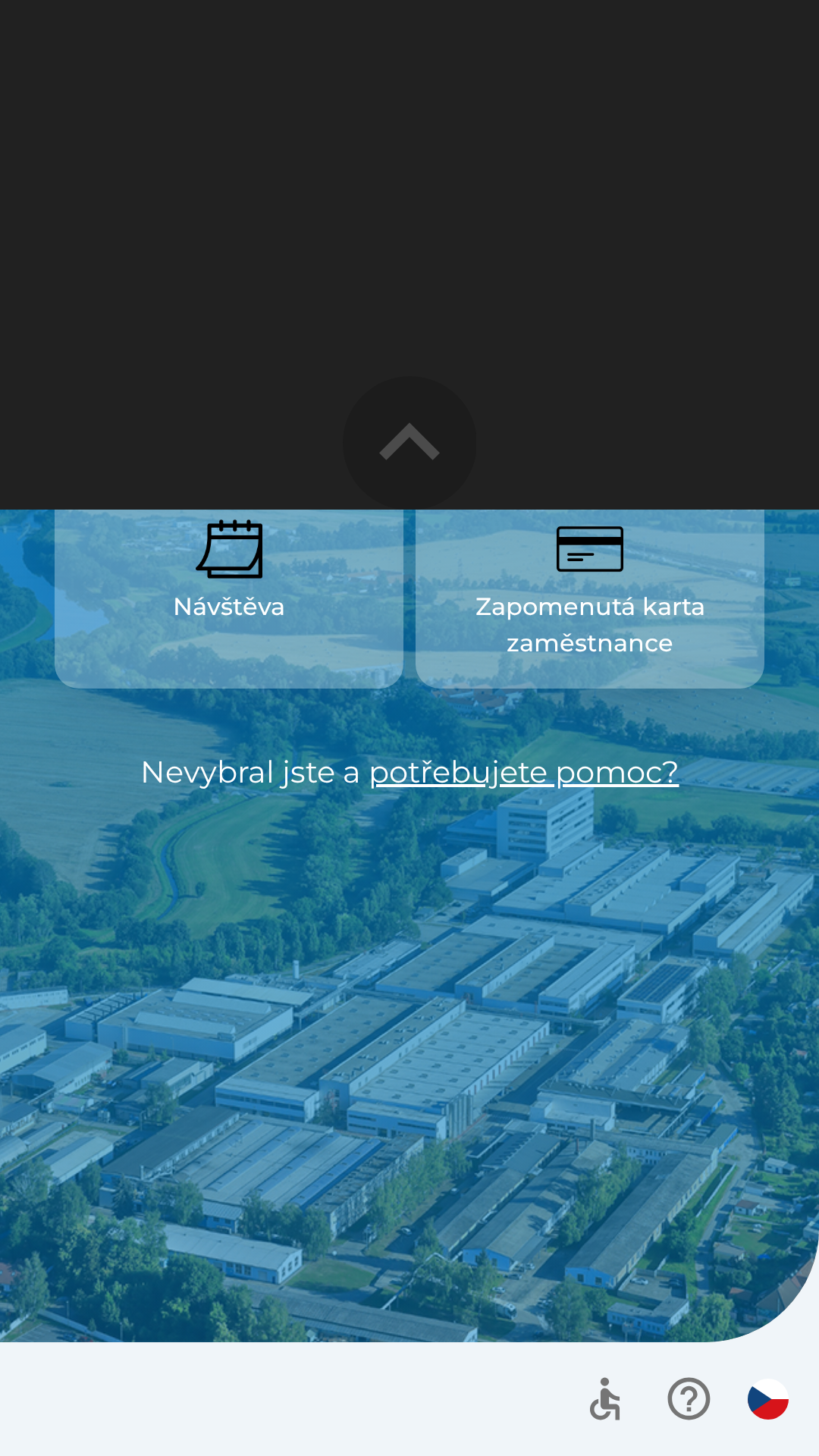
click at [399, 477] on icon "button" at bounding box center [409, 442] width 121 height 121
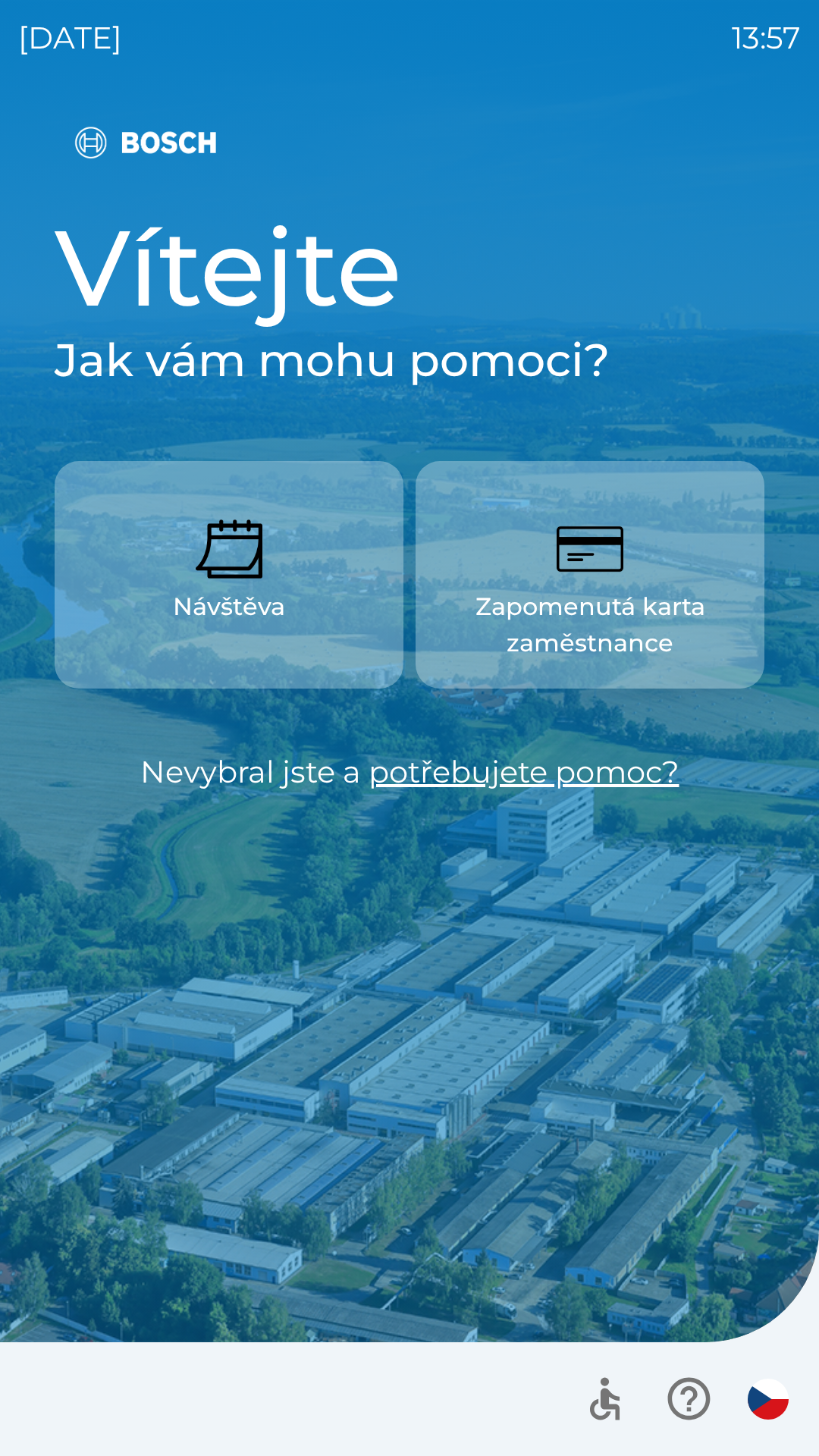
scroll to position [0, 0]
click at [743, 1382] on div at bounding box center [683, 1398] width 221 height 63
click at [747, 1405] on button "button" at bounding box center [768, 1399] width 53 height 53
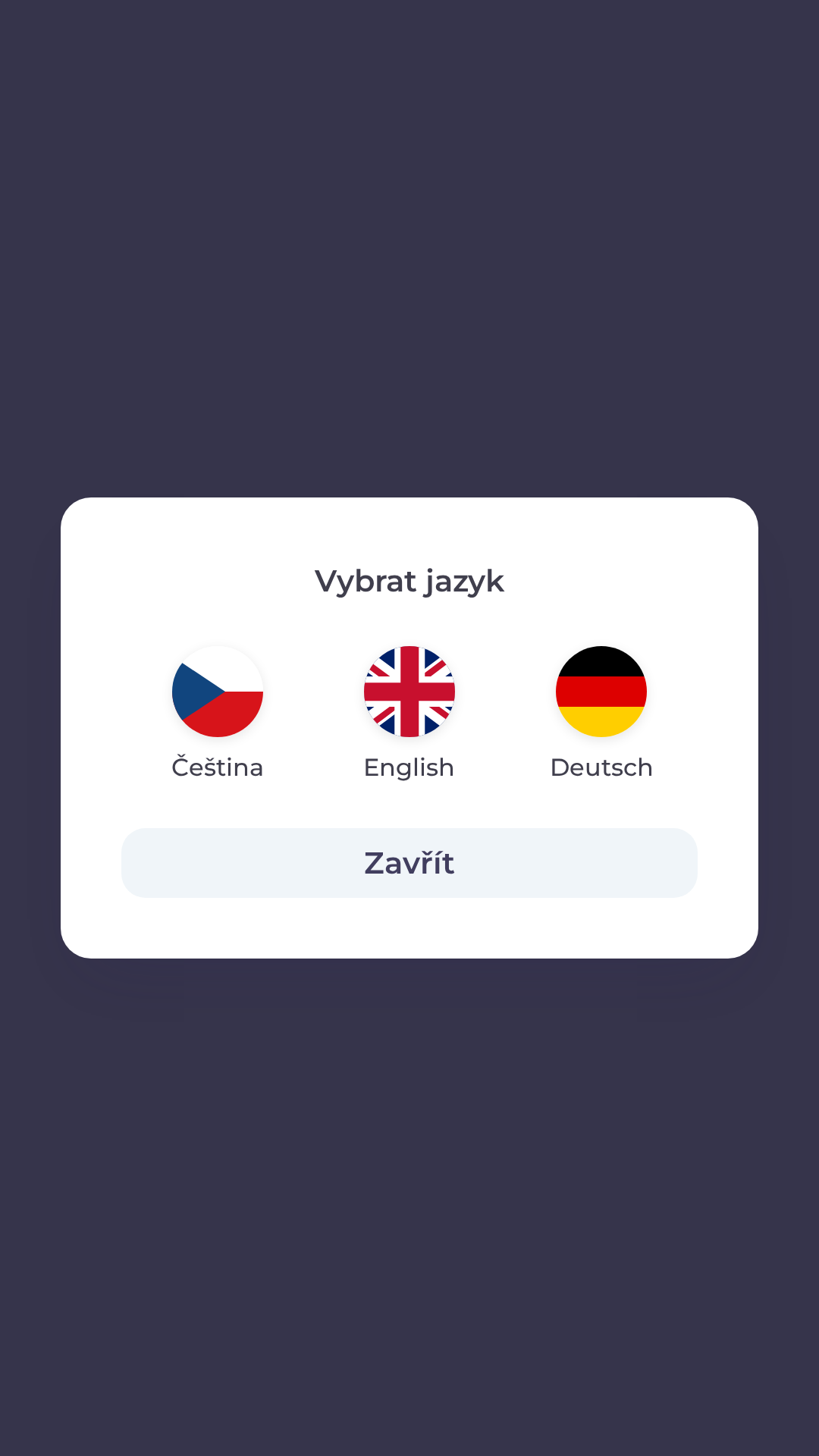
click at [181, 881] on button "Zavřít" at bounding box center [409, 862] width 576 height 70
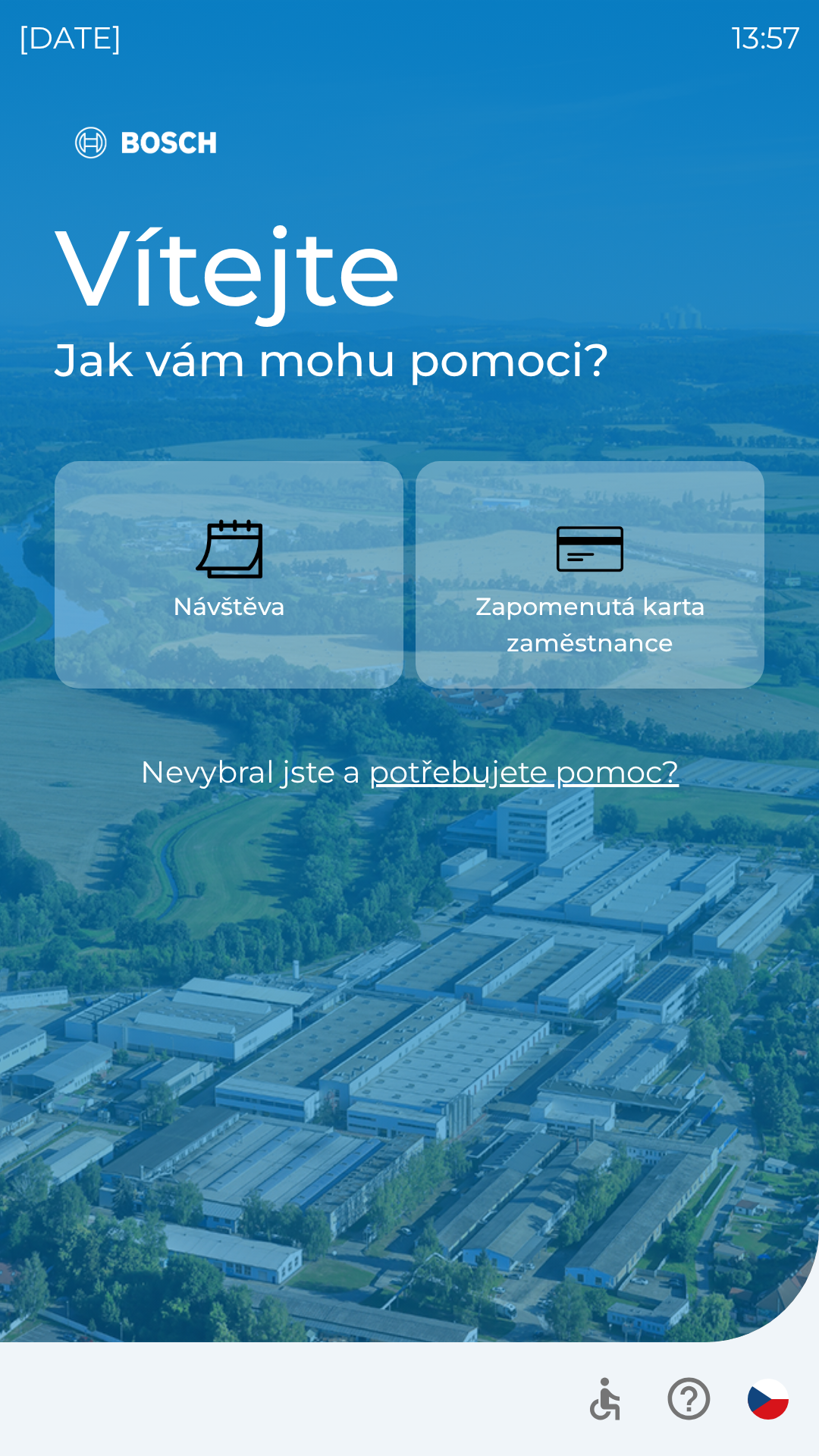
click at [702, 1375] on icon "button" at bounding box center [688, 1398] width 51 height 51
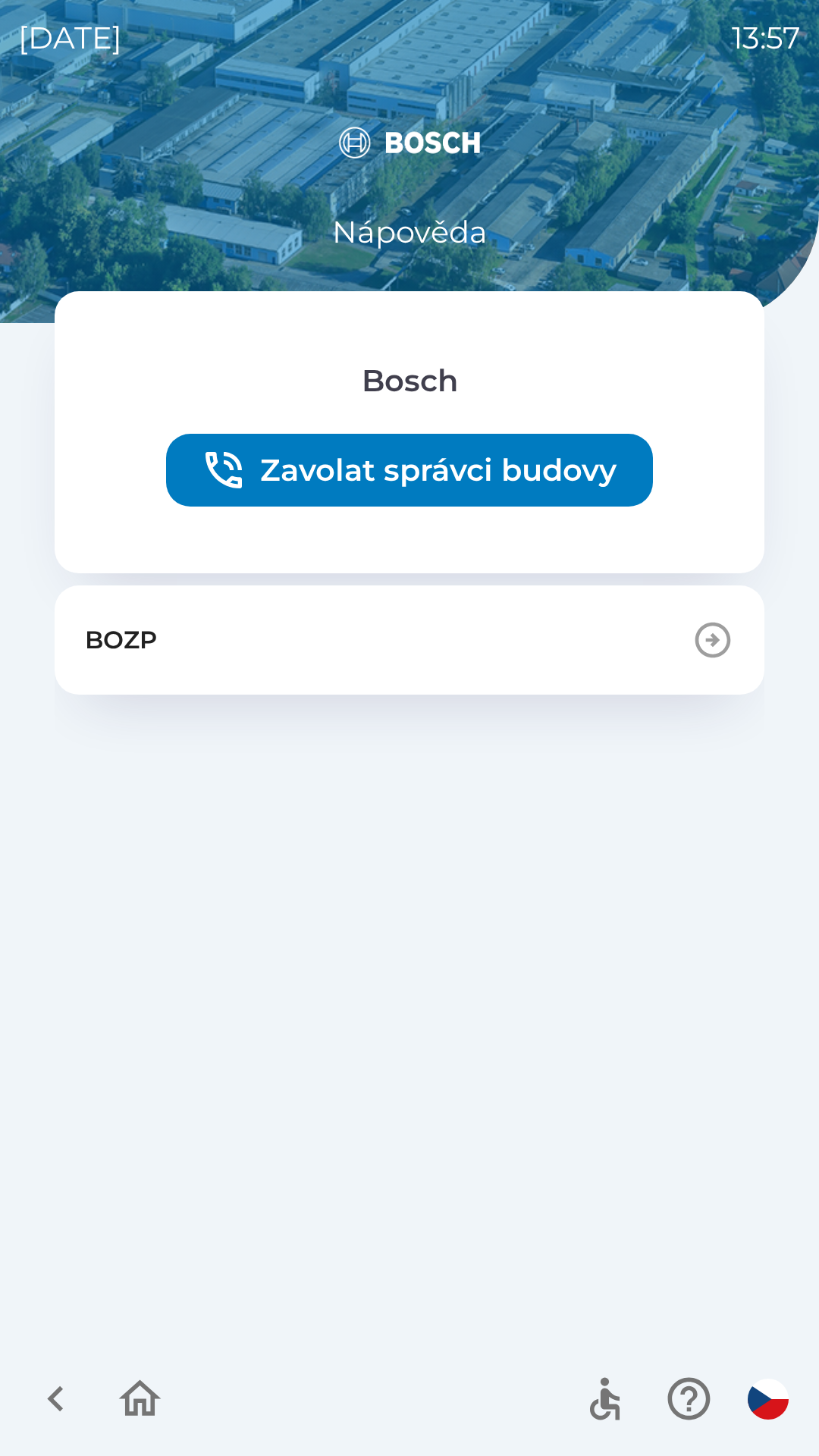
click at [110, 631] on p "BOZP" at bounding box center [121, 639] width 72 height 36
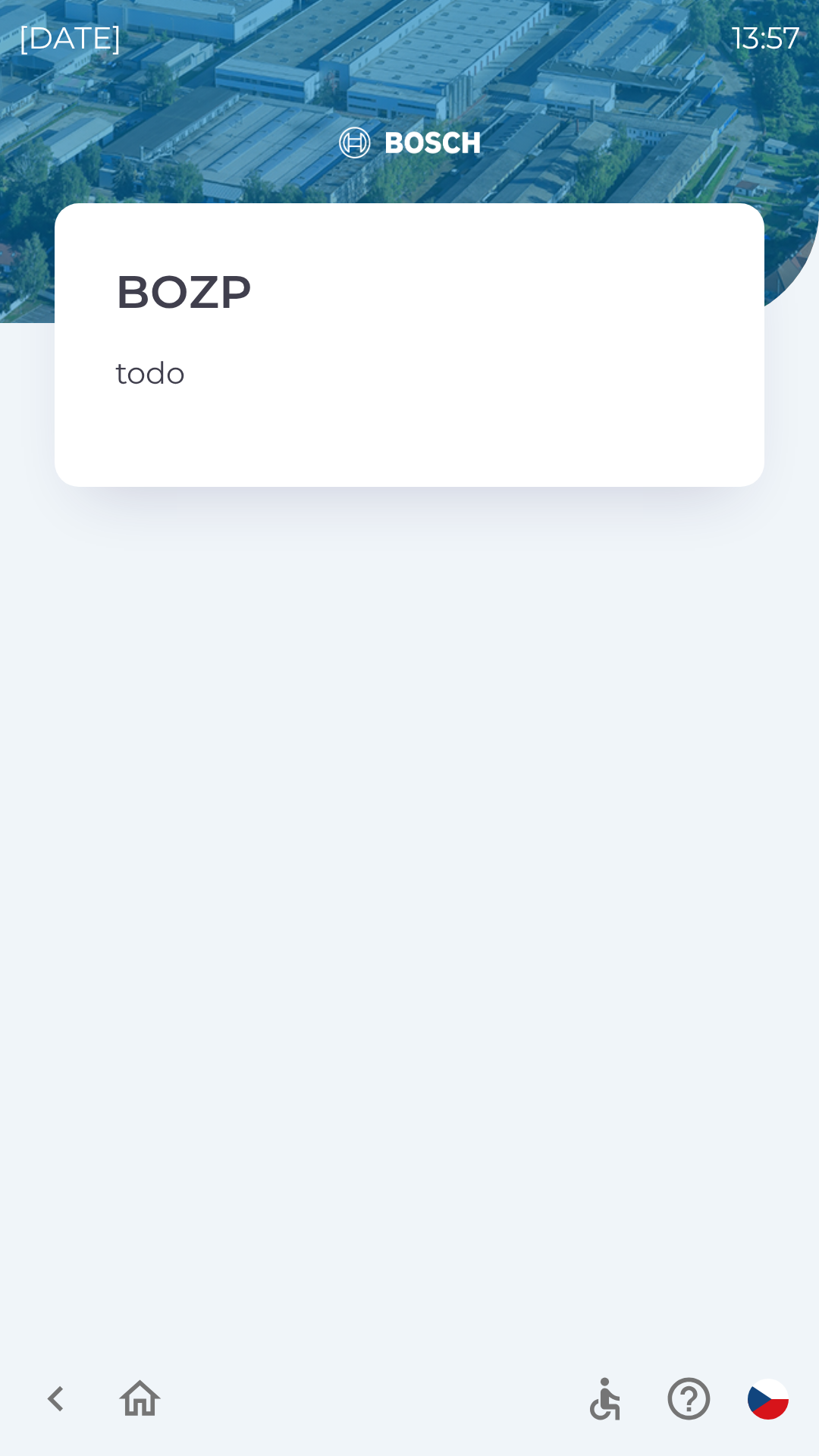
click at [44, 1370] on button "button" at bounding box center [55, 1398] width 63 height 63
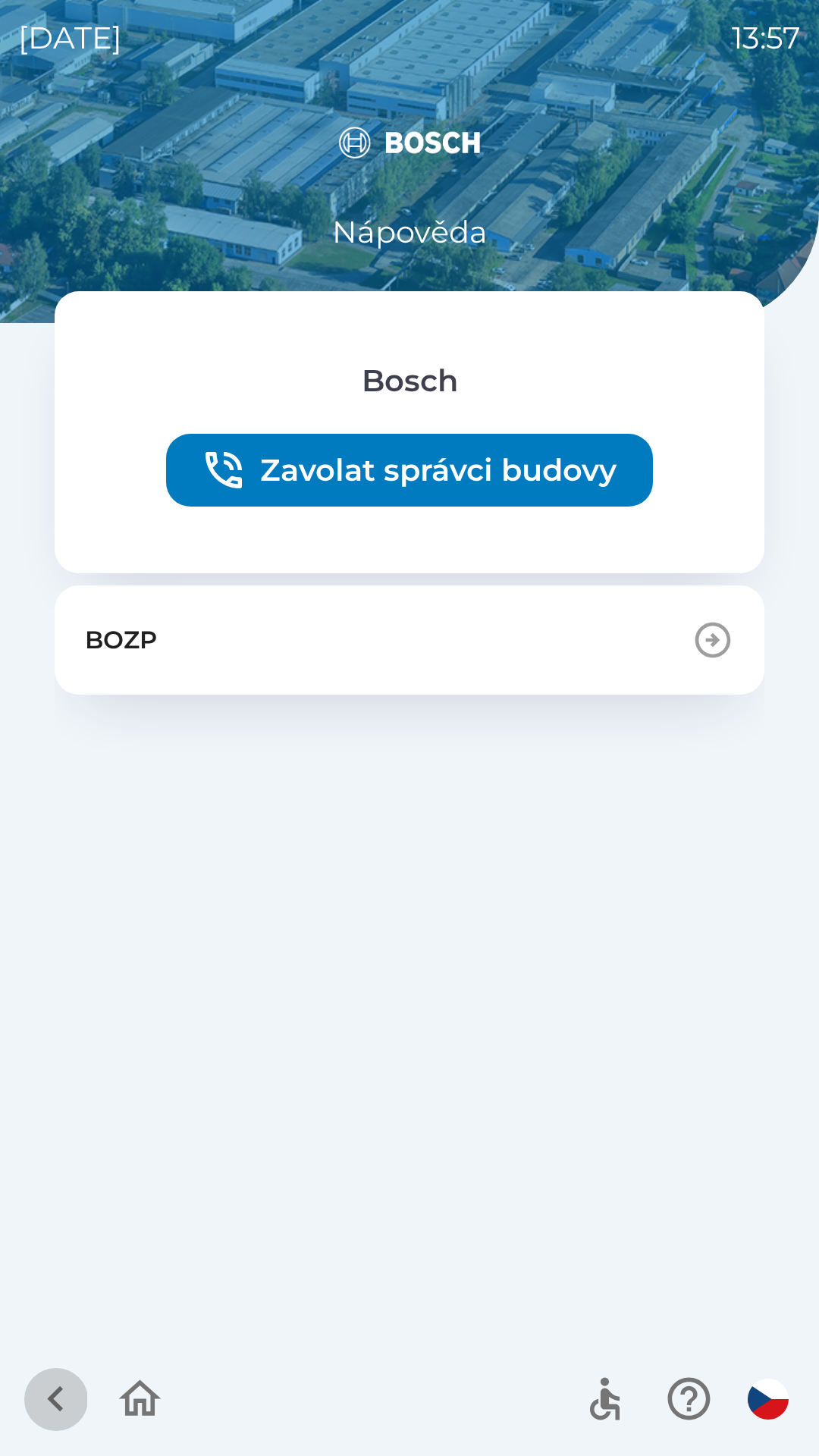
click at [55, 1403] on icon "button" at bounding box center [55, 1399] width 16 height 26
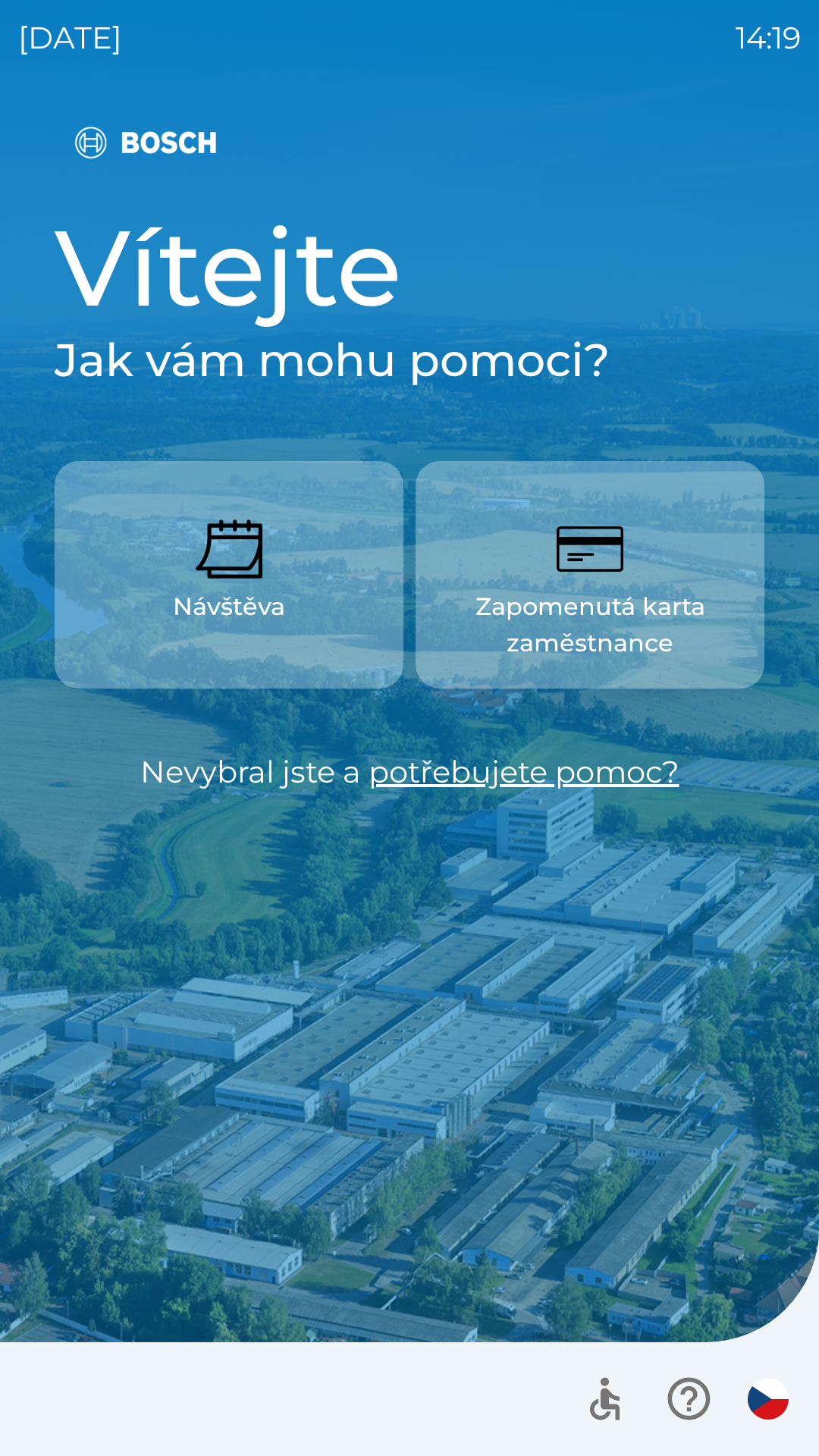
click at [562, 631] on p "Zapomenutá karta zaměstnance" at bounding box center [590, 624] width 276 height 73
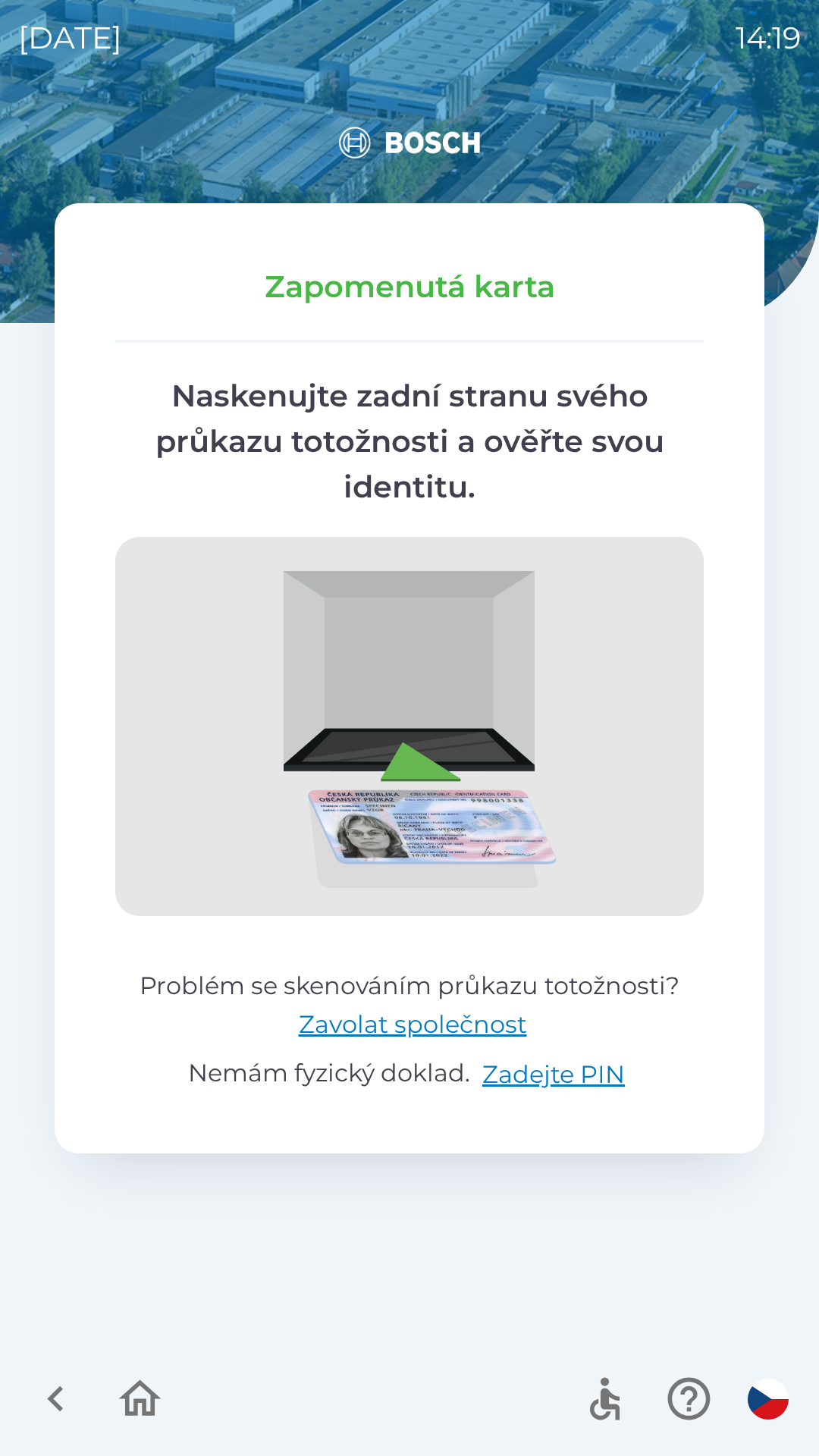
click at [594, 91] on div "[DATE] 14:19 Zapomenutá karta Naskenujte zadní stranu svého průkazu totožnosti …" at bounding box center [409, 728] width 819 height 1456
click at [152, 1373] on icon "button" at bounding box center [140, 1398] width 51 height 51
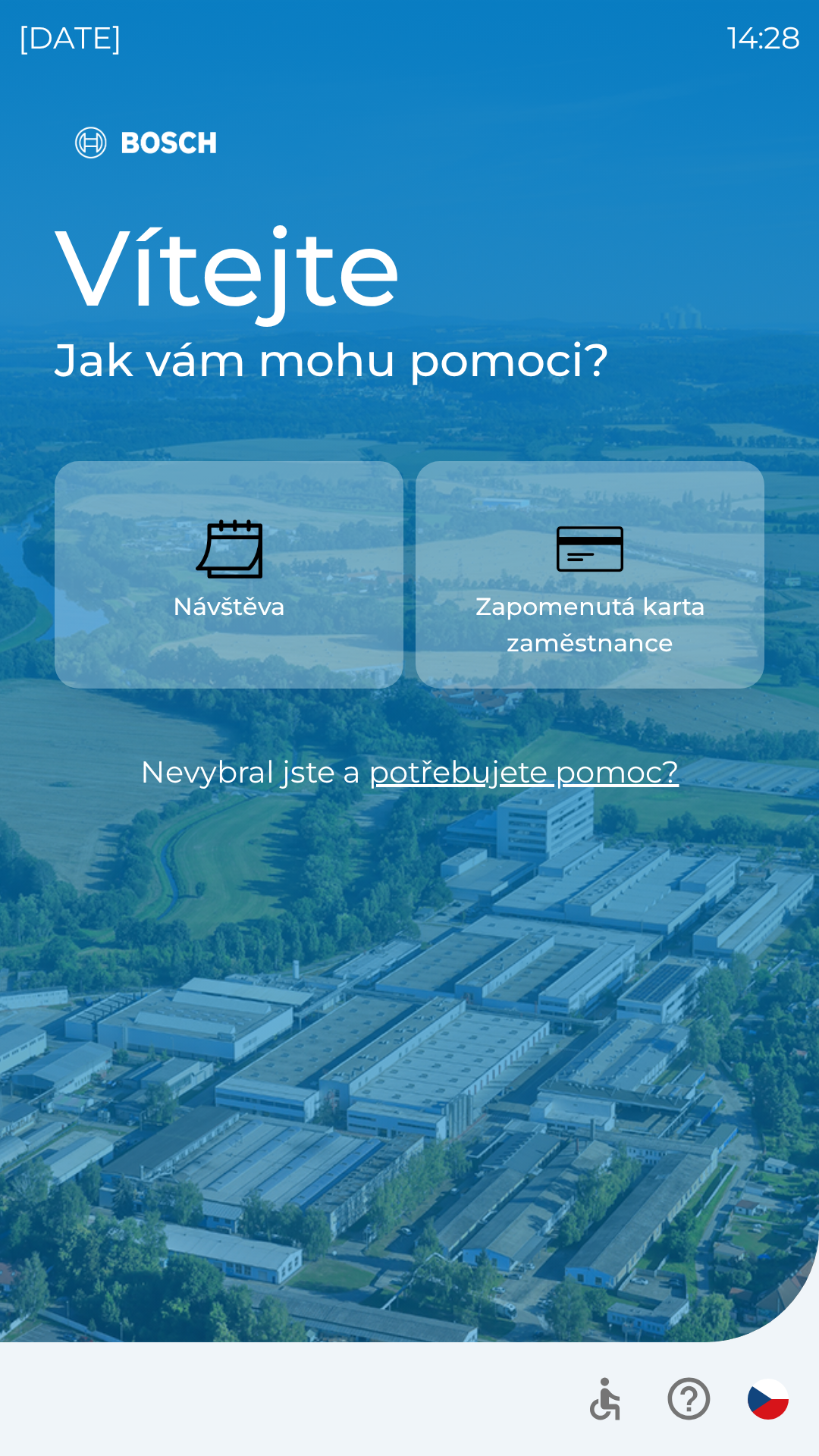
click at [601, 619] on p "Zapomenutá karta zaměstnance" at bounding box center [590, 624] width 276 height 73
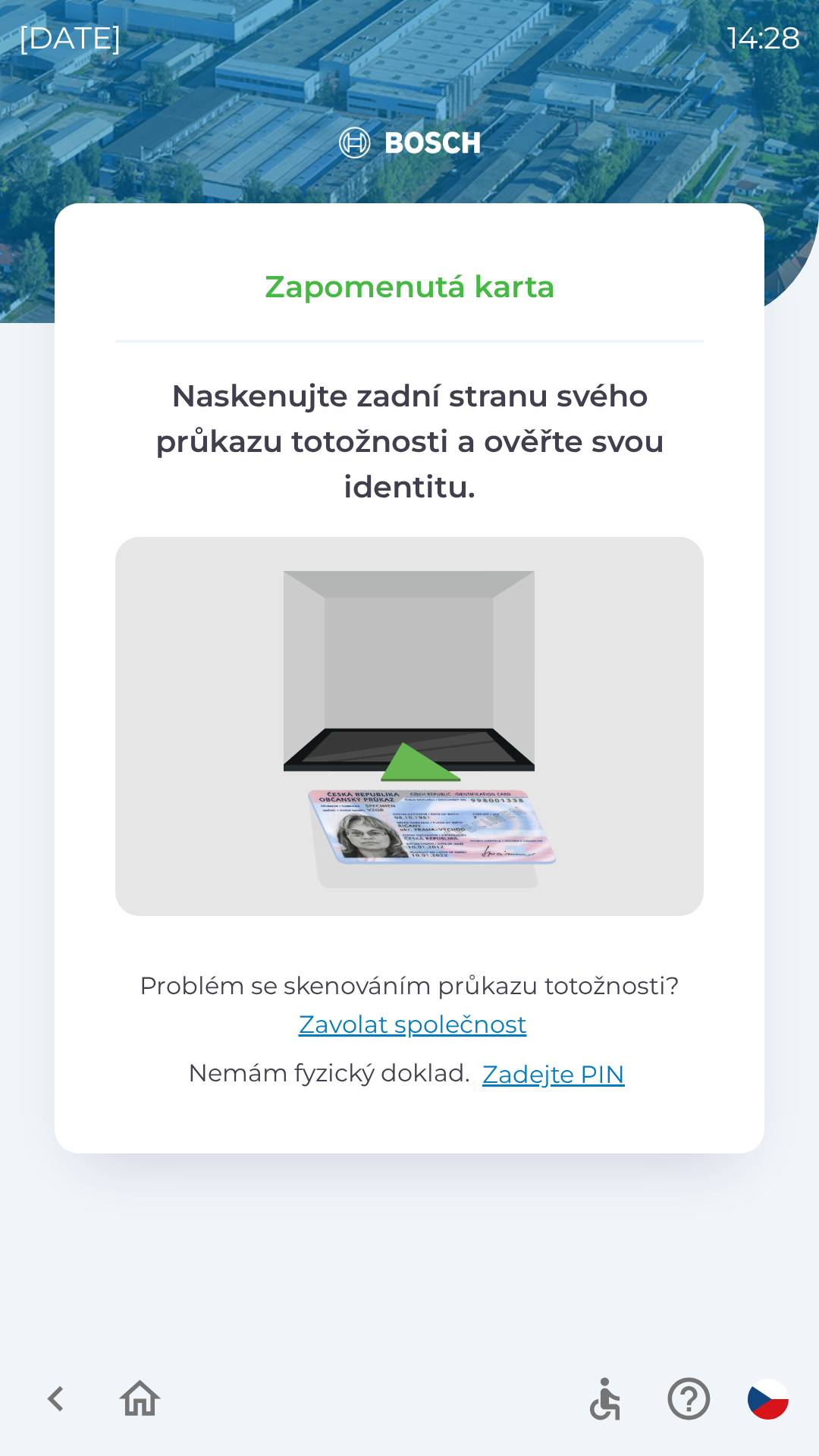
click at [690, 103] on div "[DATE] 14:28 Zapomenutá karta Naskenujte zadní stranu svého průkazu totožnosti …" at bounding box center [409, 728] width 819 height 1456
click at [505, 103] on div "[DATE] 14:28 Zapomenutá karta Naskenujte zadní stranu svého průkazu totožnosti …" at bounding box center [409, 728] width 819 height 1456
click at [291, 136] on img at bounding box center [409, 142] width 710 height 73
click at [295, 120] on img at bounding box center [409, 142] width 710 height 73
click at [586, 124] on img at bounding box center [409, 142] width 710 height 73
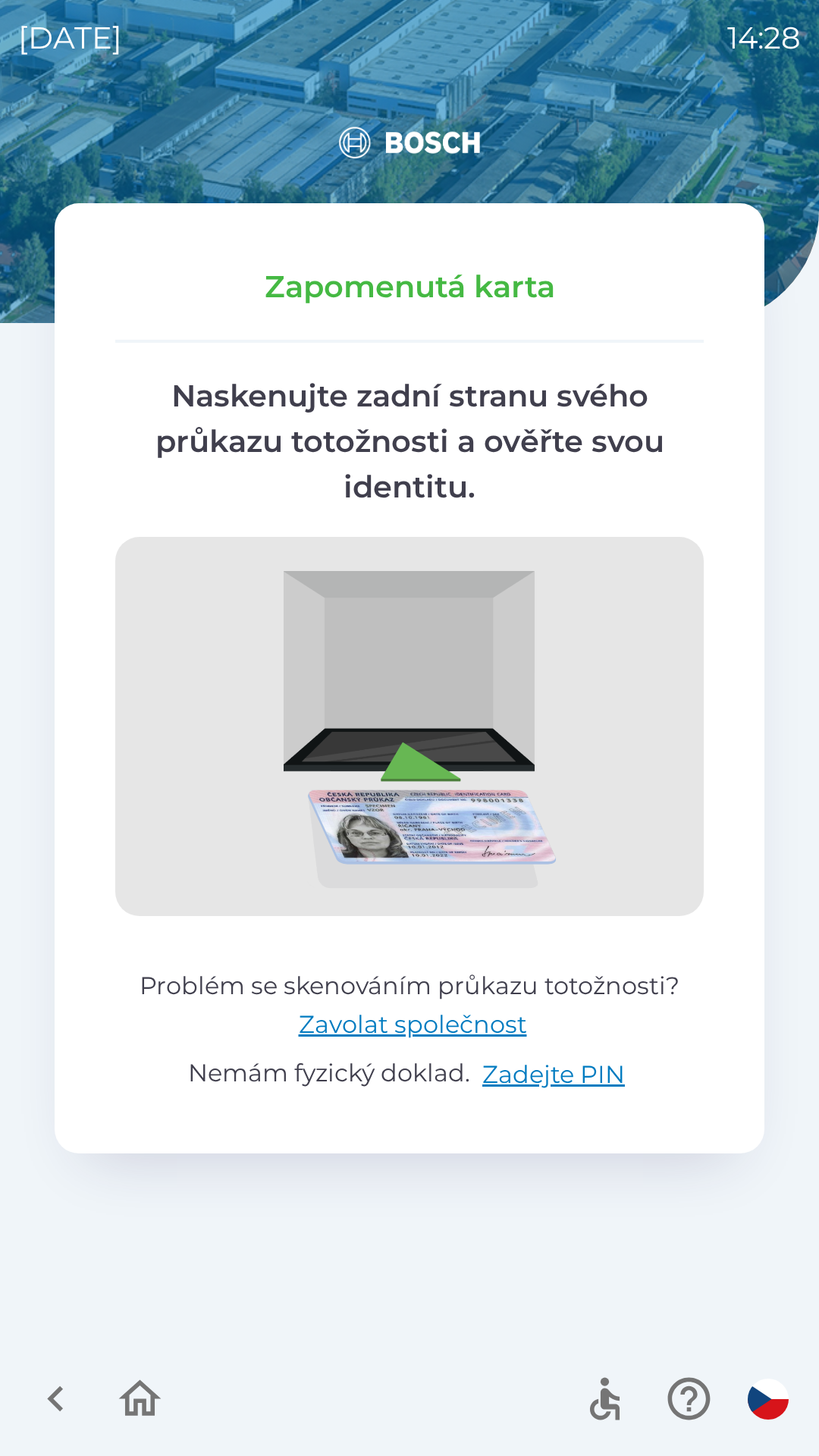
click at [118, 118] on img at bounding box center [409, 142] width 710 height 73
click at [659, 1411] on button "button" at bounding box center [688, 1398] width 63 height 63
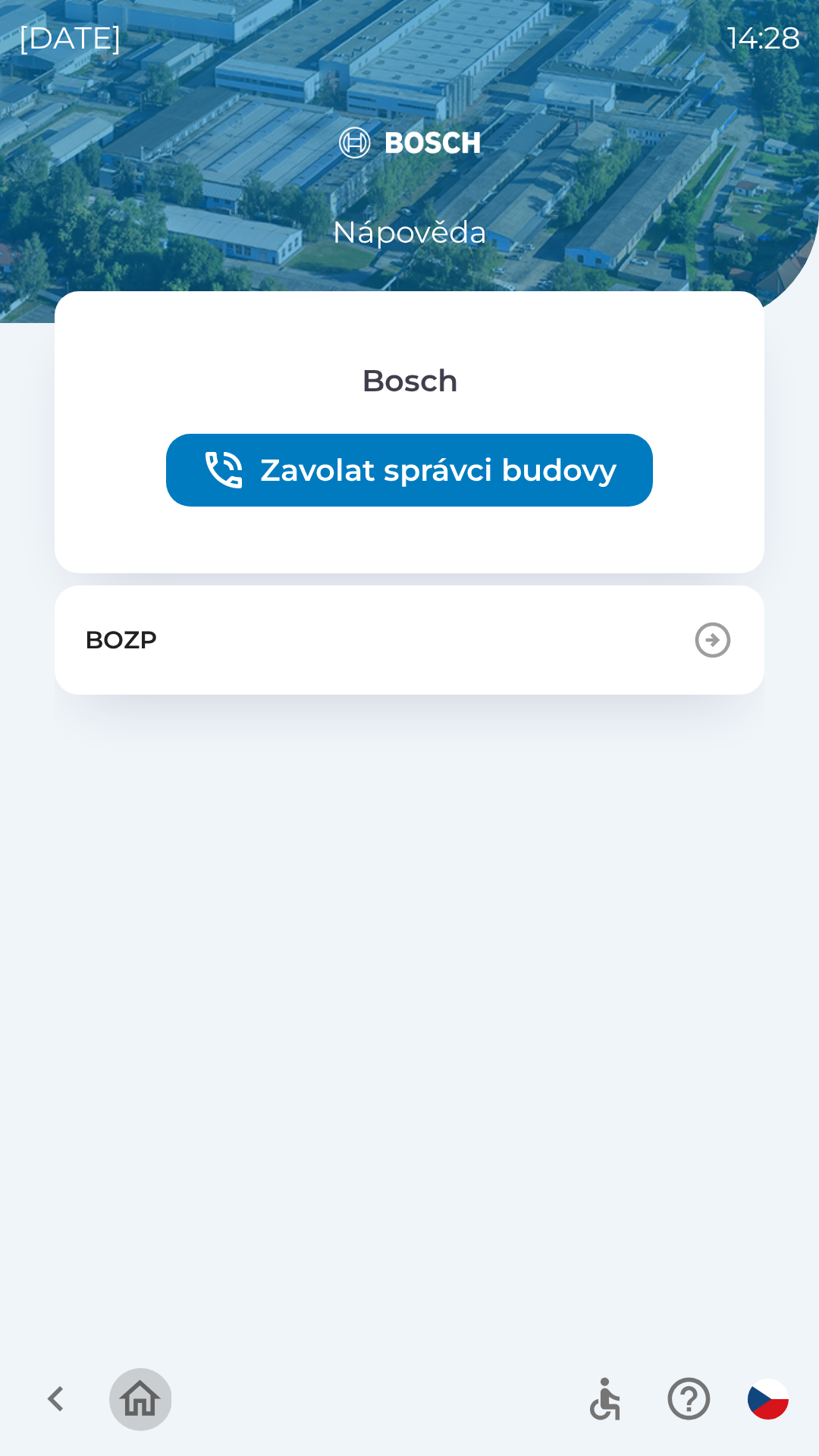
click at [163, 1412] on icon "button" at bounding box center [140, 1398] width 51 height 51
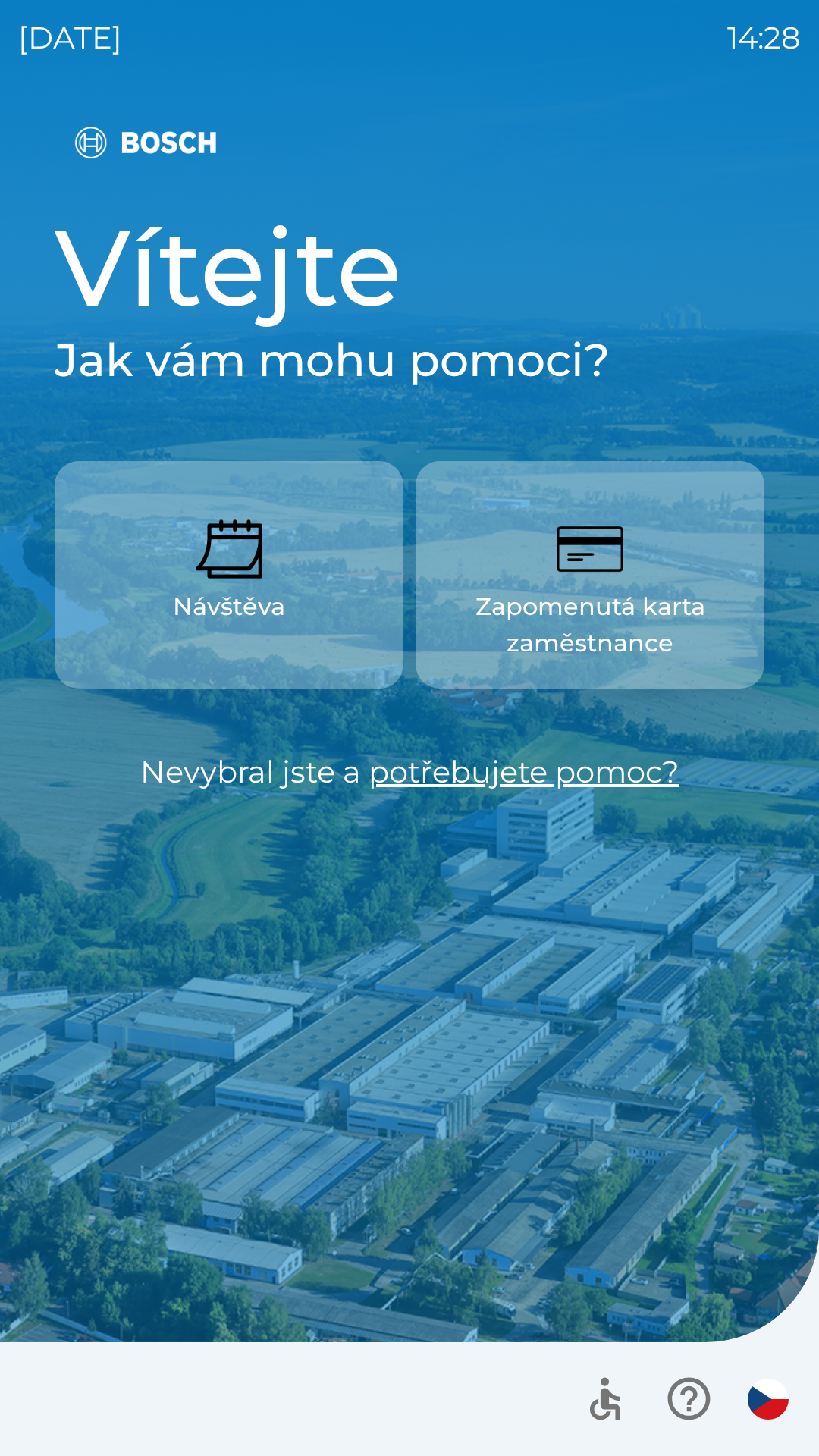
click at [148, 1388] on div at bounding box center [409, 1399] width 819 height 114
